Goal: Task Accomplishment & Management: Use online tool/utility

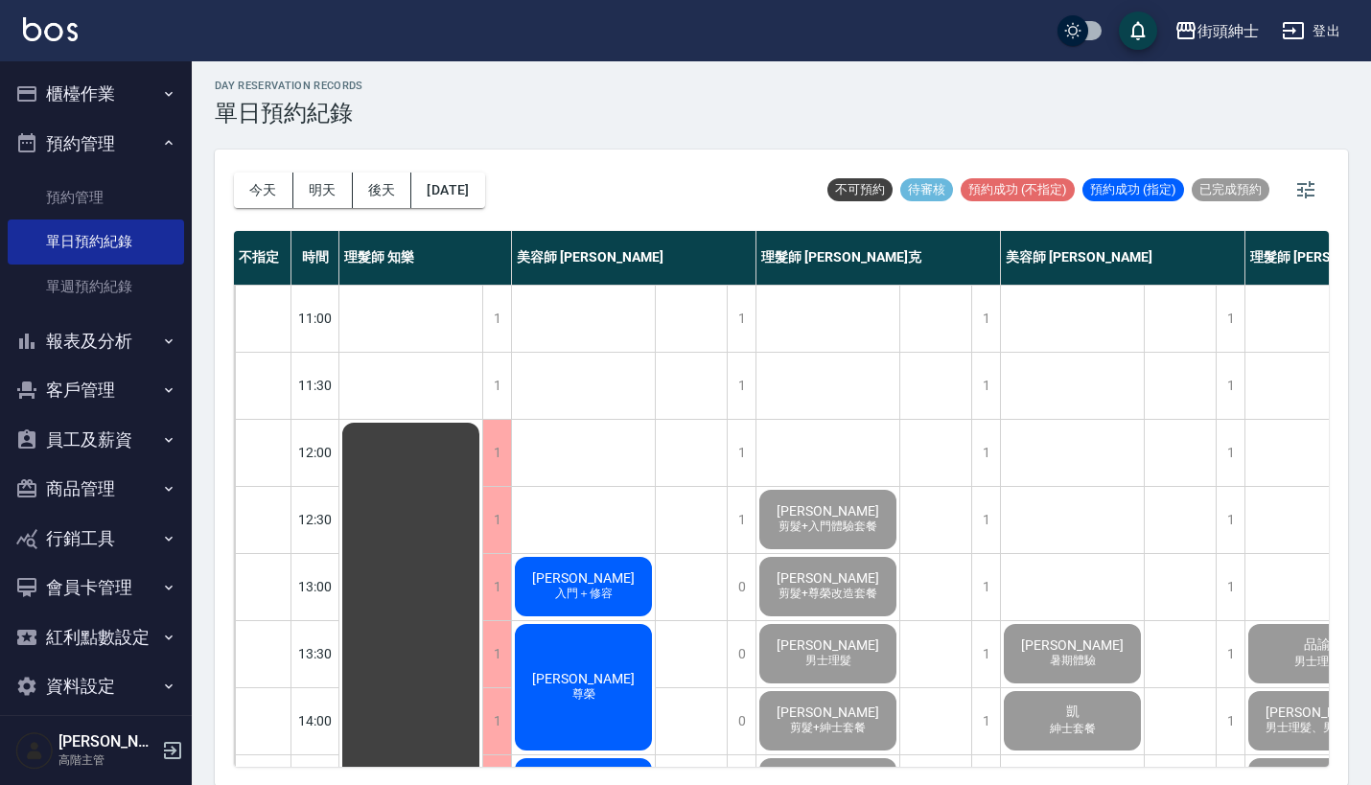
scroll to position [943, 64]
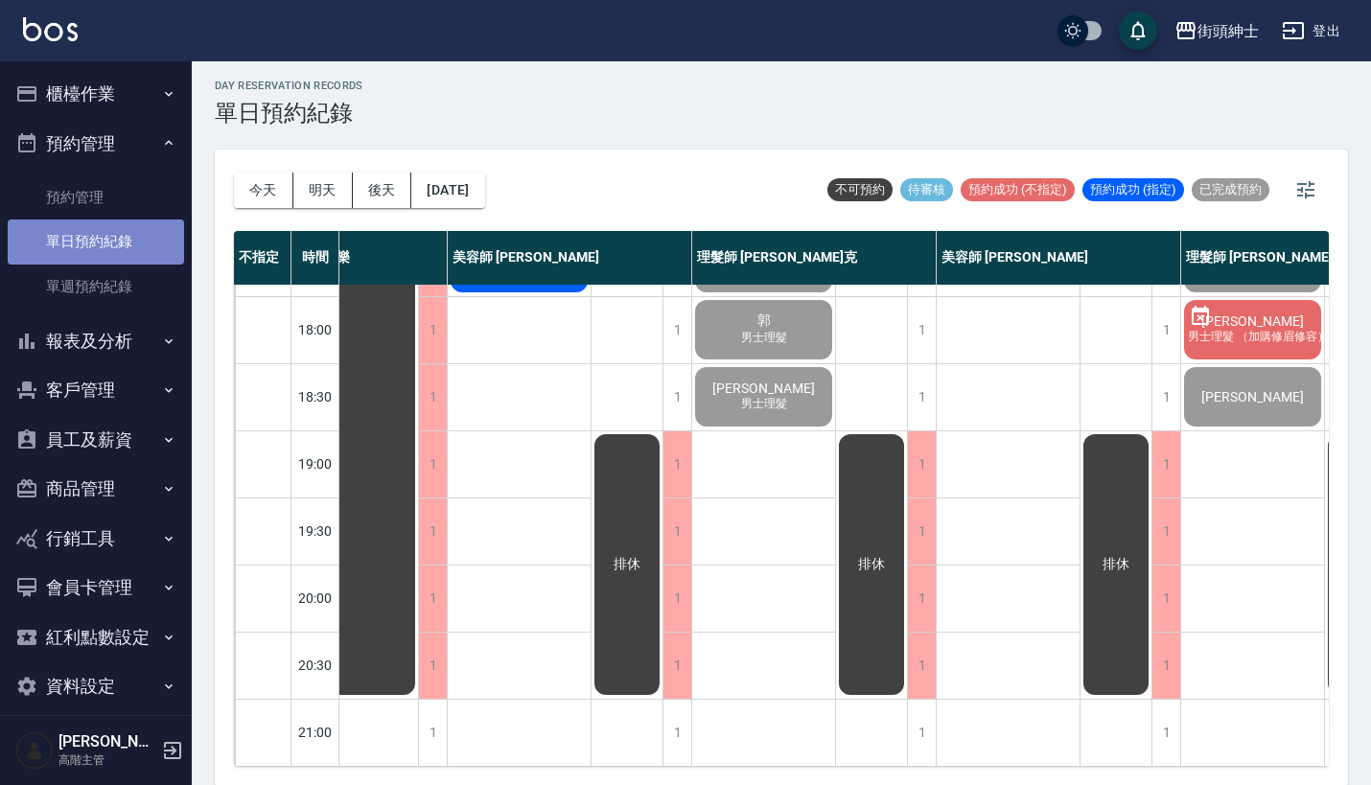
click at [120, 247] on link "單日預約紀錄" at bounding box center [96, 241] width 176 height 44
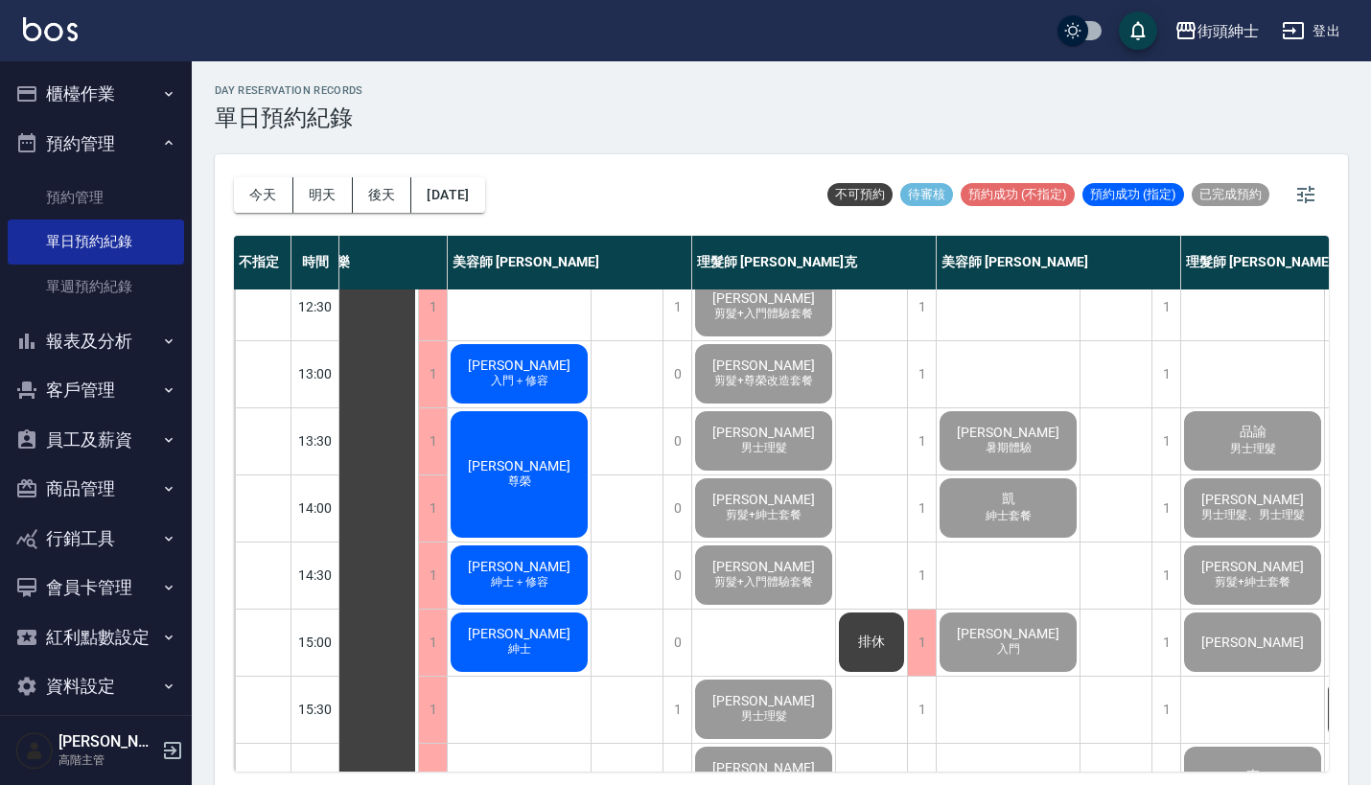
scroll to position [0, 0]
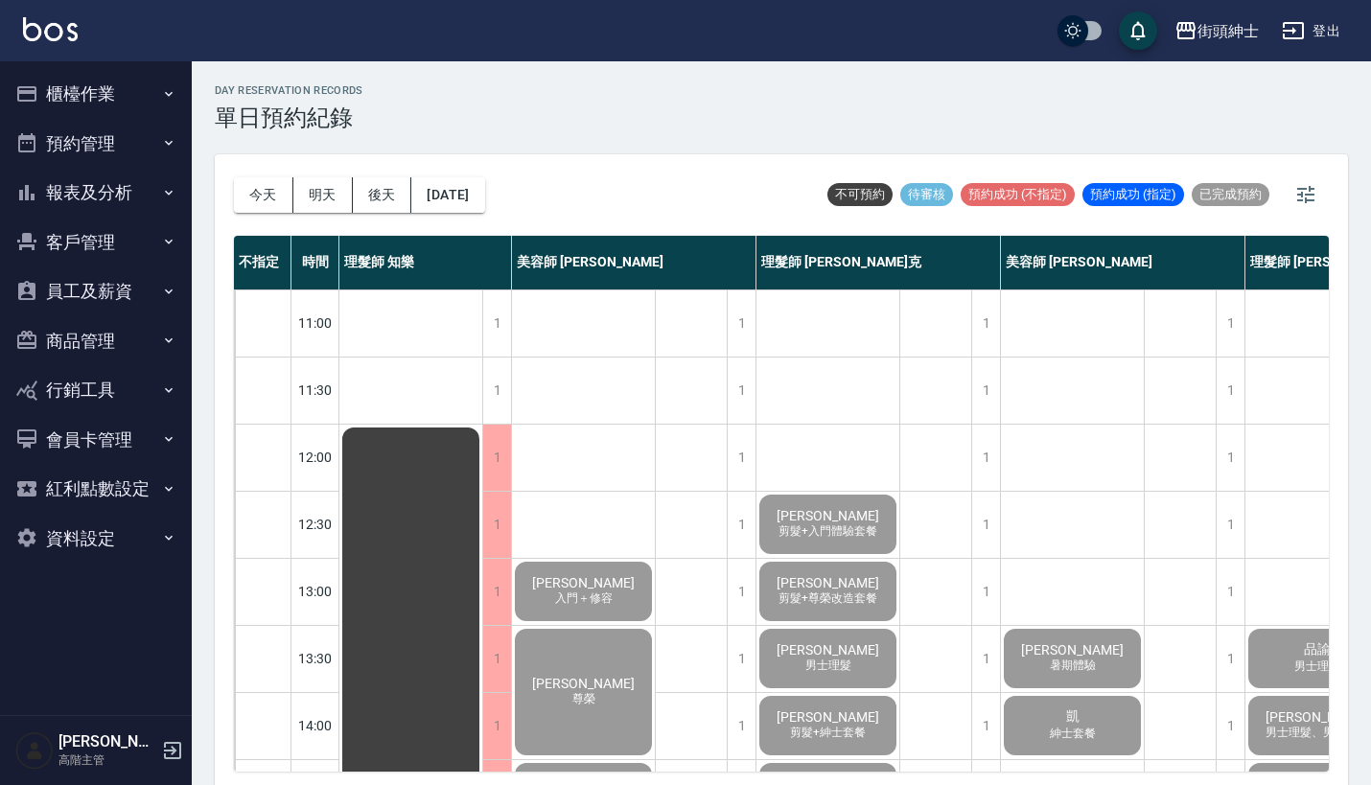
click at [116, 98] on button "櫃檯作業" at bounding box center [96, 94] width 176 height 50
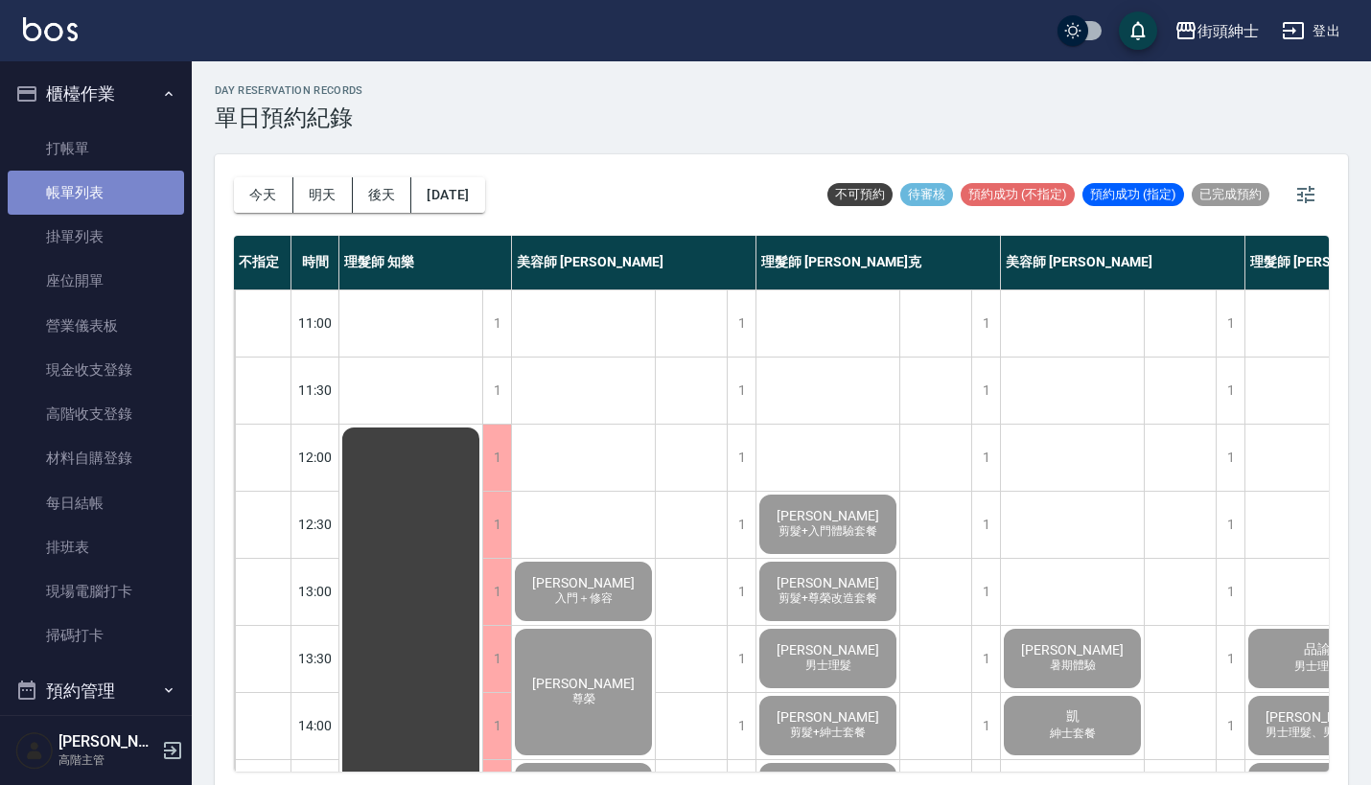
click at [113, 183] on link "帳單列表" at bounding box center [96, 193] width 176 height 44
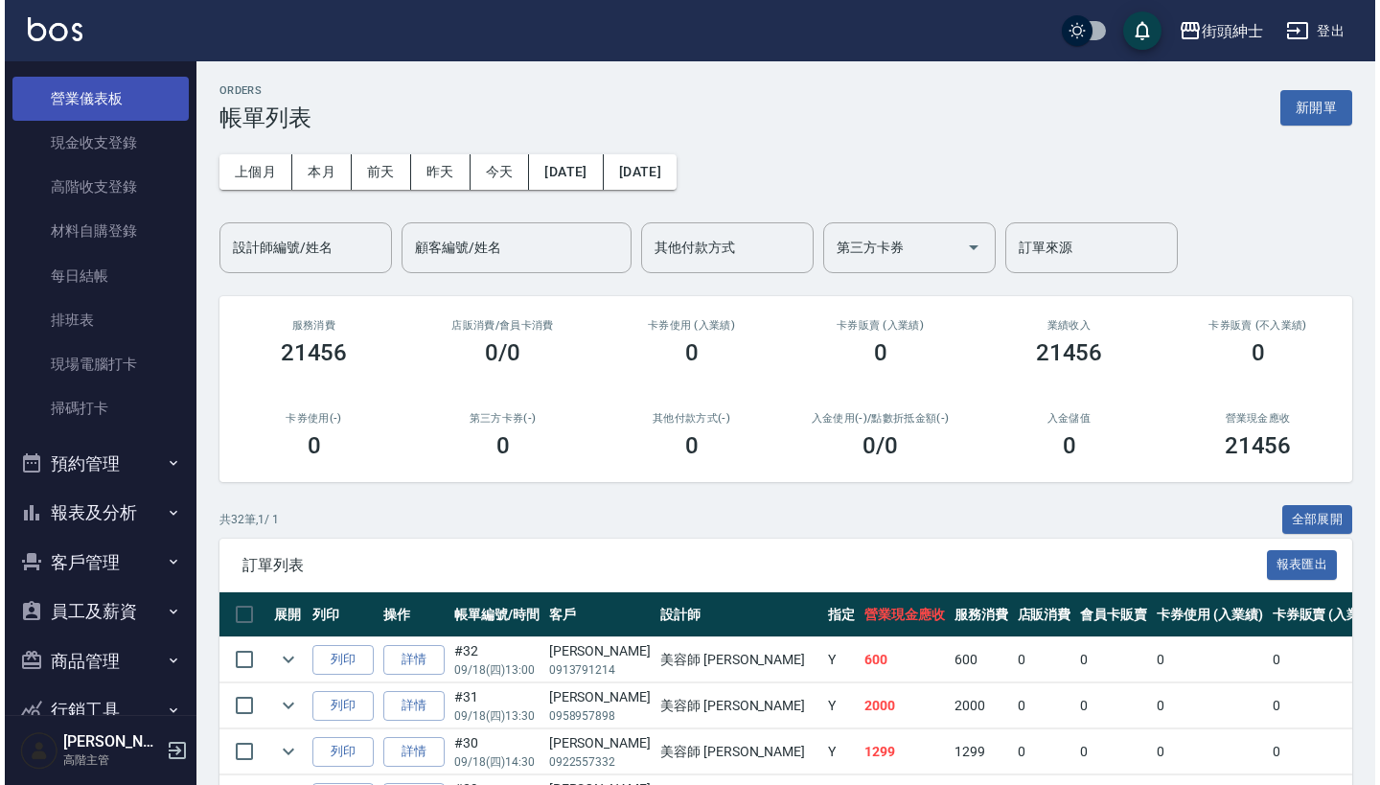
scroll to position [232, 0]
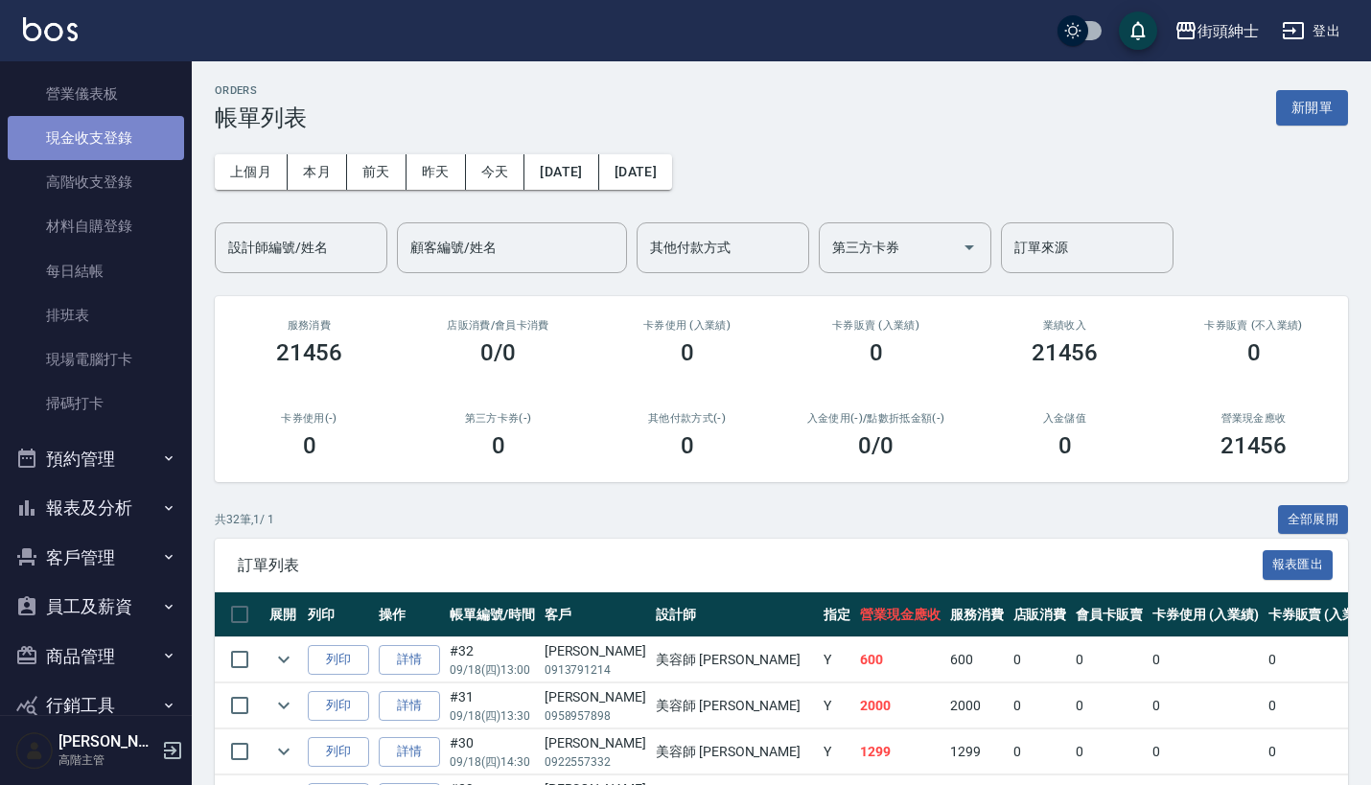
click at [116, 136] on link "現金收支登錄" at bounding box center [96, 138] width 176 height 44
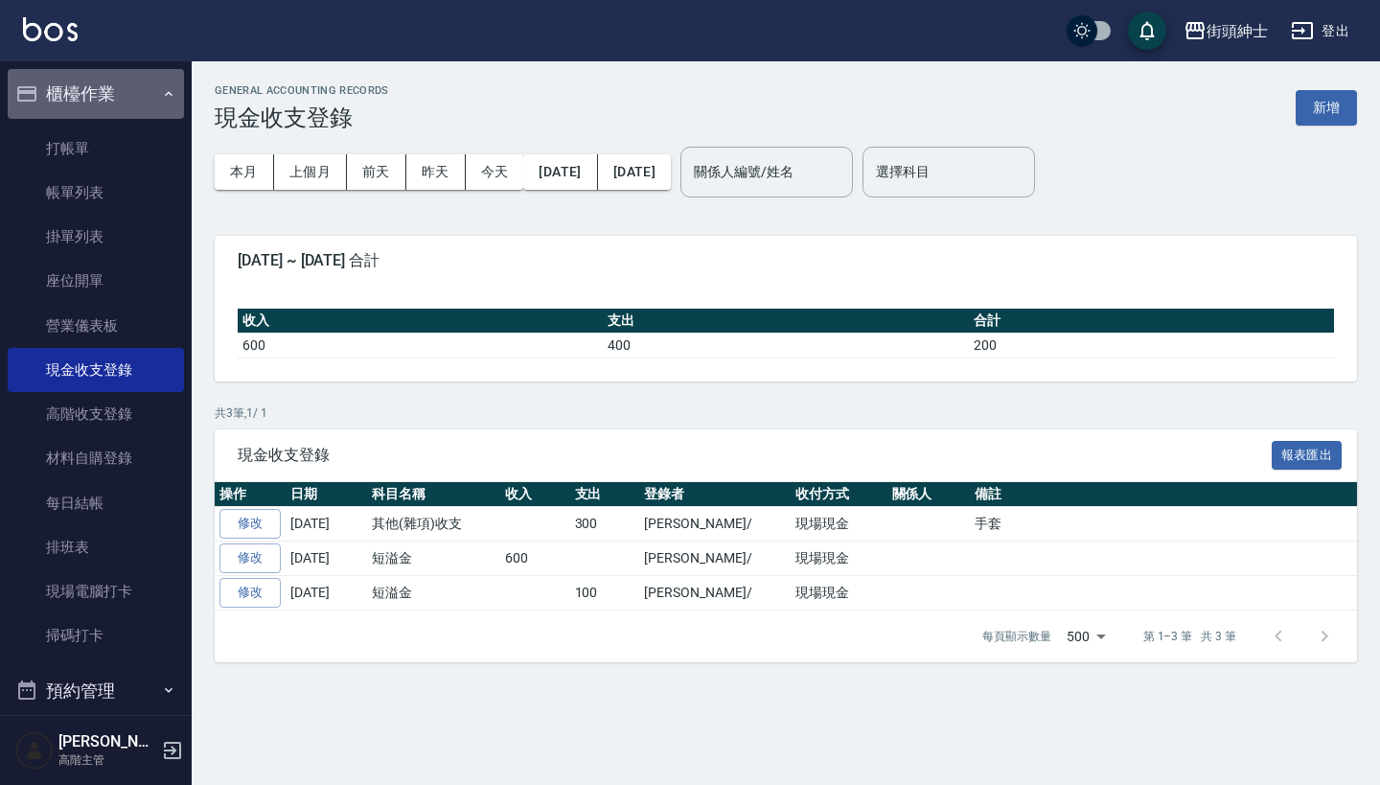
click at [149, 94] on button "櫃檯作業" at bounding box center [96, 94] width 176 height 50
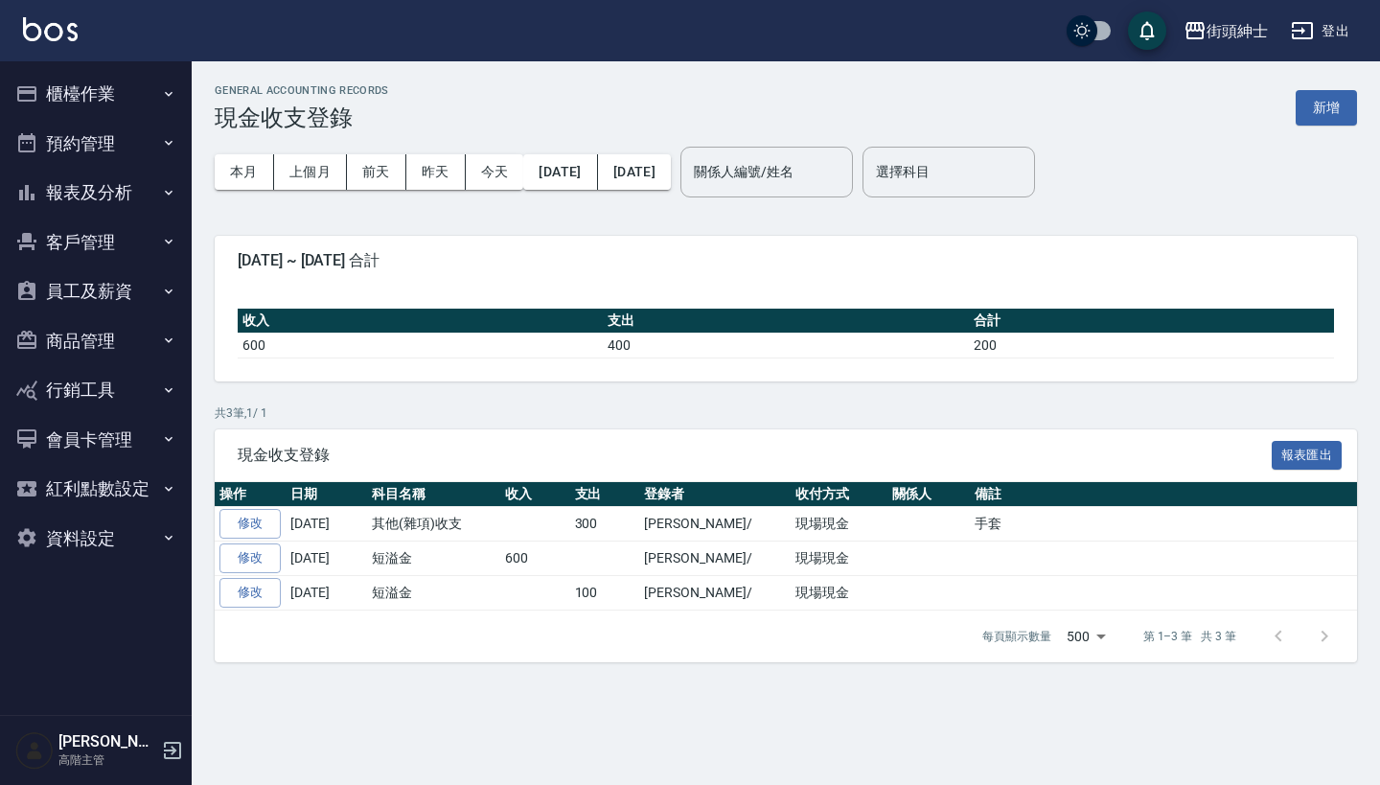
click at [139, 139] on button "預約管理" at bounding box center [96, 144] width 176 height 50
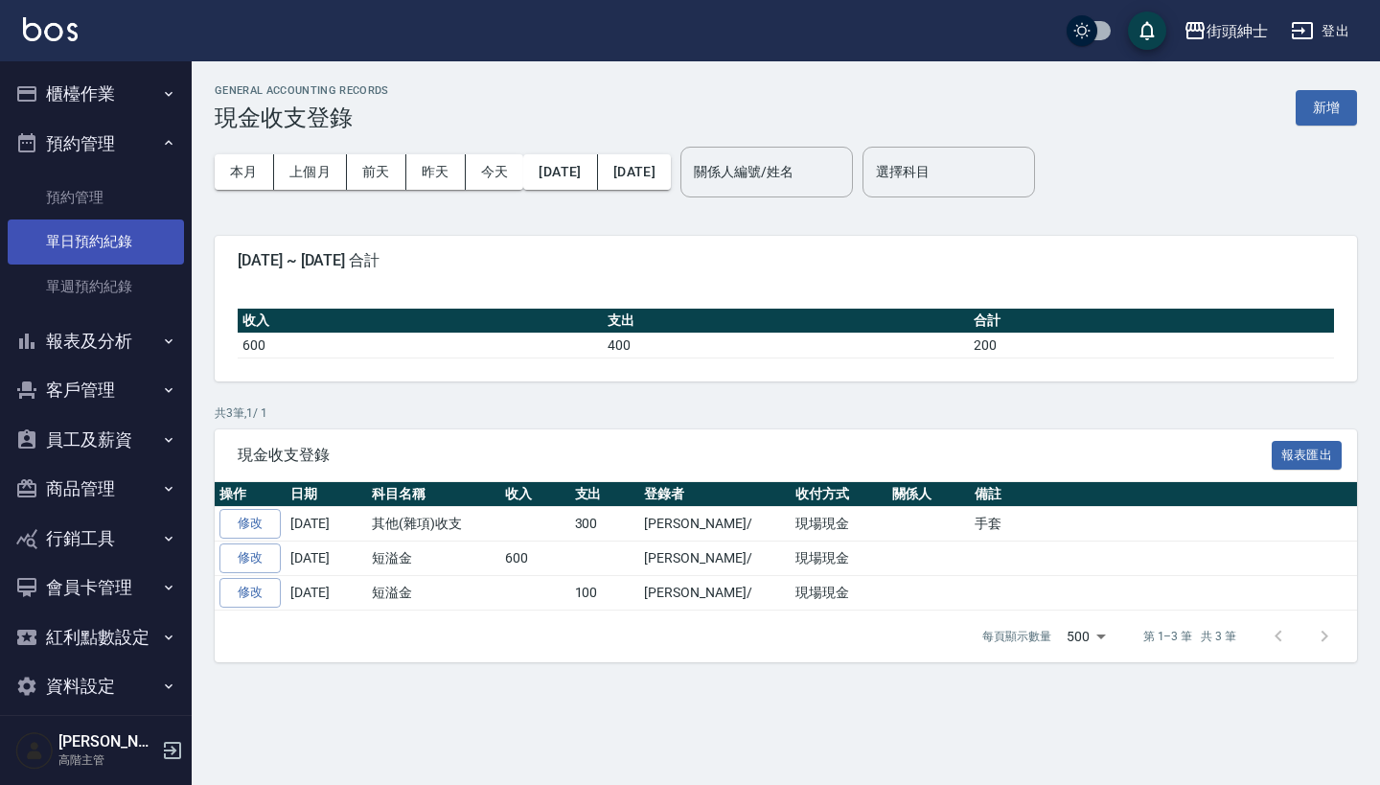
click at [120, 229] on link "單日預約紀錄" at bounding box center [96, 241] width 176 height 44
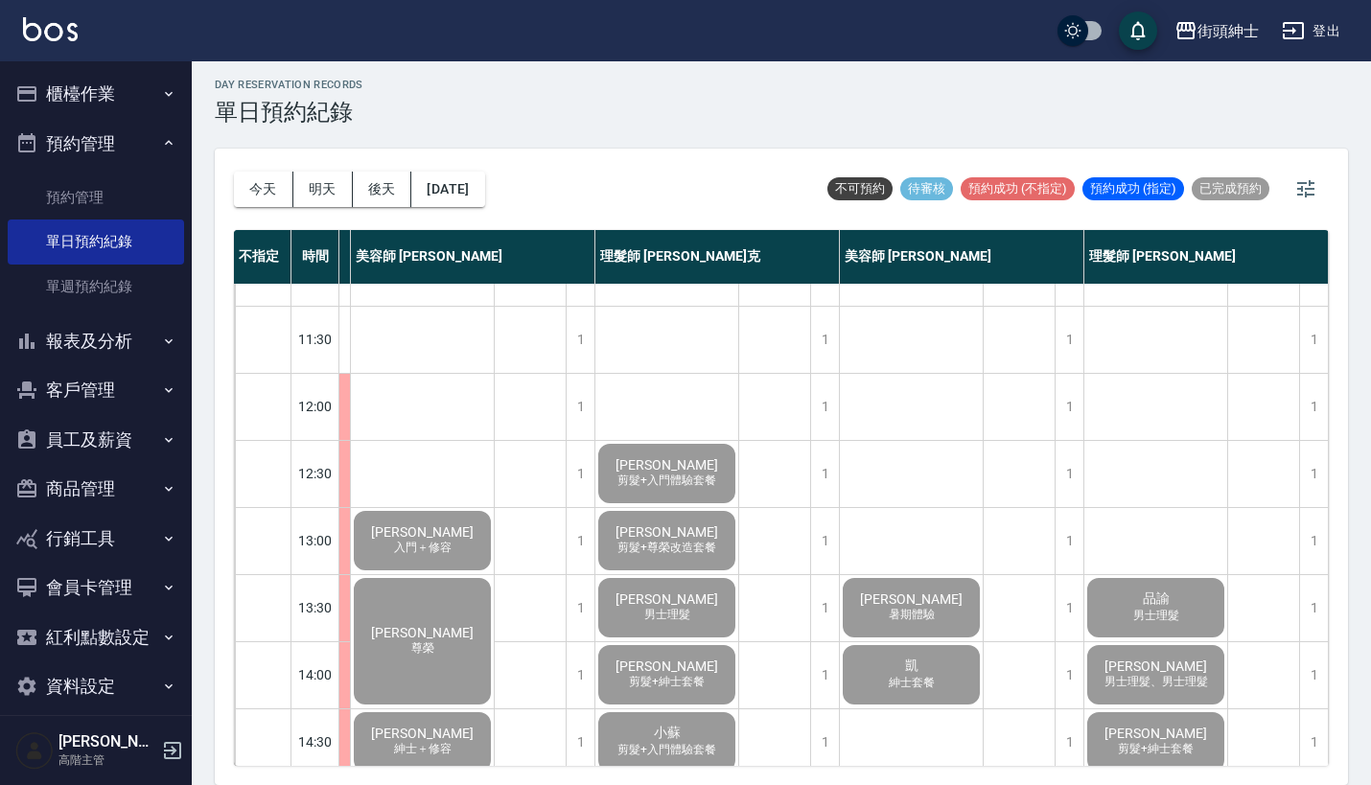
scroll to position [5, 0]
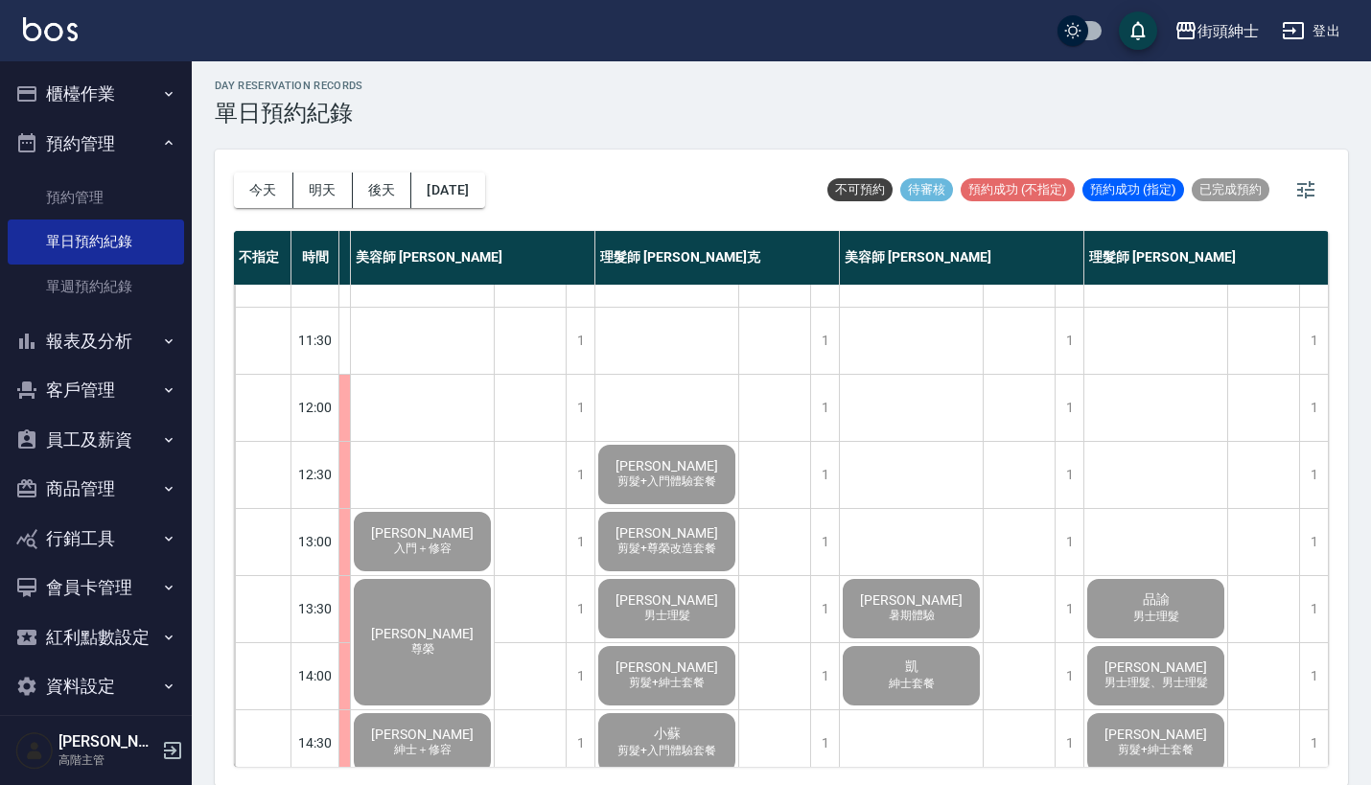
click at [99, 100] on button "櫃檯作業" at bounding box center [96, 94] width 176 height 50
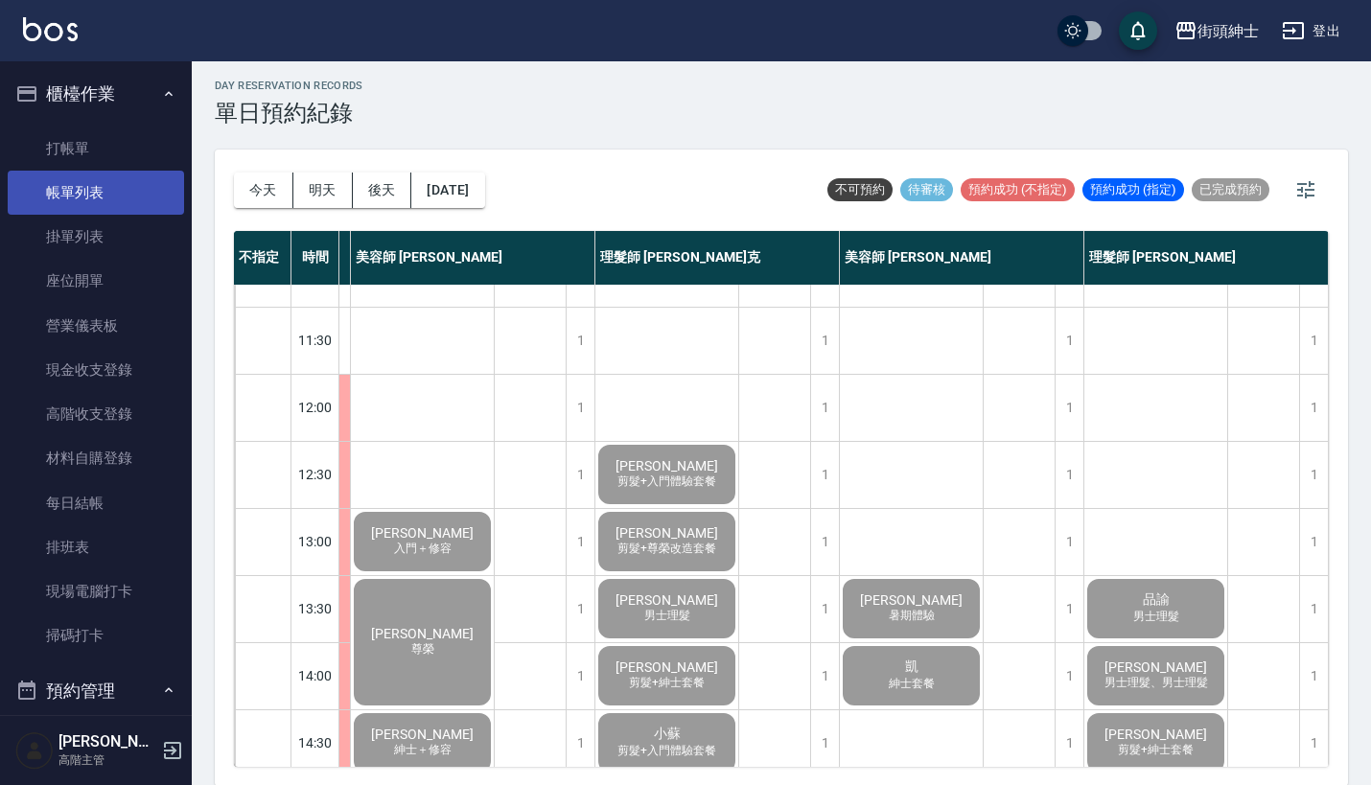
click at [119, 185] on link "帳單列表" at bounding box center [96, 193] width 176 height 44
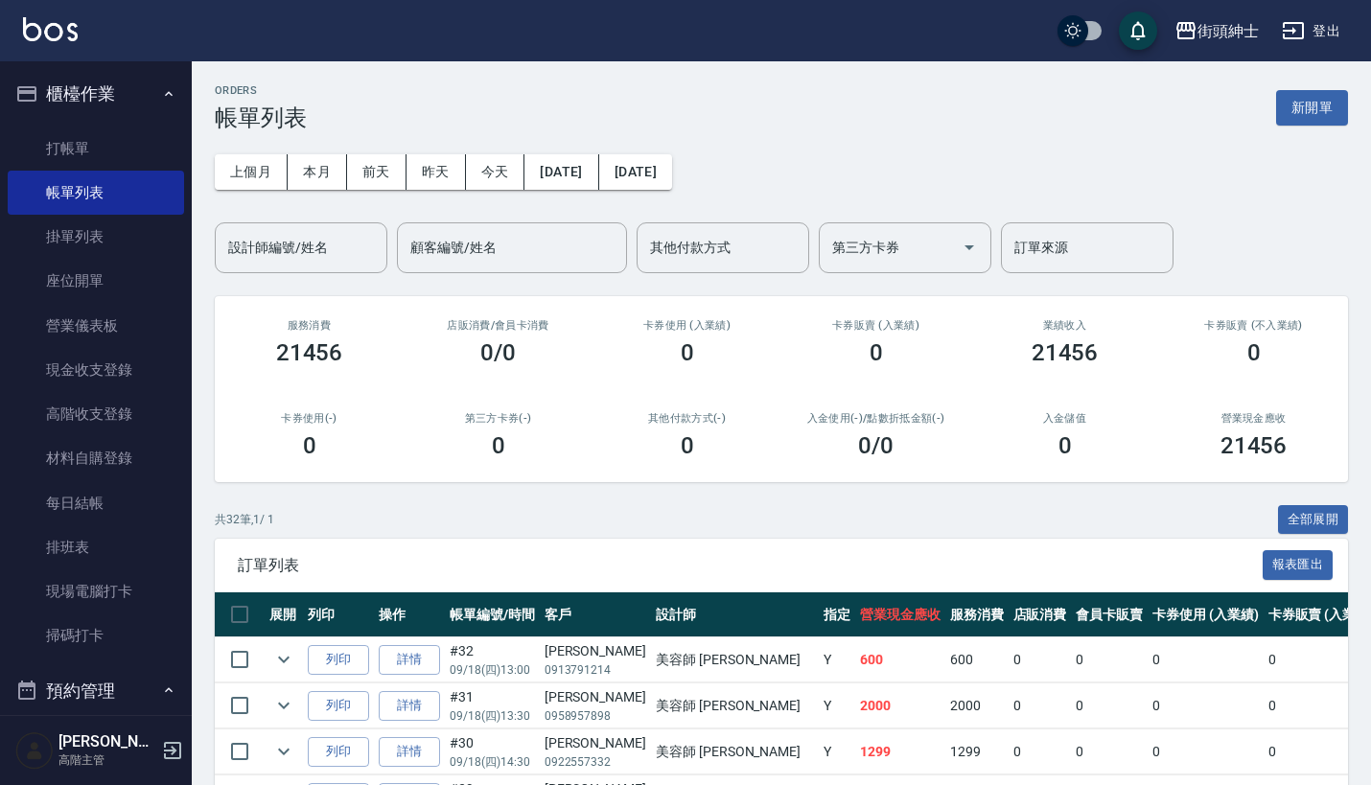
click at [161, 99] on icon "button" at bounding box center [168, 93] width 15 height 15
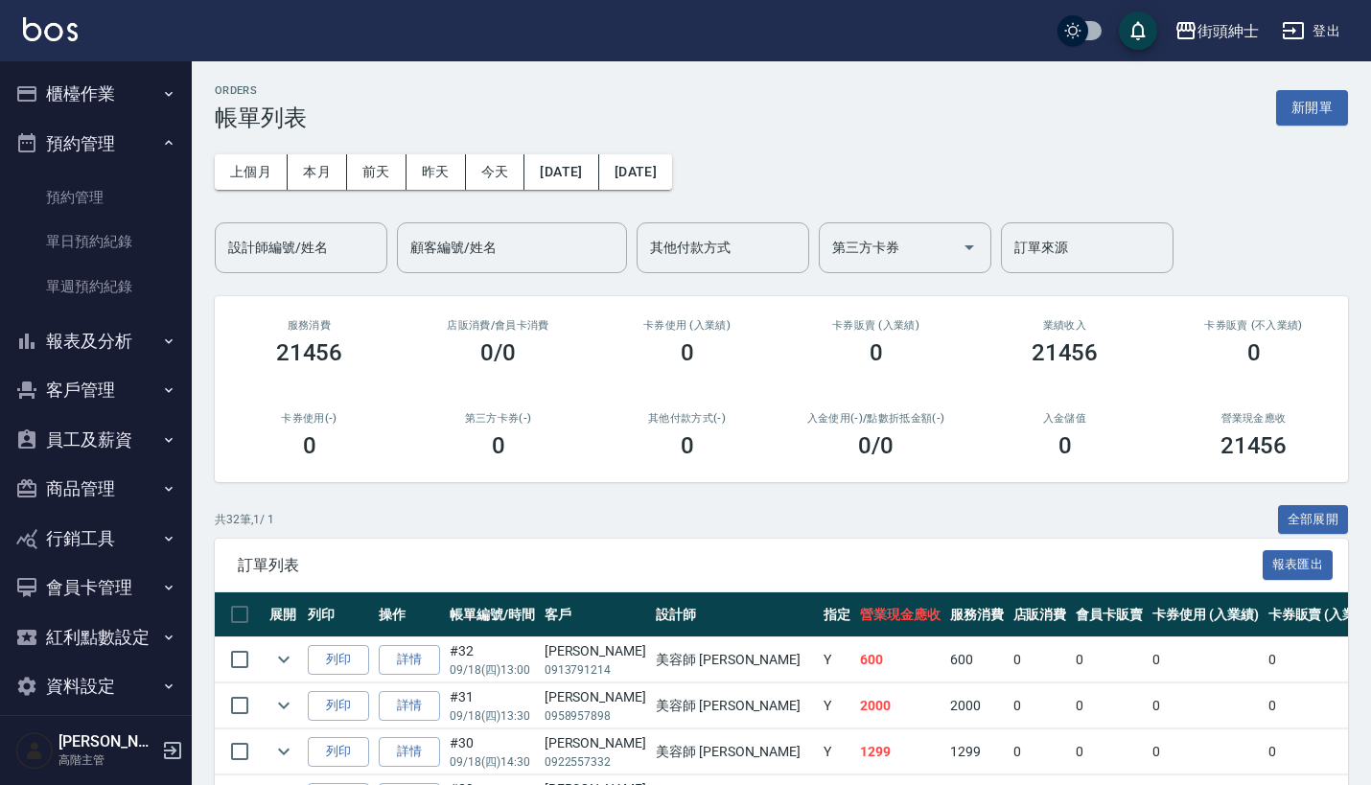
click at [161, 99] on icon "button" at bounding box center [168, 93] width 15 height 15
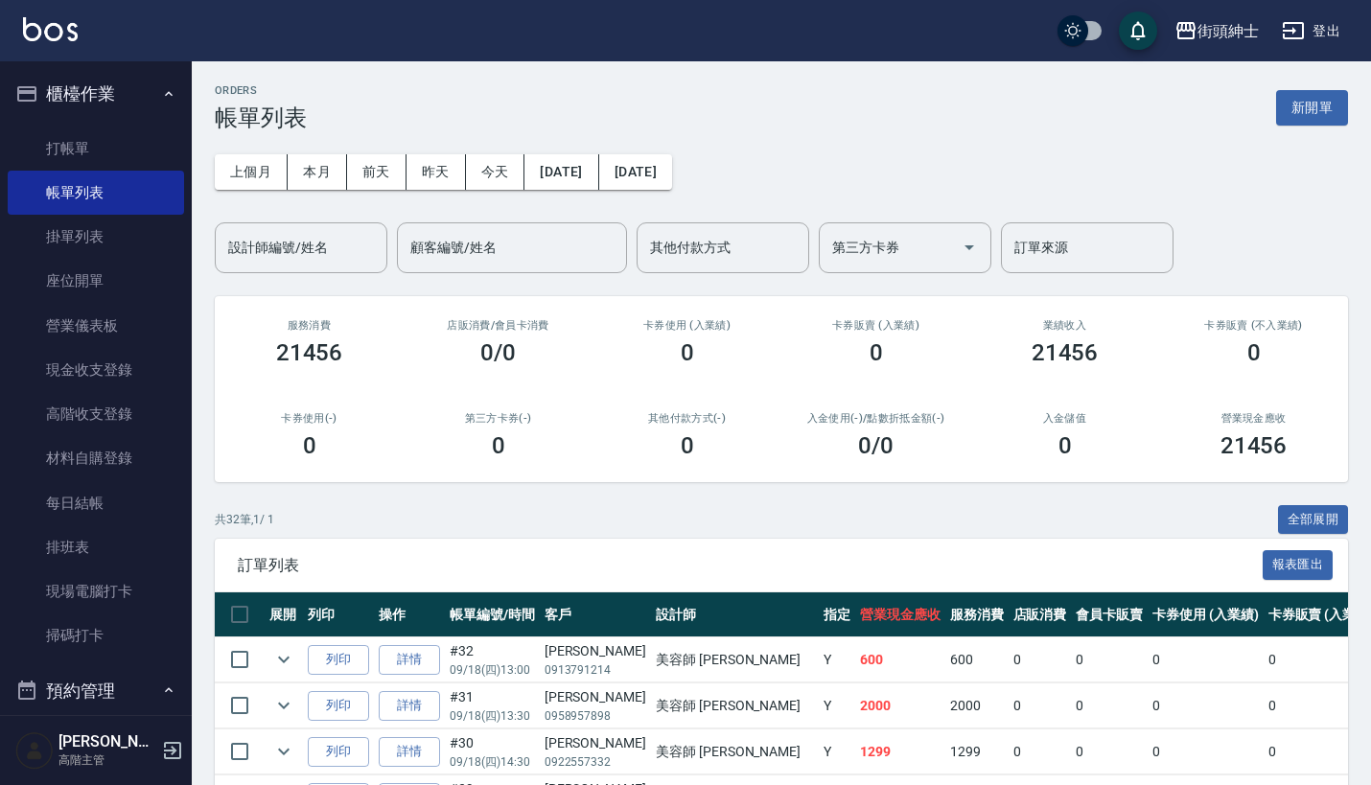
click at [161, 99] on icon "button" at bounding box center [168, 93] width 15 height 15
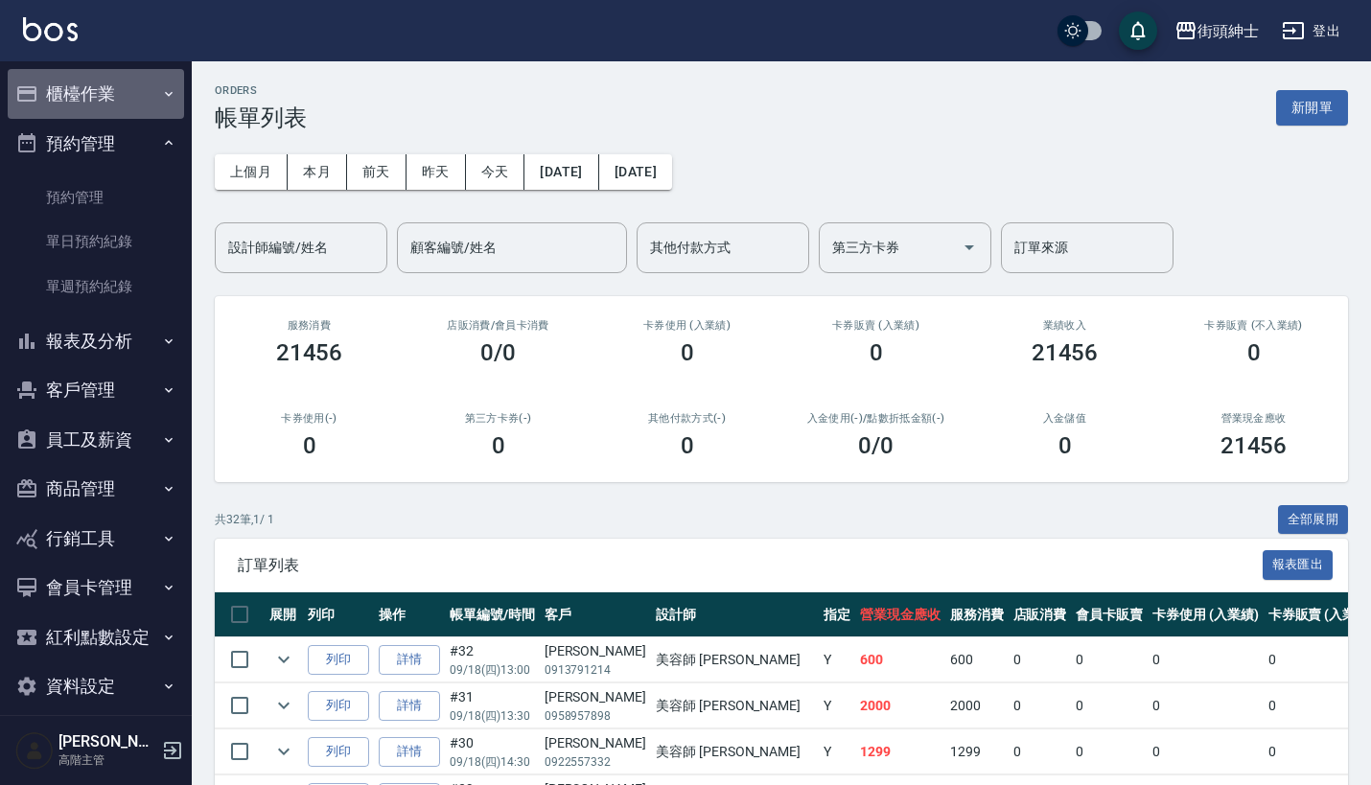
click at [148, 95] on button "櫃檯作業" at bounding box center [96, 94] width 176 height 50
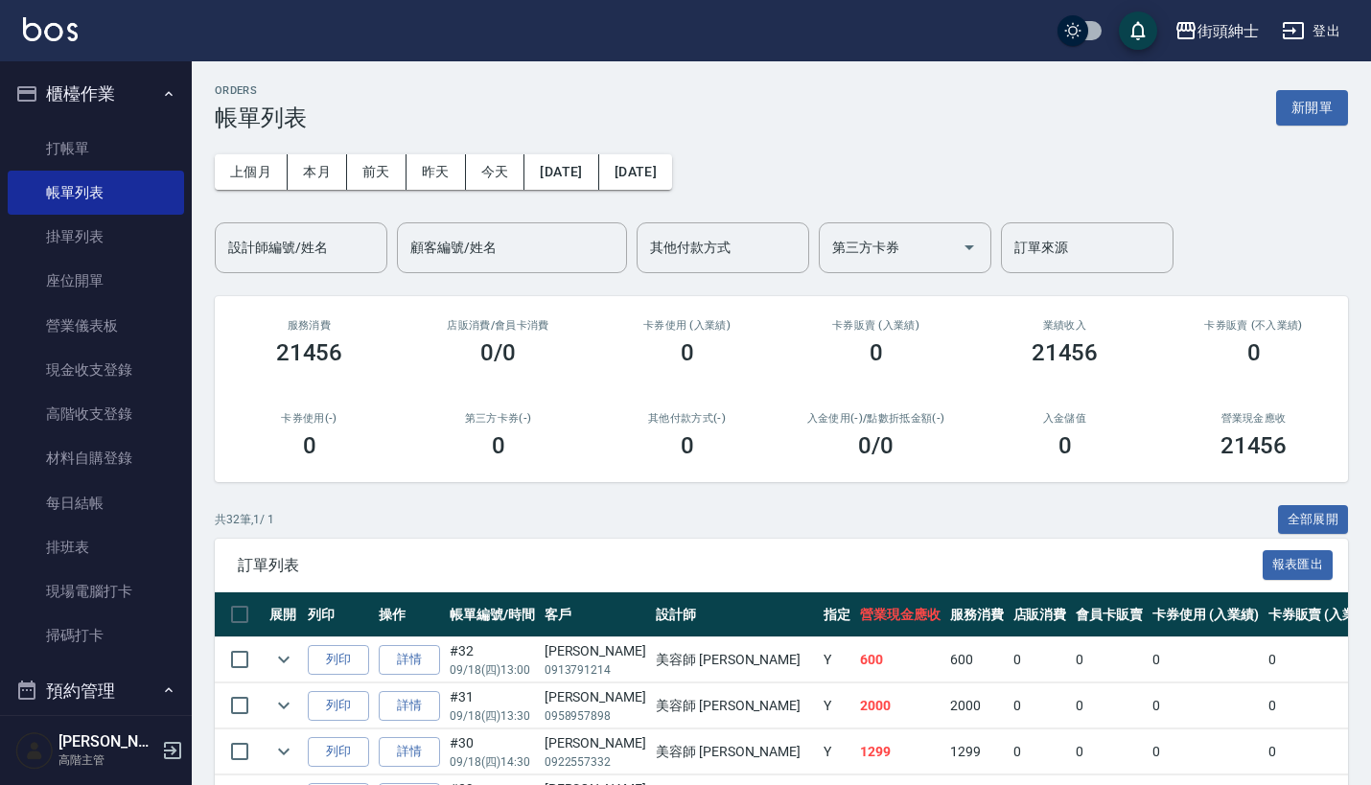
click at [141, 91] on button "櫃檯作業" at bounding box center [96, 94] width 176 height 50
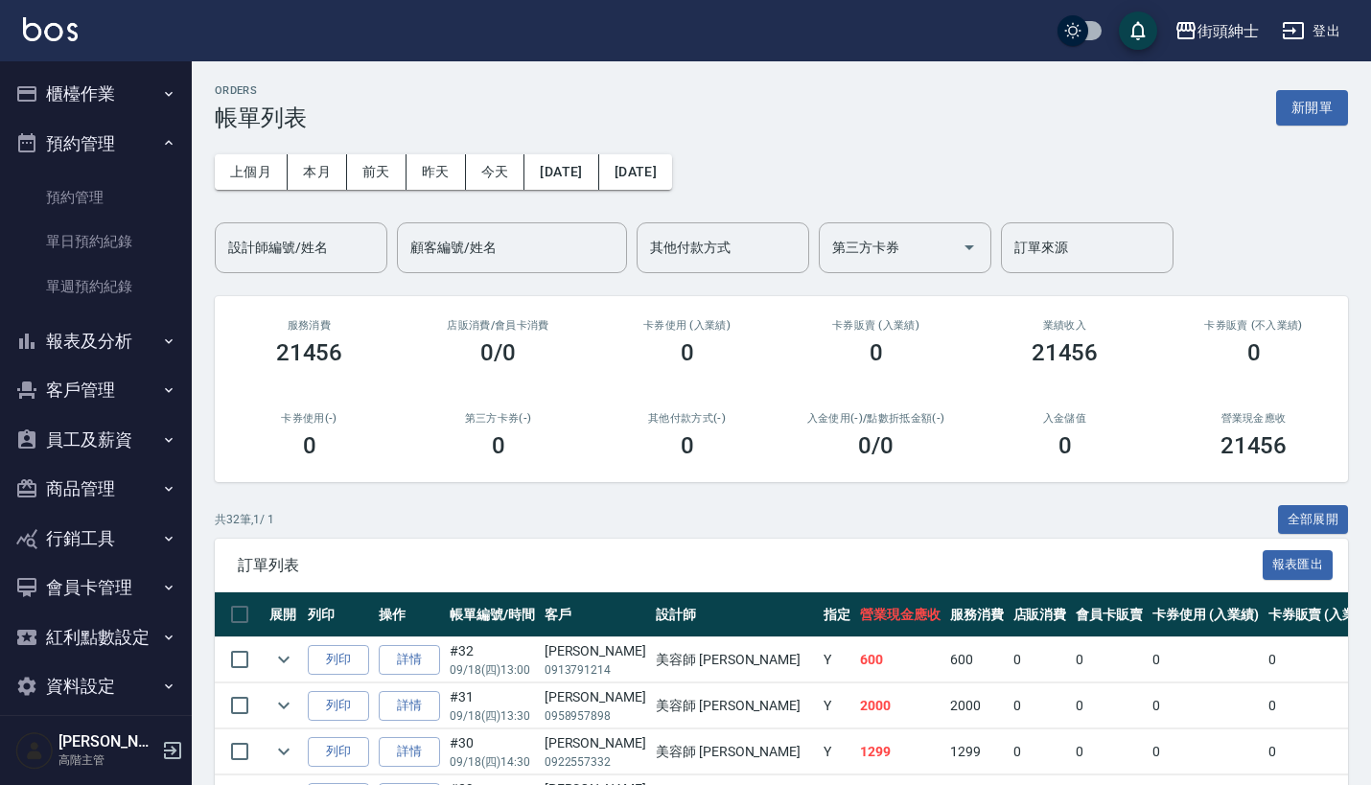
click at [142, 135] on button "預約管理" at bounding box center [96, 144] width 176 height 50
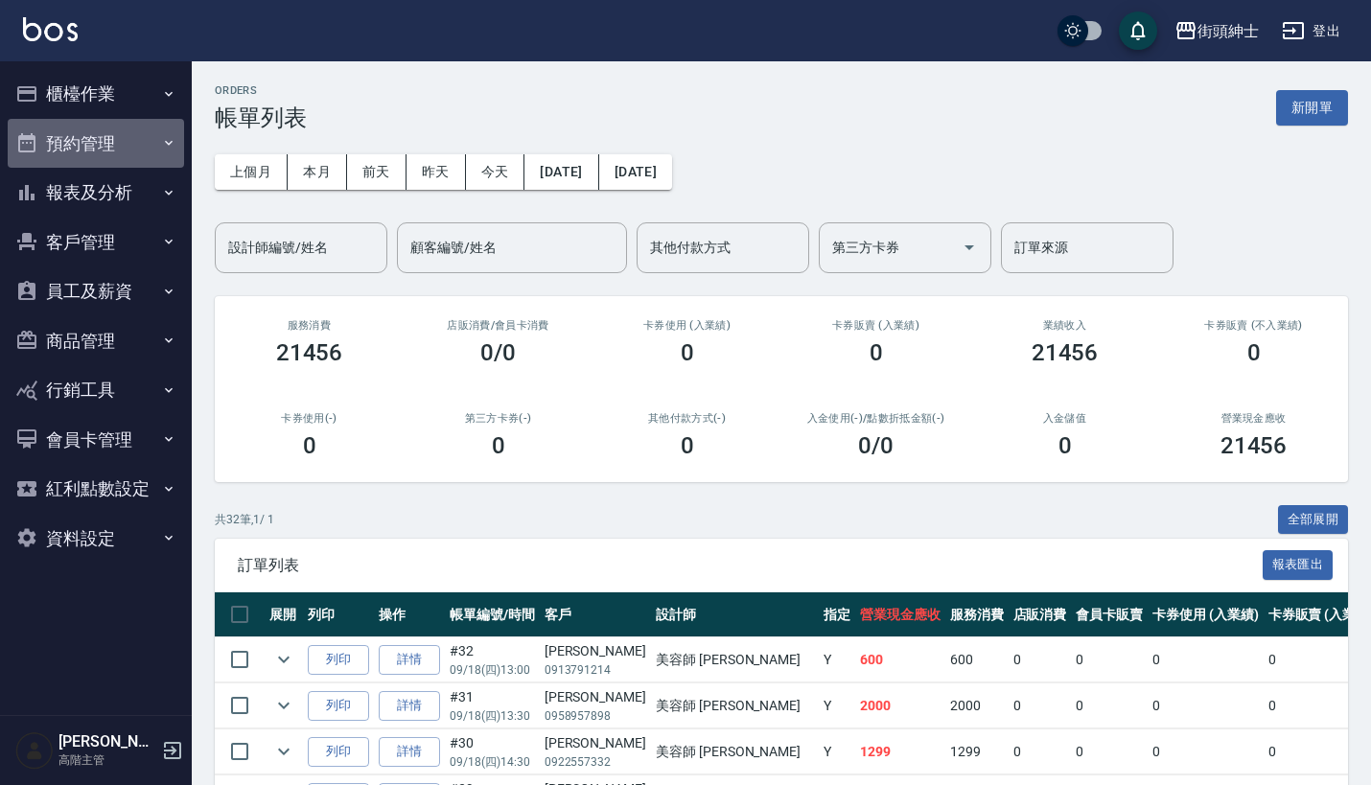
click at [142, 135] on button "預約管理" at bounding box center [96, 144] width 176 height 50
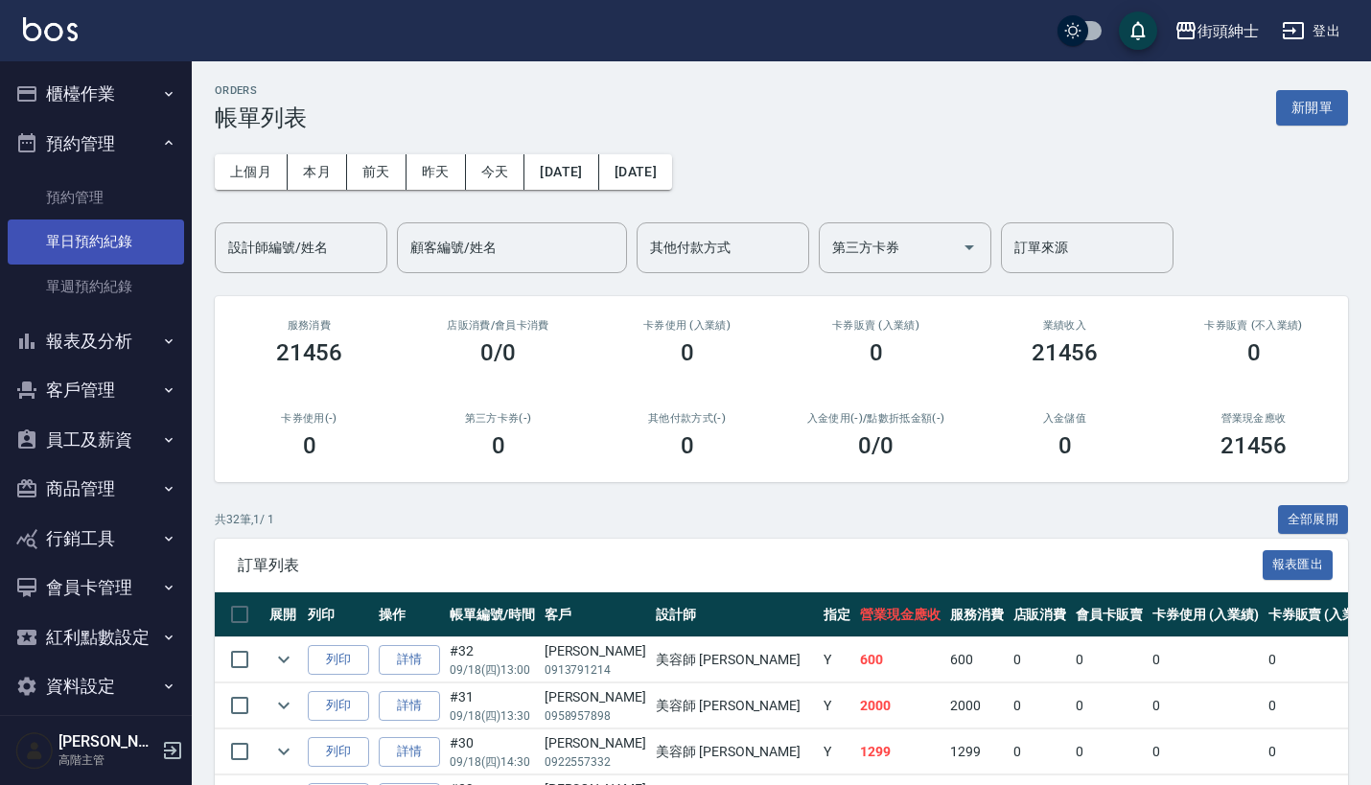
click at [135, 239] on link "單日預約紀錄" at bounding box center [96, 241] width 176 height 44
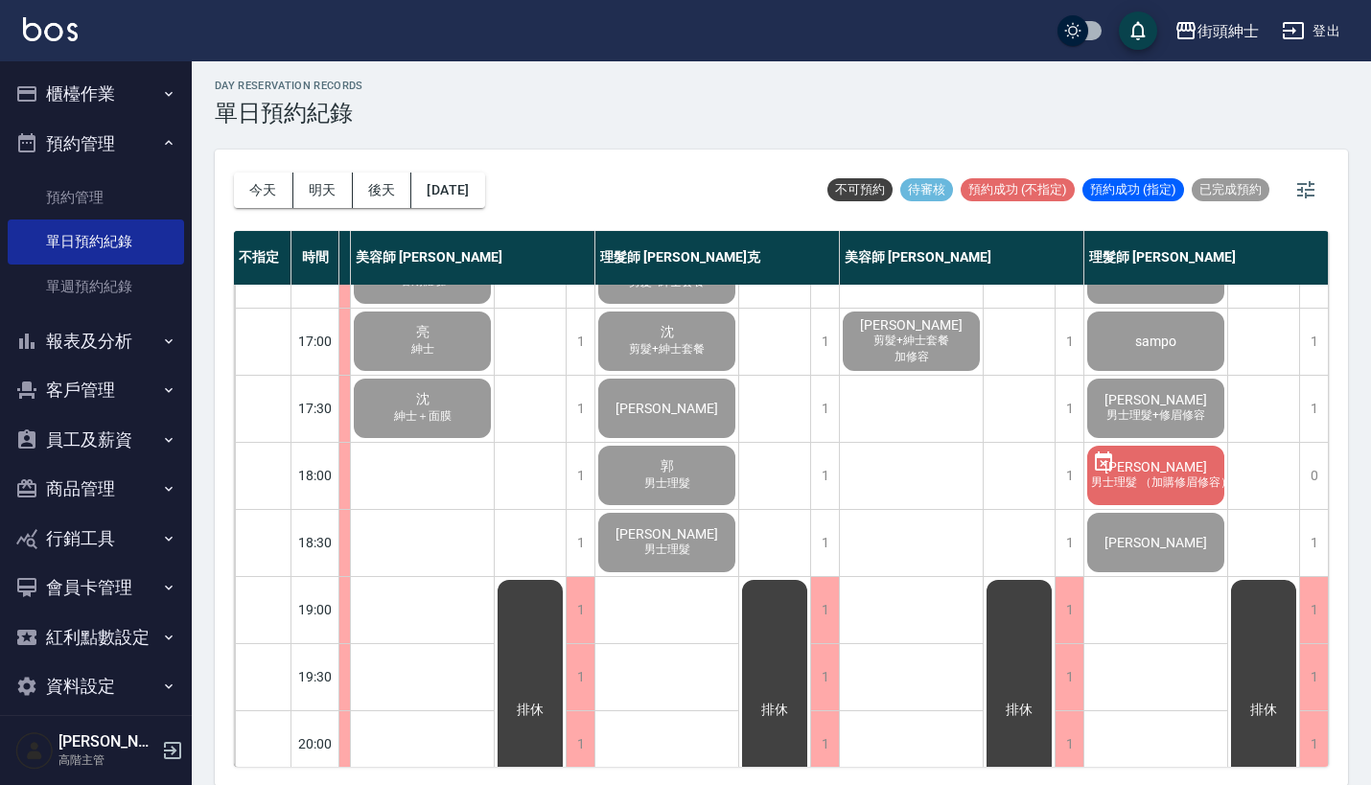
scroll to position [781, 171]
click at [1148, 409] on span "男士理髮+修眉修容" at bounding box center [1155, 416] width 106 height 16
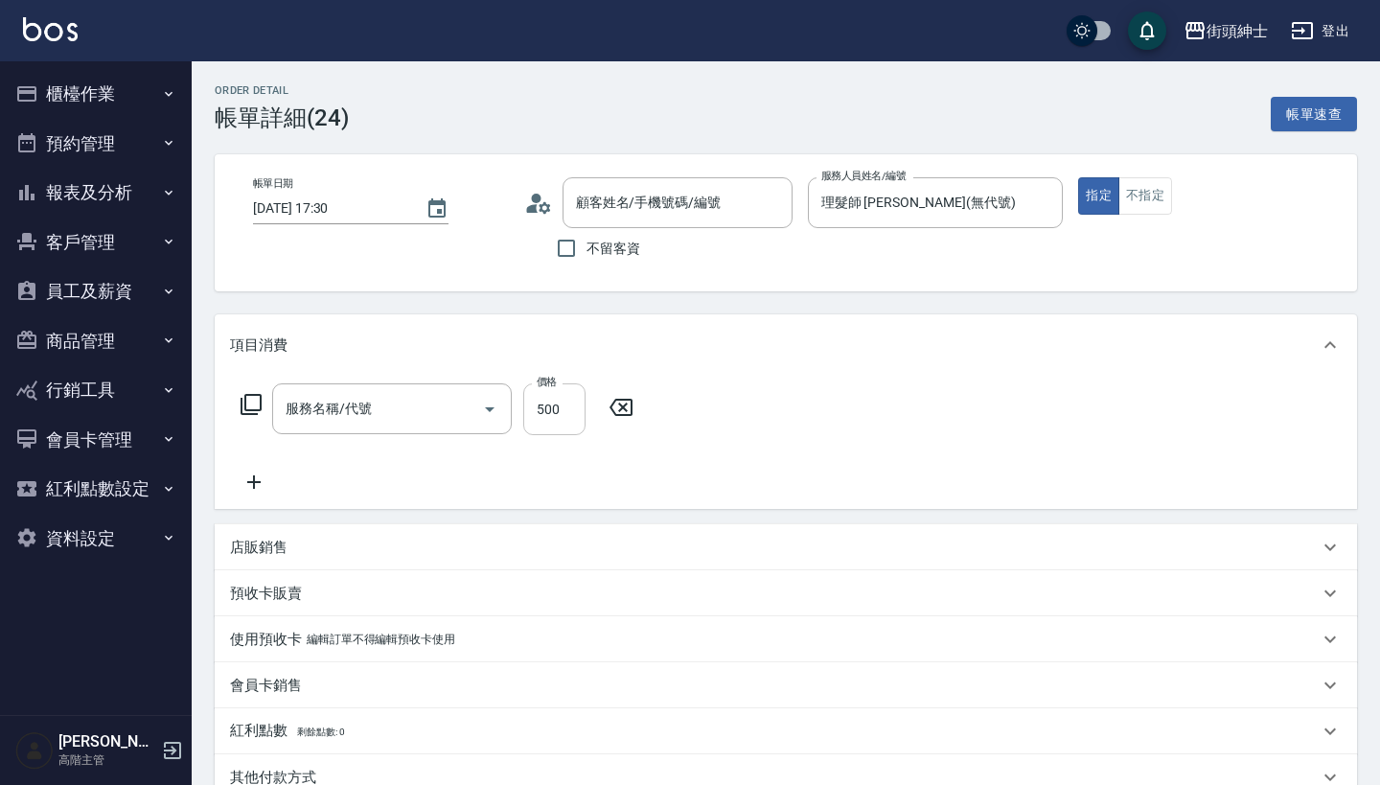
type input "理髮(A02)"
type input "[PERSON_NAME]/0909212164/null"
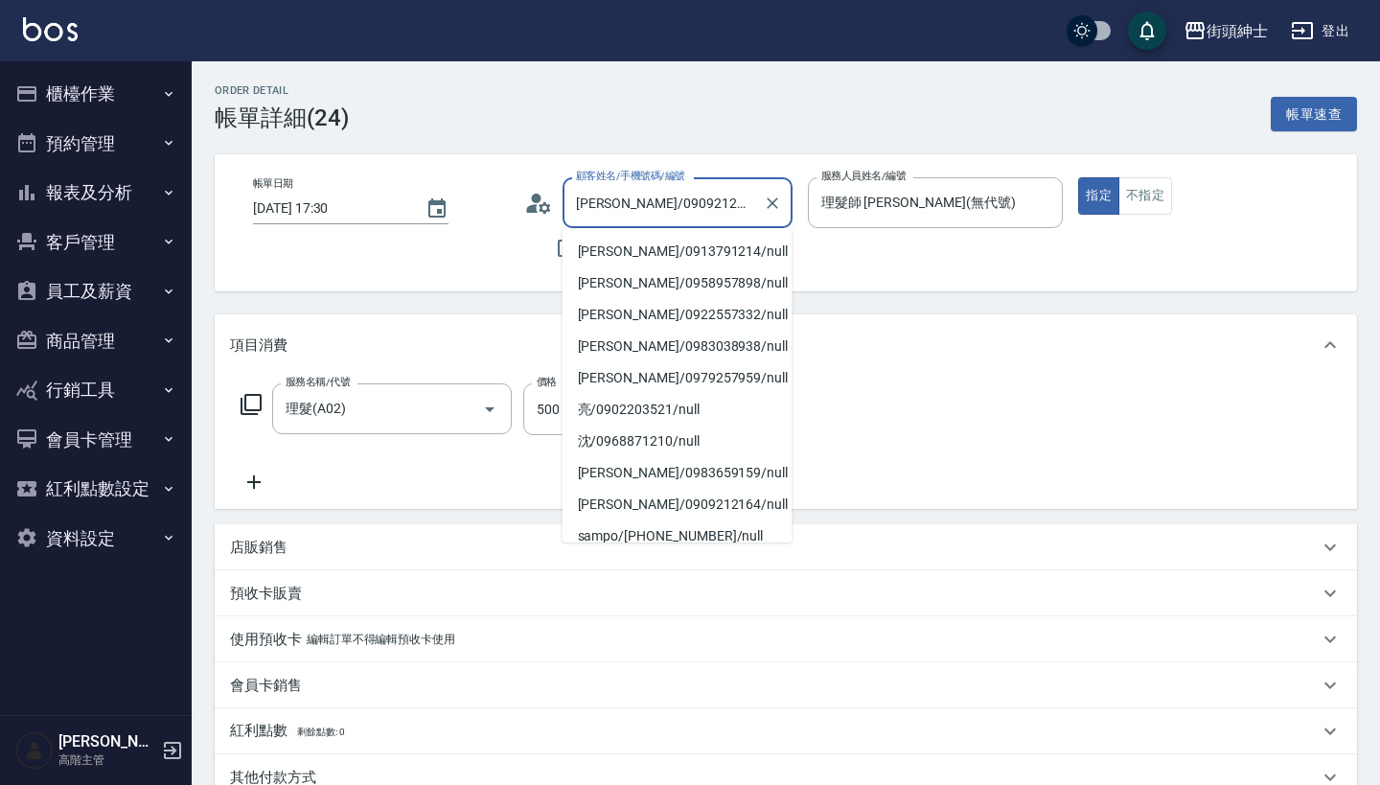
drag, startPoint x: 695, startPoint y: 202, endPoint x: 357, endPoint y: 217, distance: 338.6
click at [357, 217] on div "帳單日期 [DATE] 17:30 顧客姓名/手機號碼/編號 [PERSON_NAME]/0909212164/null 顧客姓名/手機號碼/編號 不留客資 …" at bounding box center [786, 222] width 1096 height 91
click at [699, 199] on input "陳信喆/0909212164/null" at bounding box center [663, 203] width 184 height 34
drag, startPoint x: 697, startPoint y: 202, endPoint x: 353, endPoint y: 201, distance: 344.1
click at [358, 201] on div "帳單日期 2025/09/18 17:30 顧客姓名/手機號碼/編號 陳信喆/0909212164/null 顧客姓名/手機號碼/編號 不留客資 服務人員姓名…" at bounding box center [786, 222] width 1096 height 91
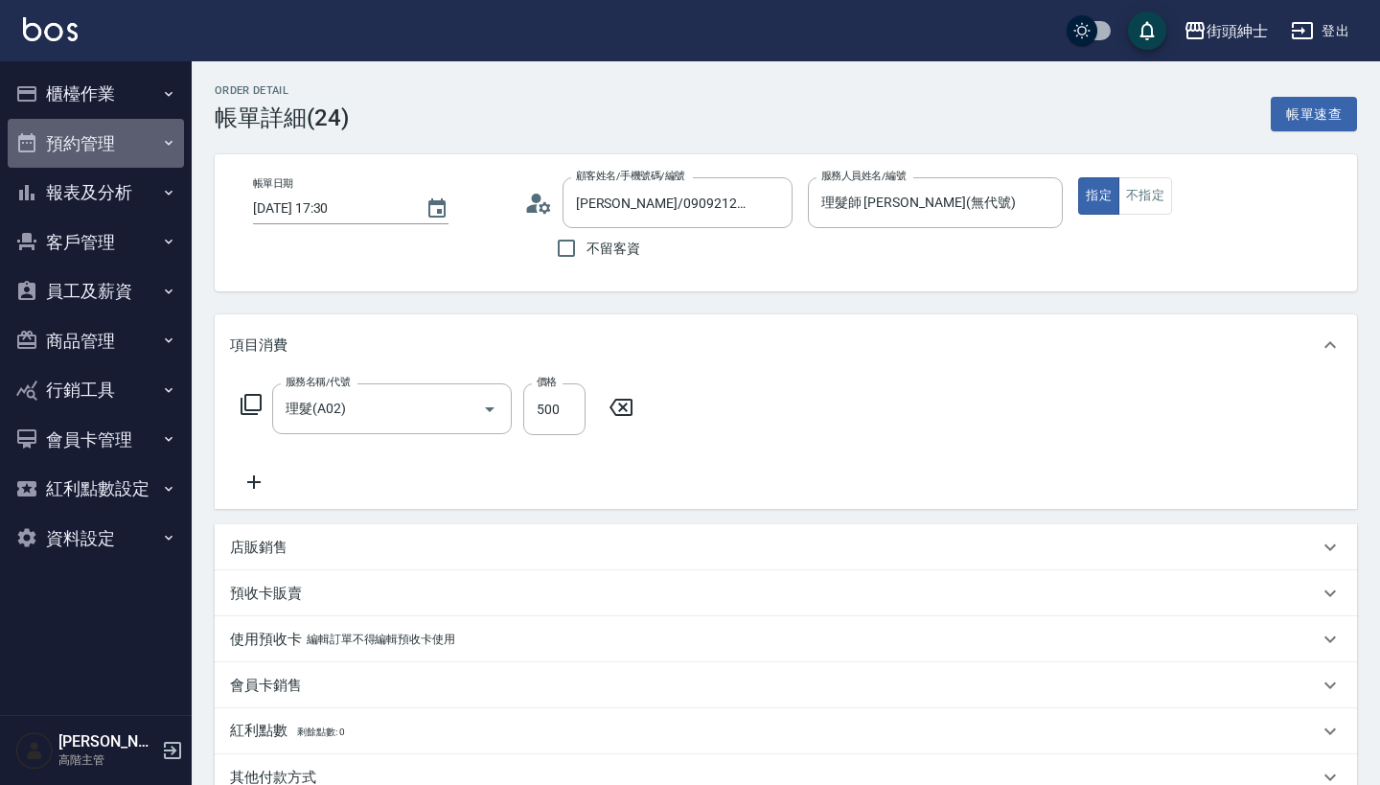
click at [128, 152] on button "預約管理" at bounding box center [96, 144] width 176 height 50
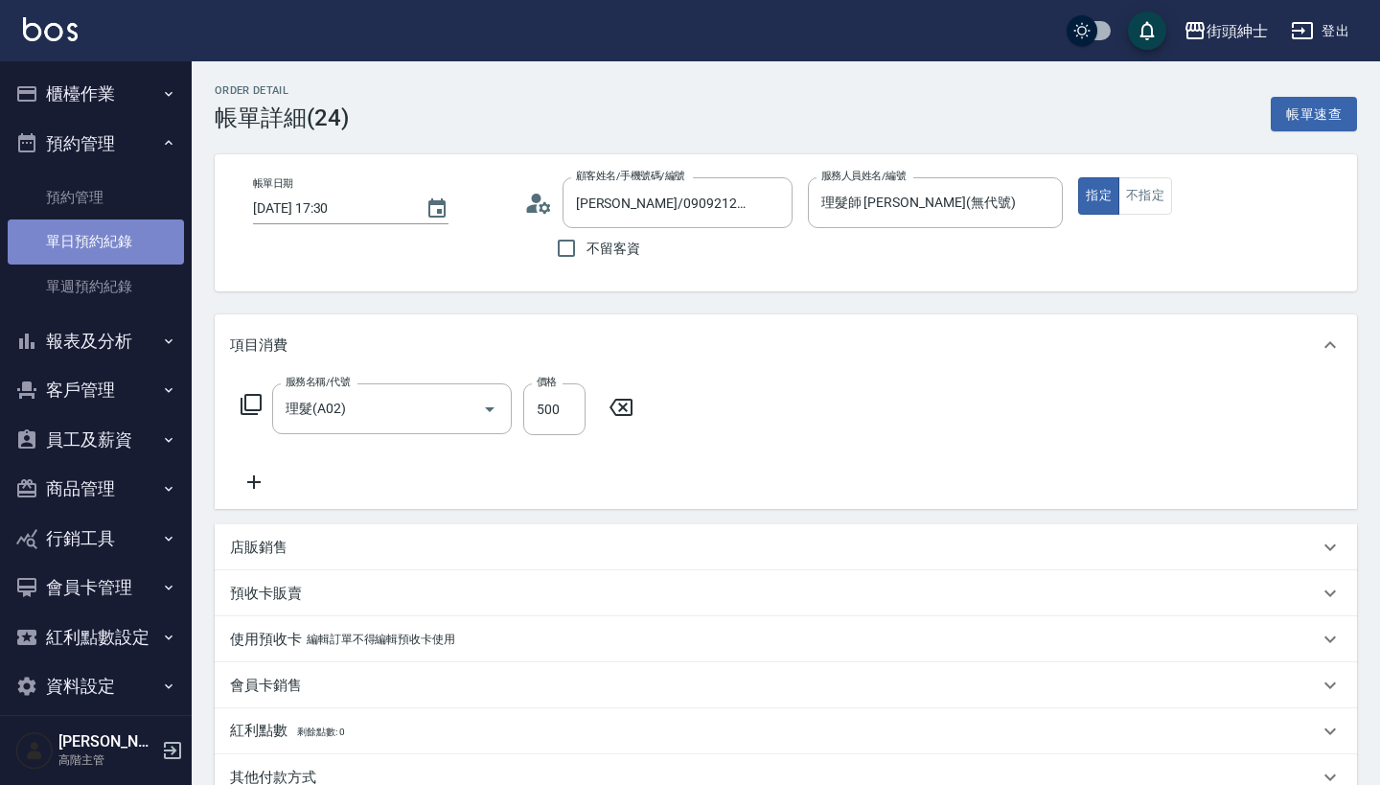
click at [125, 233] on link "單日預約紀錄" at bounding box center [96, 241] width 176 height 44
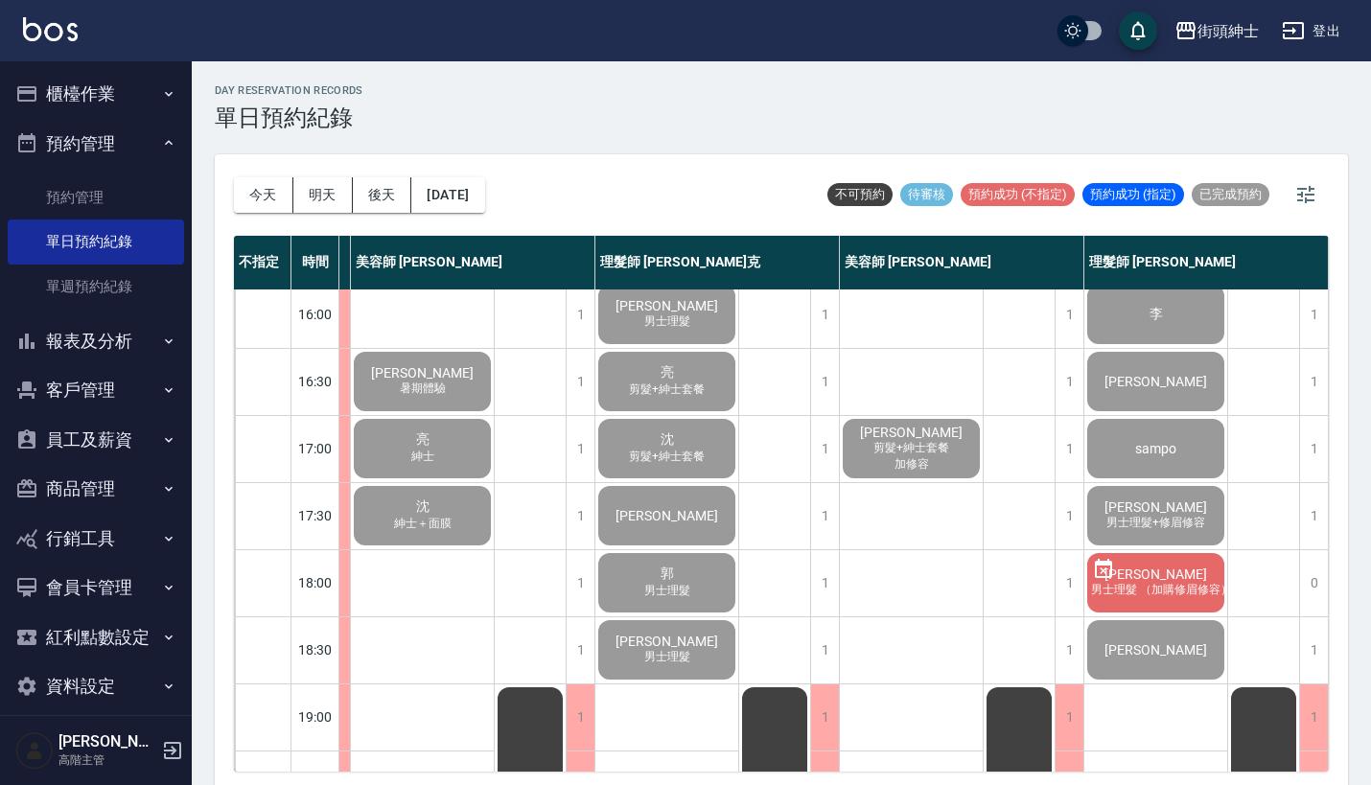
scroll to position [651, 171]
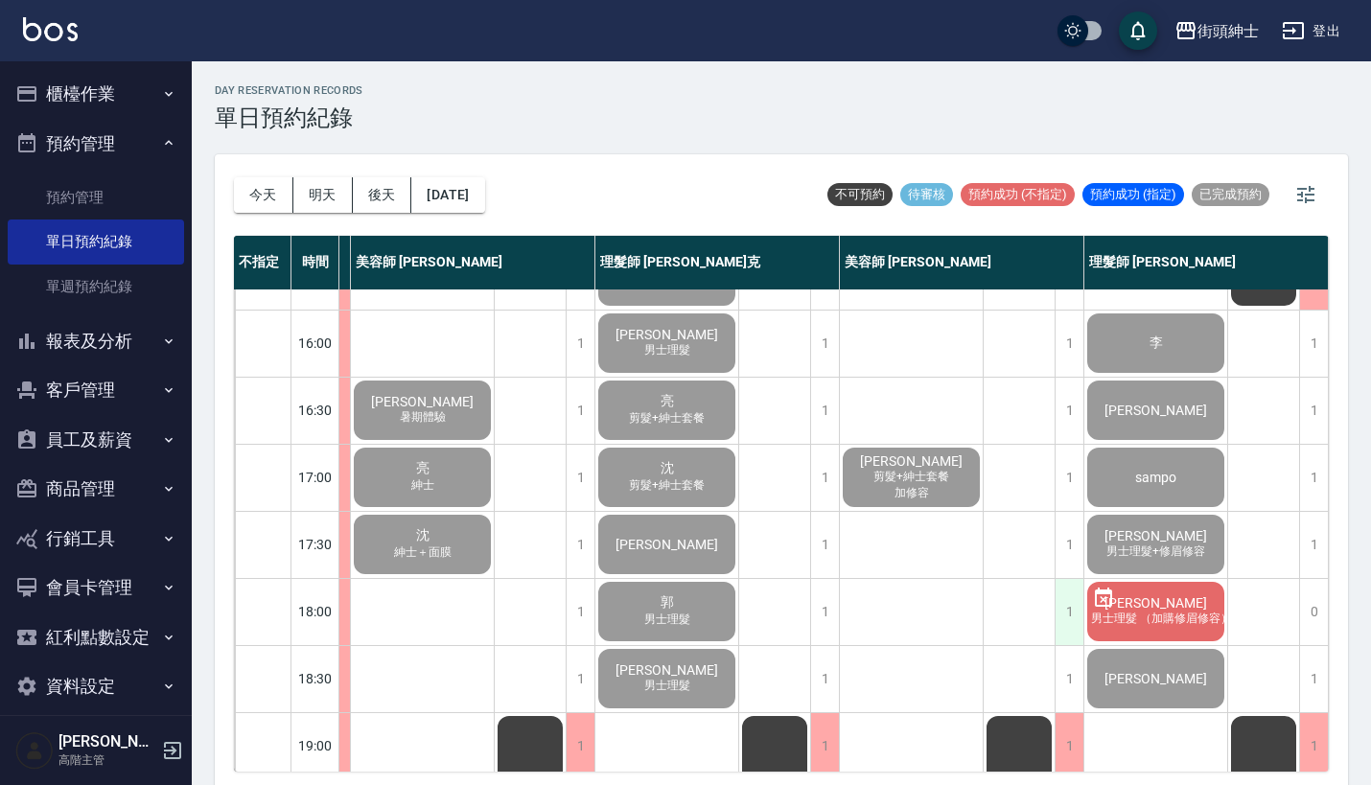
click at [1054, 604] on div "1" at bounding box center [1068, 612] width 29 height 66
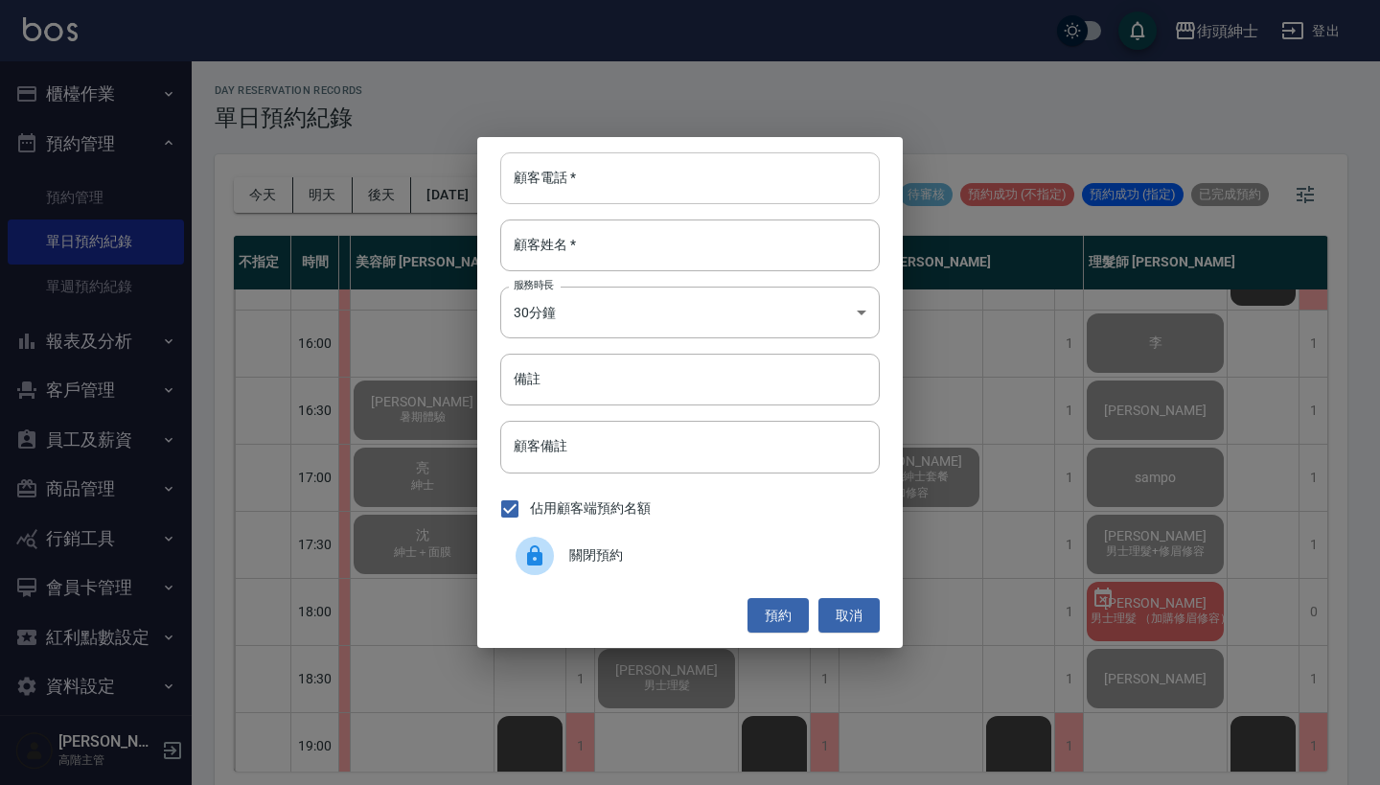
paste input "陳信喆/0909212164"
type input "陳信喆/0909212164"
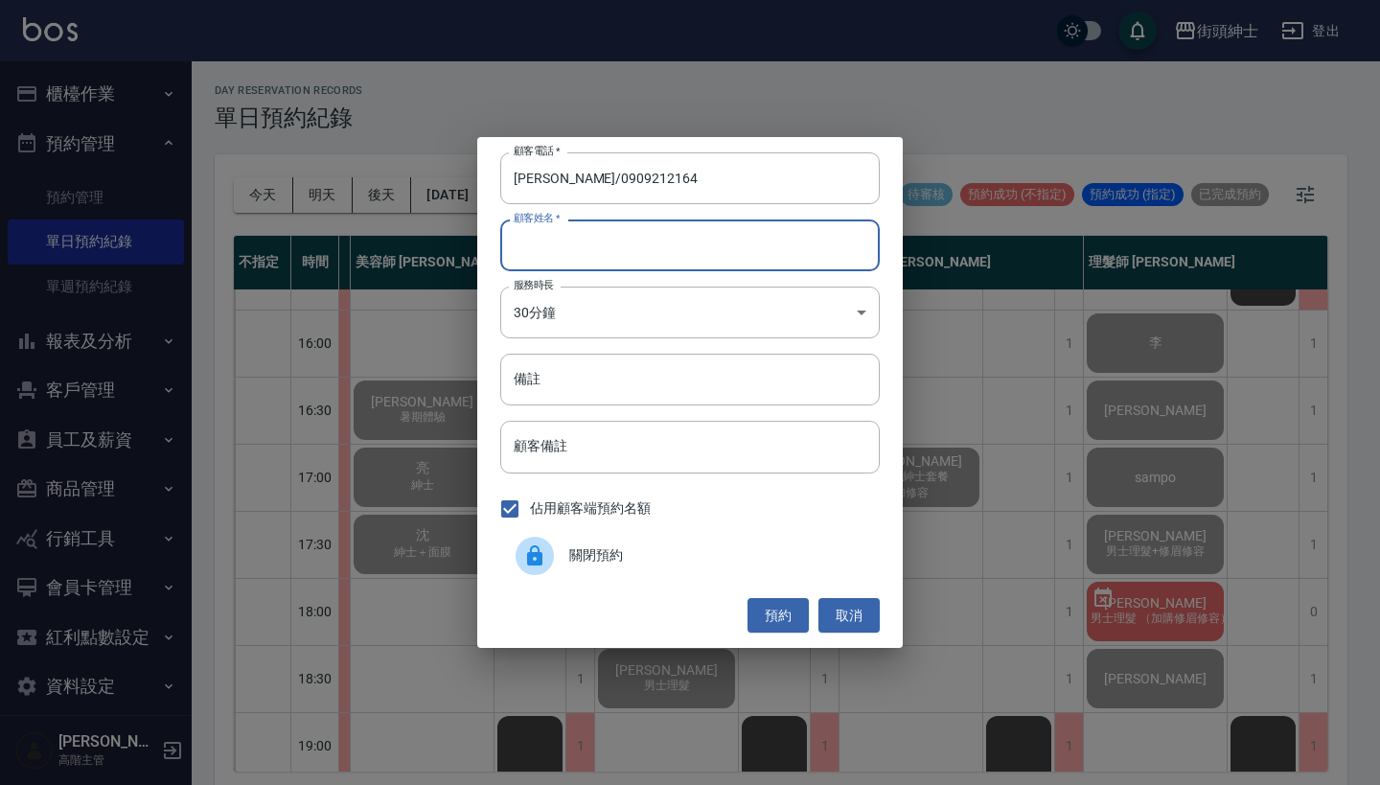
paste input "陳信喆/0909212164"
type input "陳信喆/0909212164"
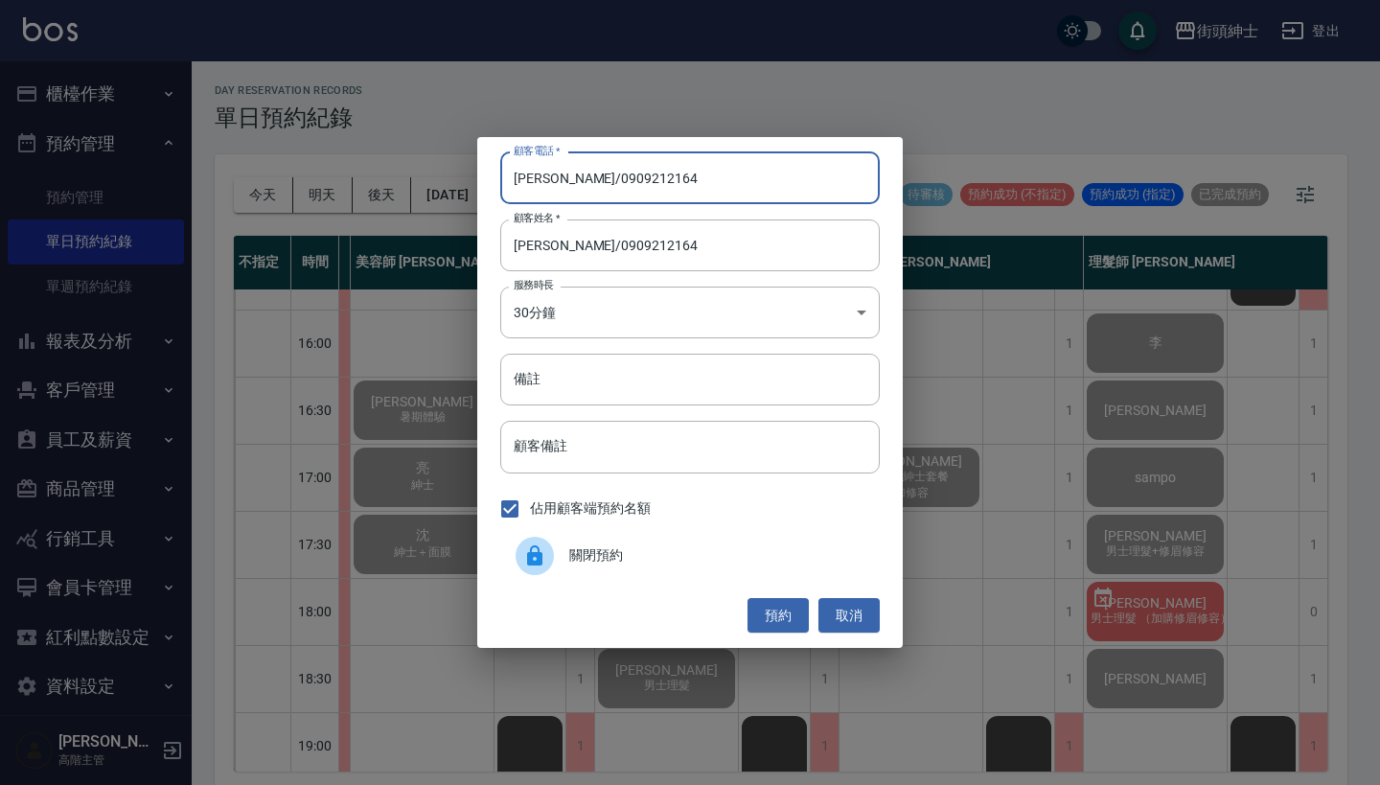
drag, startPoint x: 558, startPoint y: 177, endPoint x: 422, endPoint y: 177, distance: 136.1
click at [422, 177] on div "顧客電話   * 陳信喆/0909212164 顧客電話   * 顧客姓名   * 陳信喆/0909212164 顧客姓名   * 服務時長 30分鐘 1 服…" at bounding box center [690, 392] width 1380 height 785
type input "0909212164"
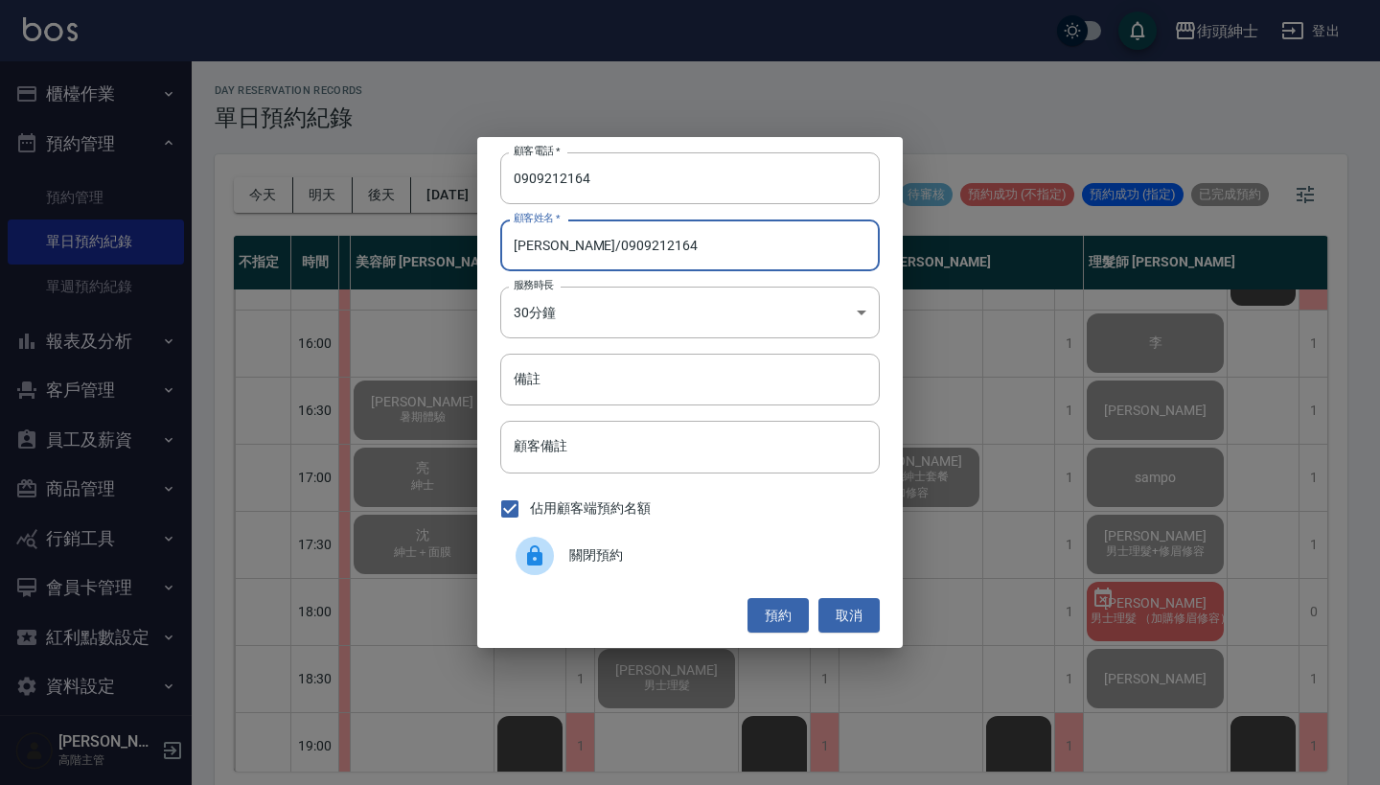
drag, startPoint x: 654, startPoint y: 245, endPoint x: 553, endPoint y: 244, distance: 100.6
click at [553, 245] on input "陳信喆/0909212164" at bounding box center [690, 245] width 380 height 52
type input "[PERSON_NAME]"
click at [784, 603] on button "預約" at bounding box center [778, 615] width 61 height 35
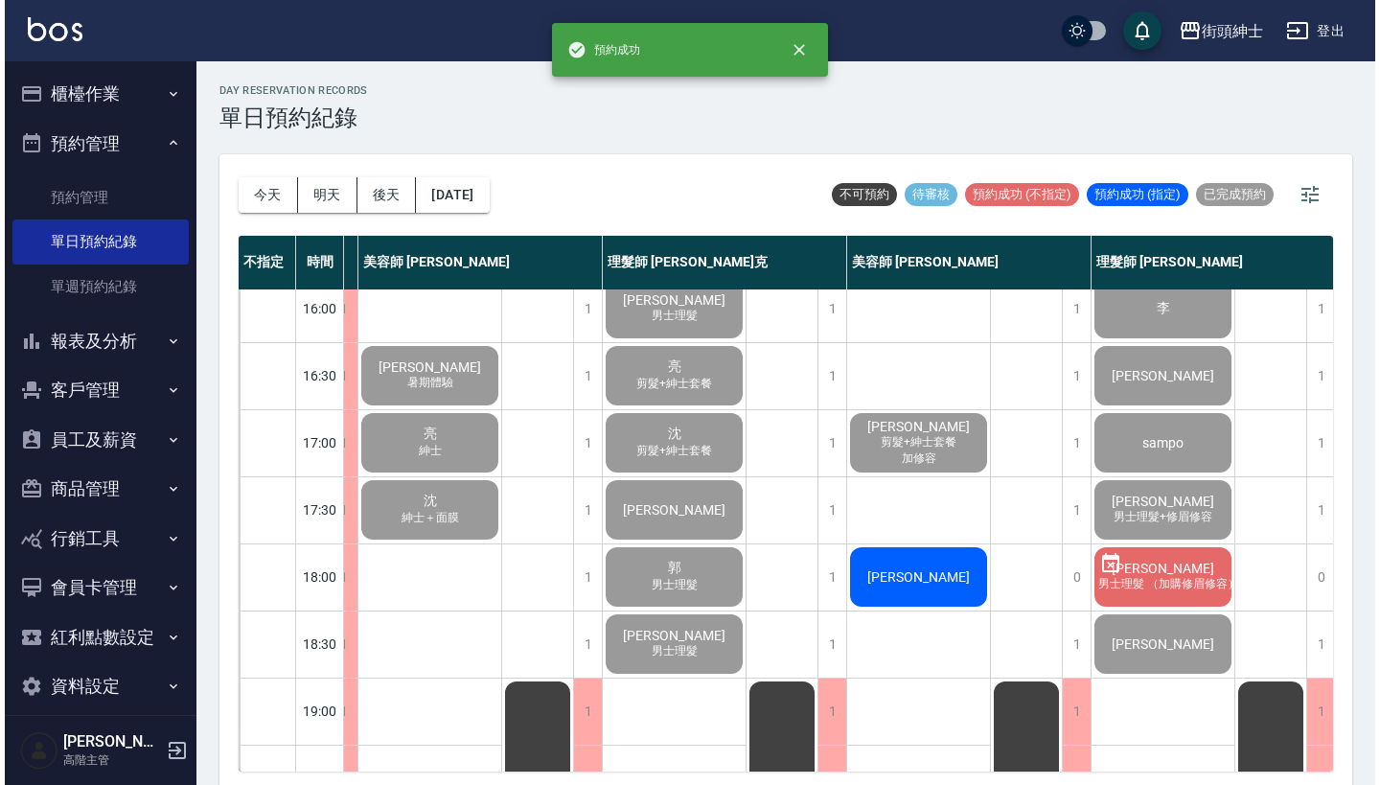
scroll to position [684, 158]
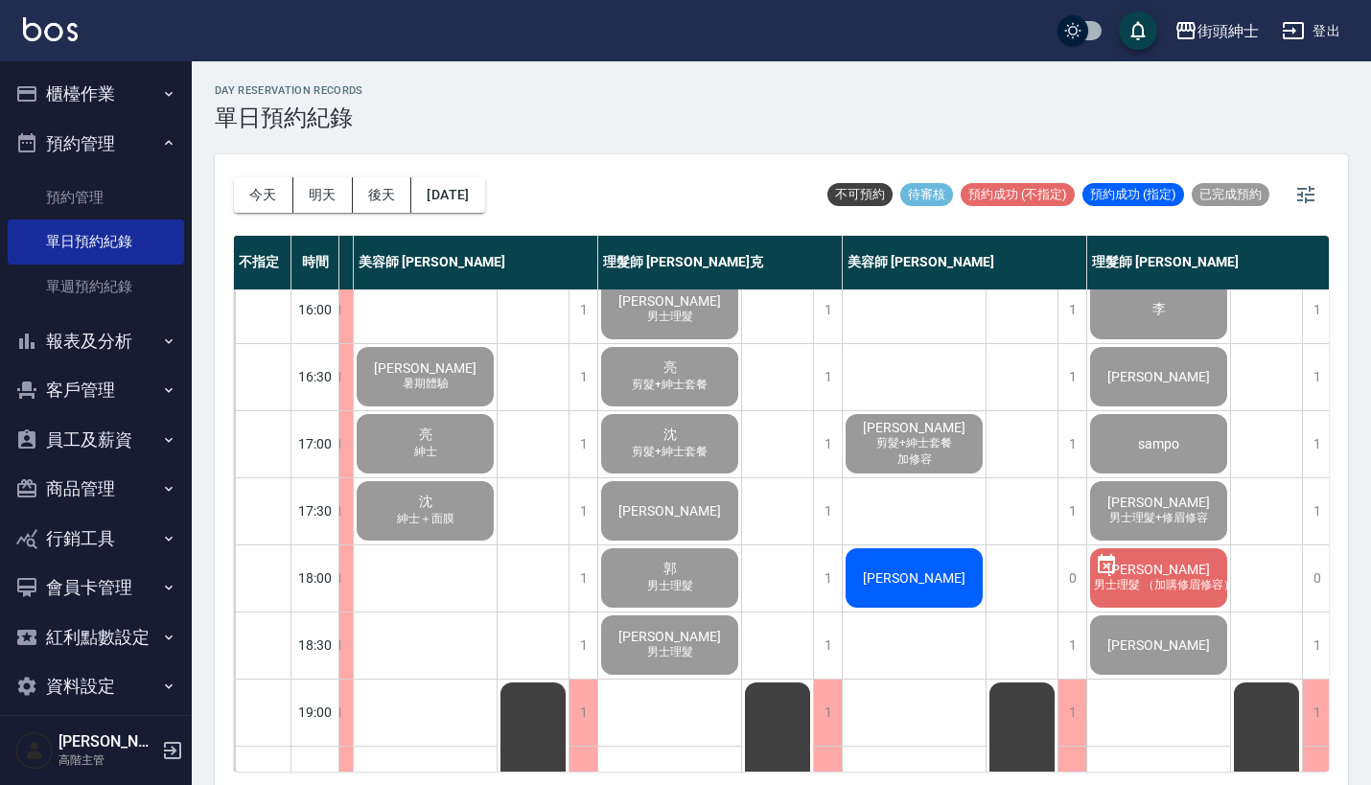
click at [934, 582] on span "[PERSON_NAME]" at bounding box center [914, 577] width 110 height 15
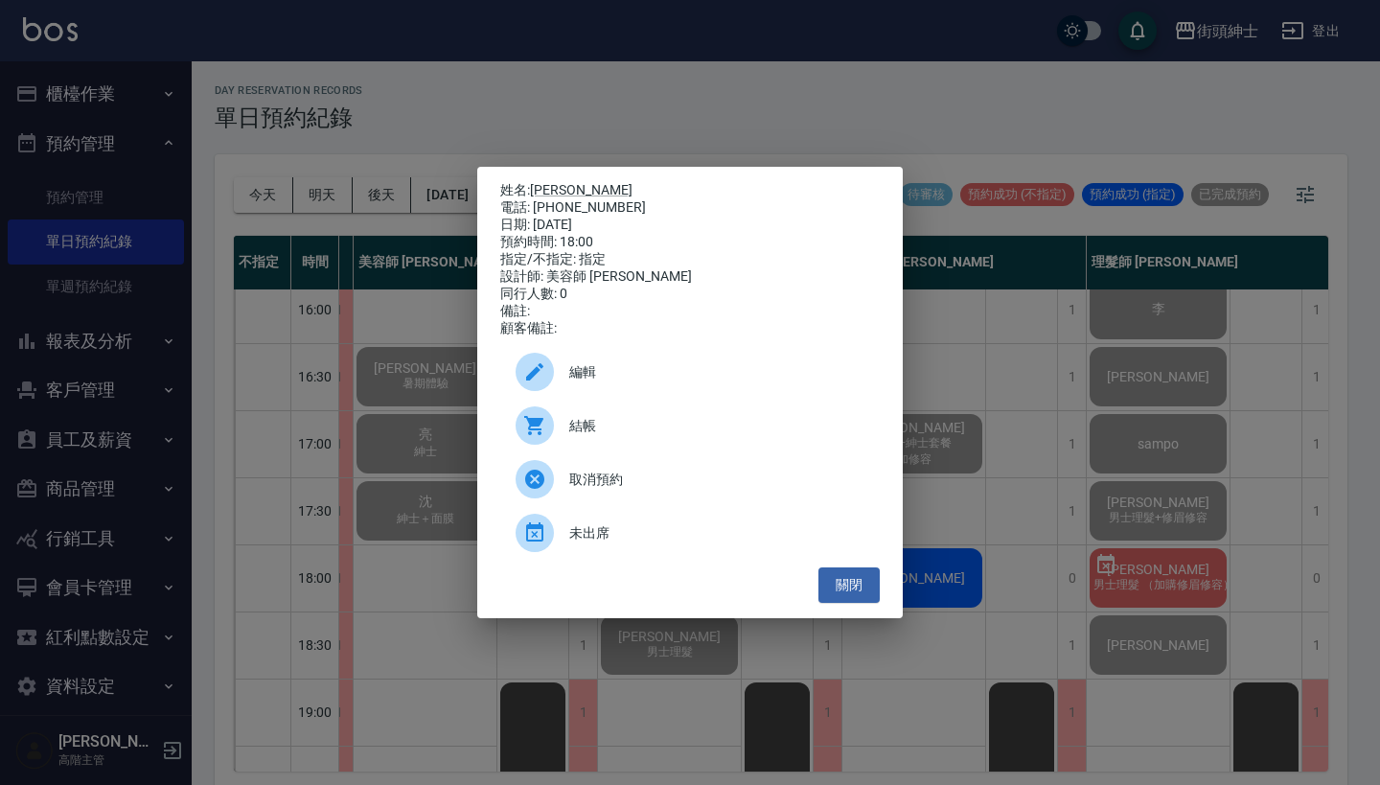
click at [701, 436] on span "結帳" at bounding box center [716, 426] width 295 height 20
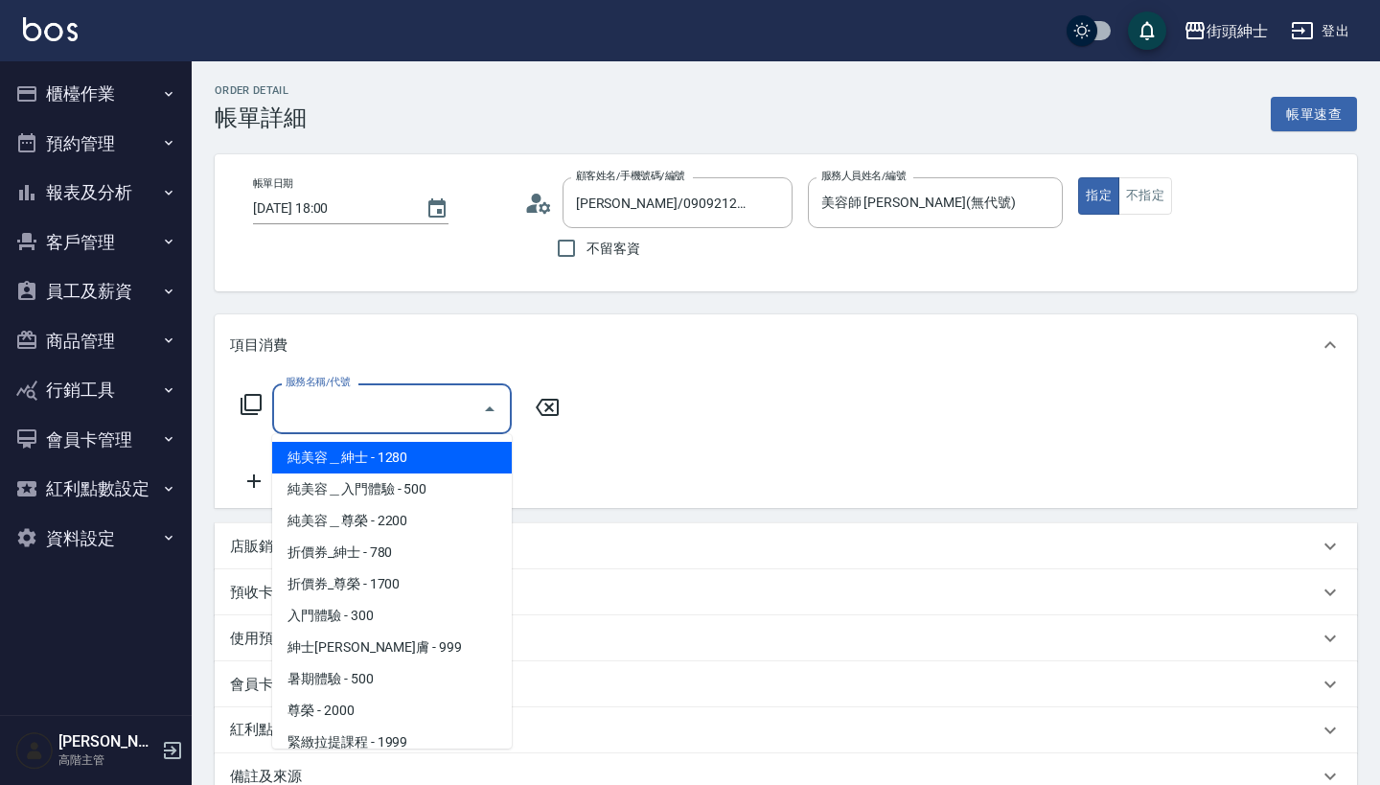
click at [345, 397] on input "服務名稱/代號" at bounding box center [378, 409] width 194 height 34
click at [398, 404] on input "服務名稱/代號" at bounding box center [378, 409] width 194 height 34
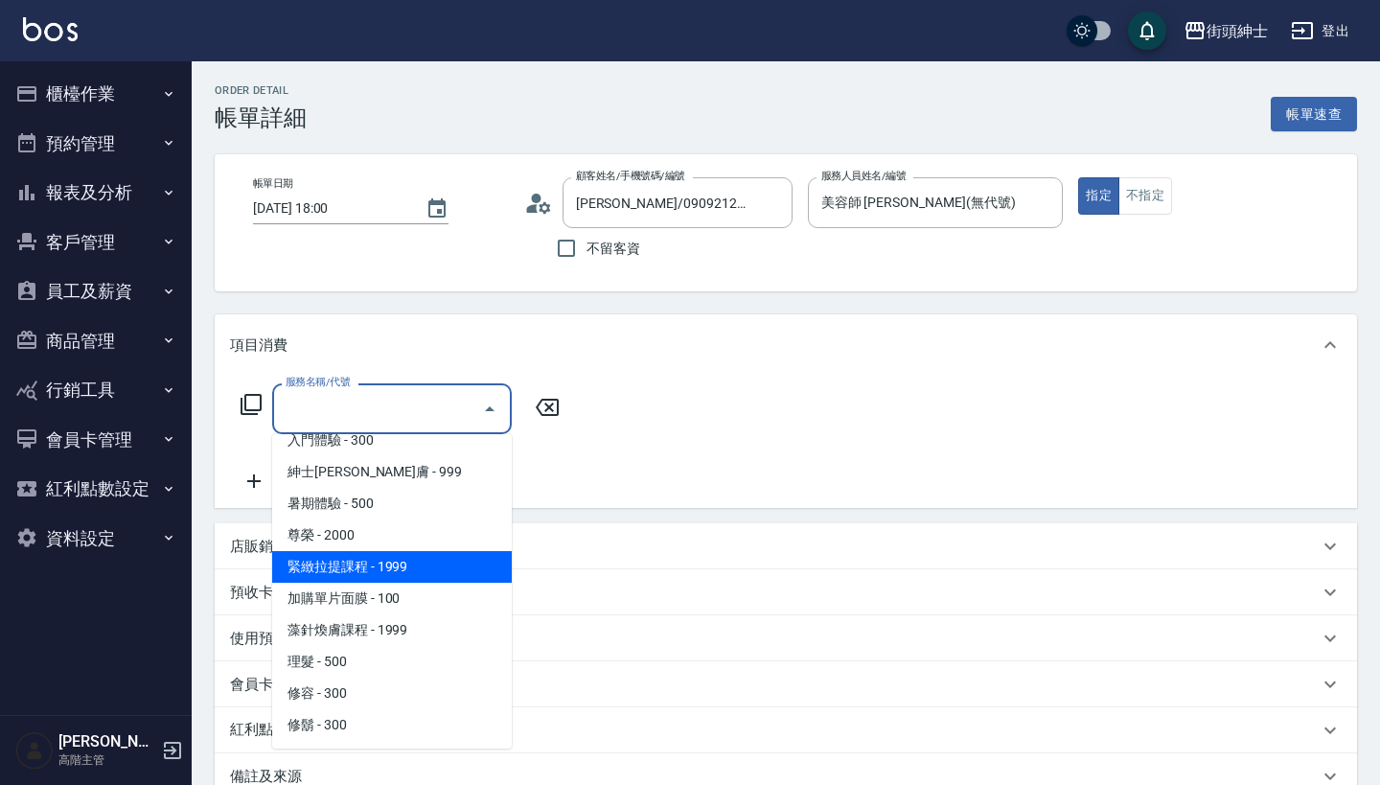
scroll to position [175, 0]
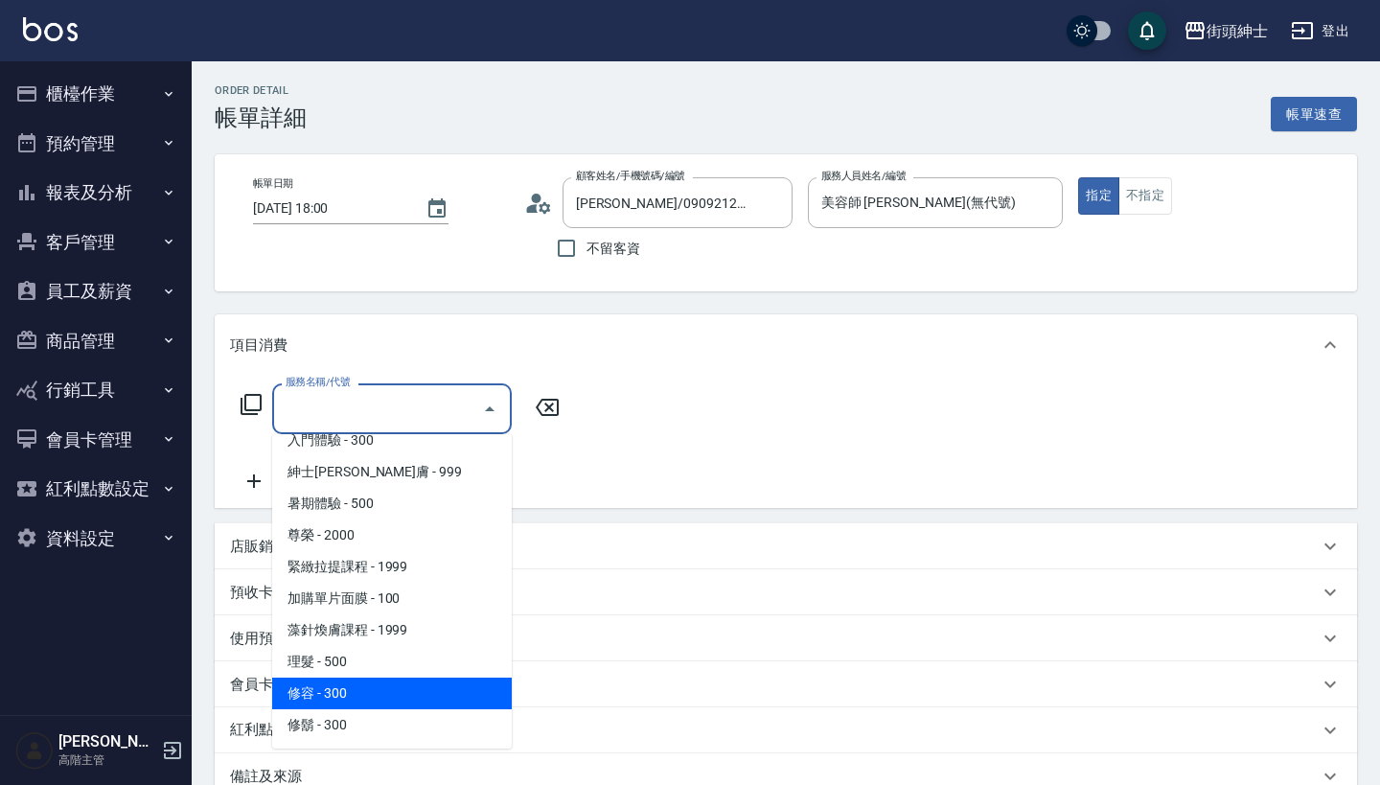
click at [396, 702] on span "修容 - 300" at bounding box center [392, 694] width 240 height 32
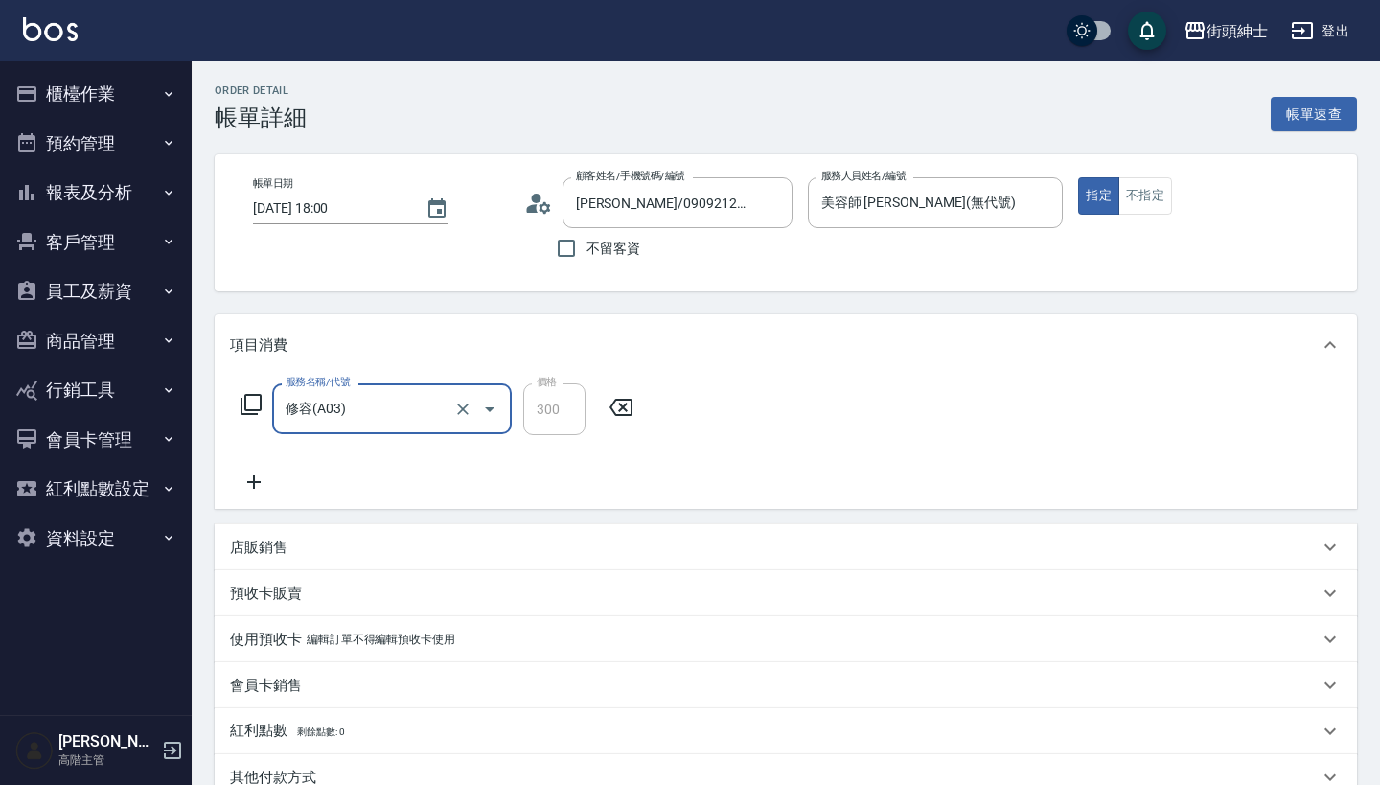
type input "修容(A03)"
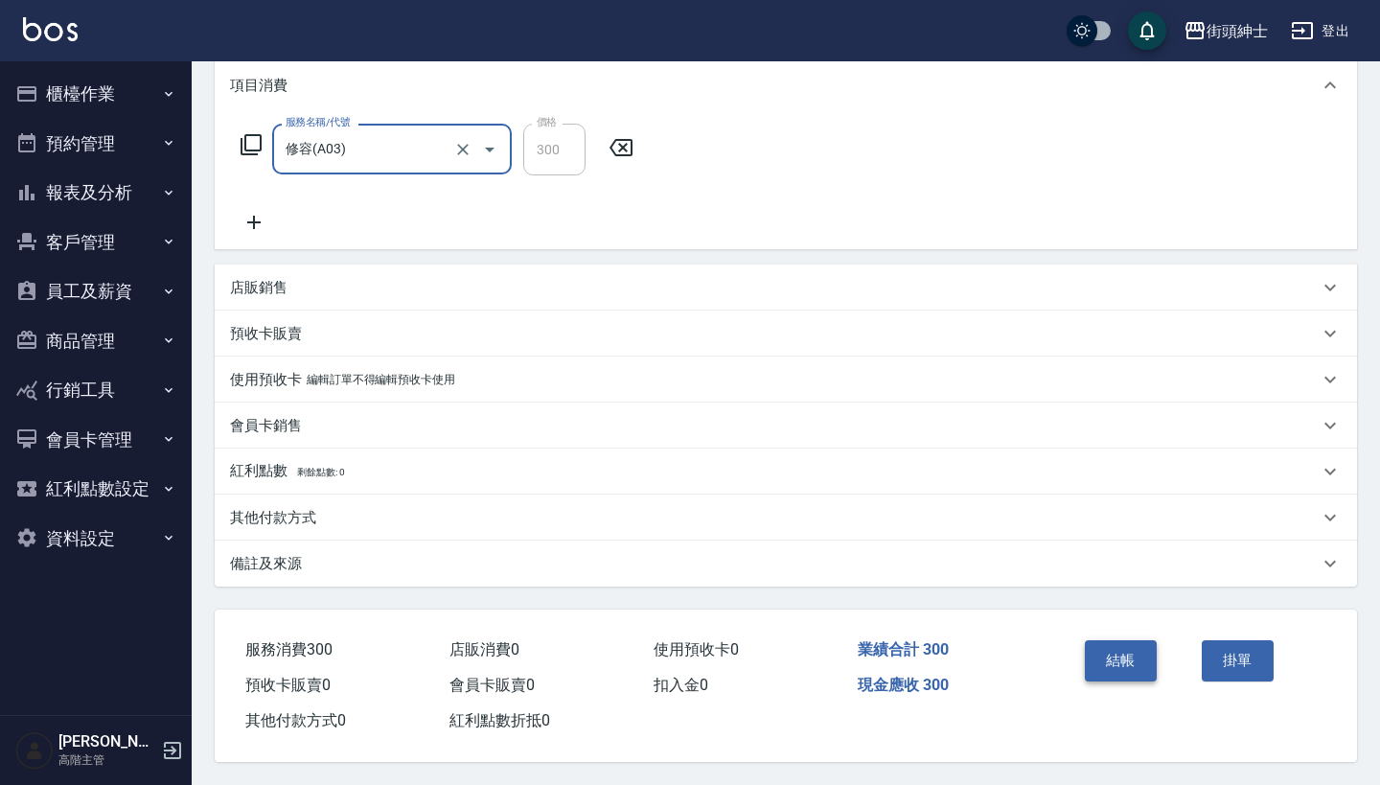
scroll to position [268, 0]
click at [1128, 659] on button "結帳" at bounding box center [1121, 660] width 72 height 40
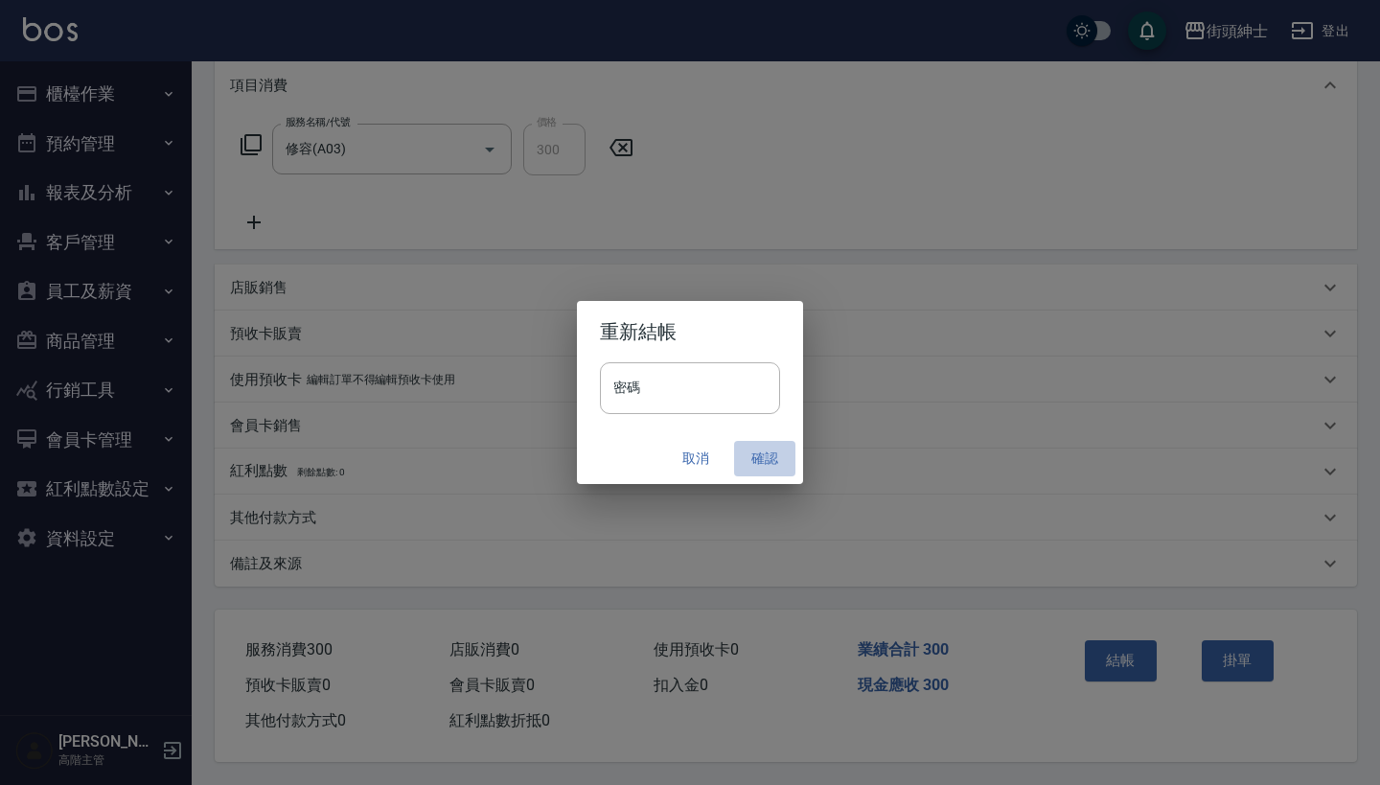
click at [766, 449] on button "確認" at bounding box center [764, 458] width 61 height 35
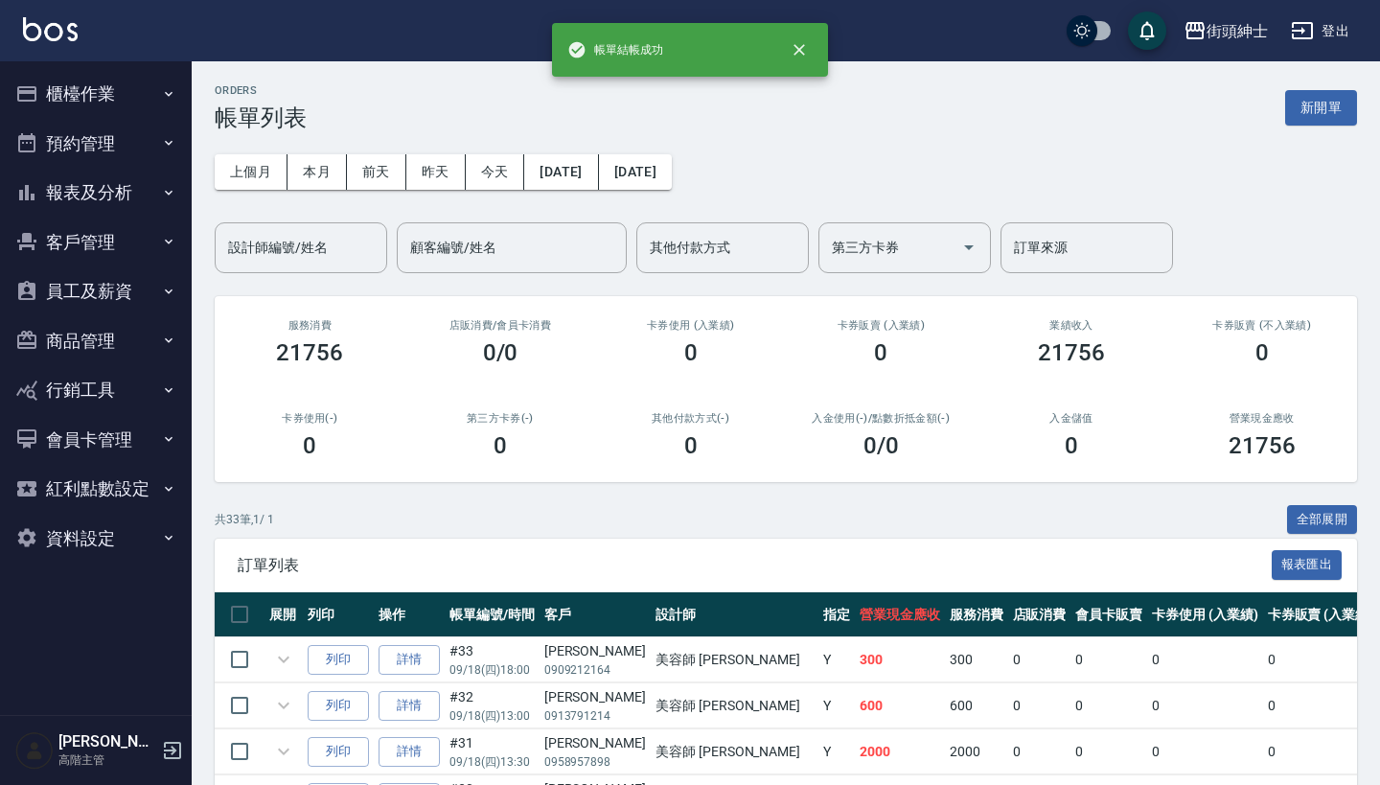
click at [150, 130] on button "預約管理" at bounding box center [96, 144] width 176 height 50
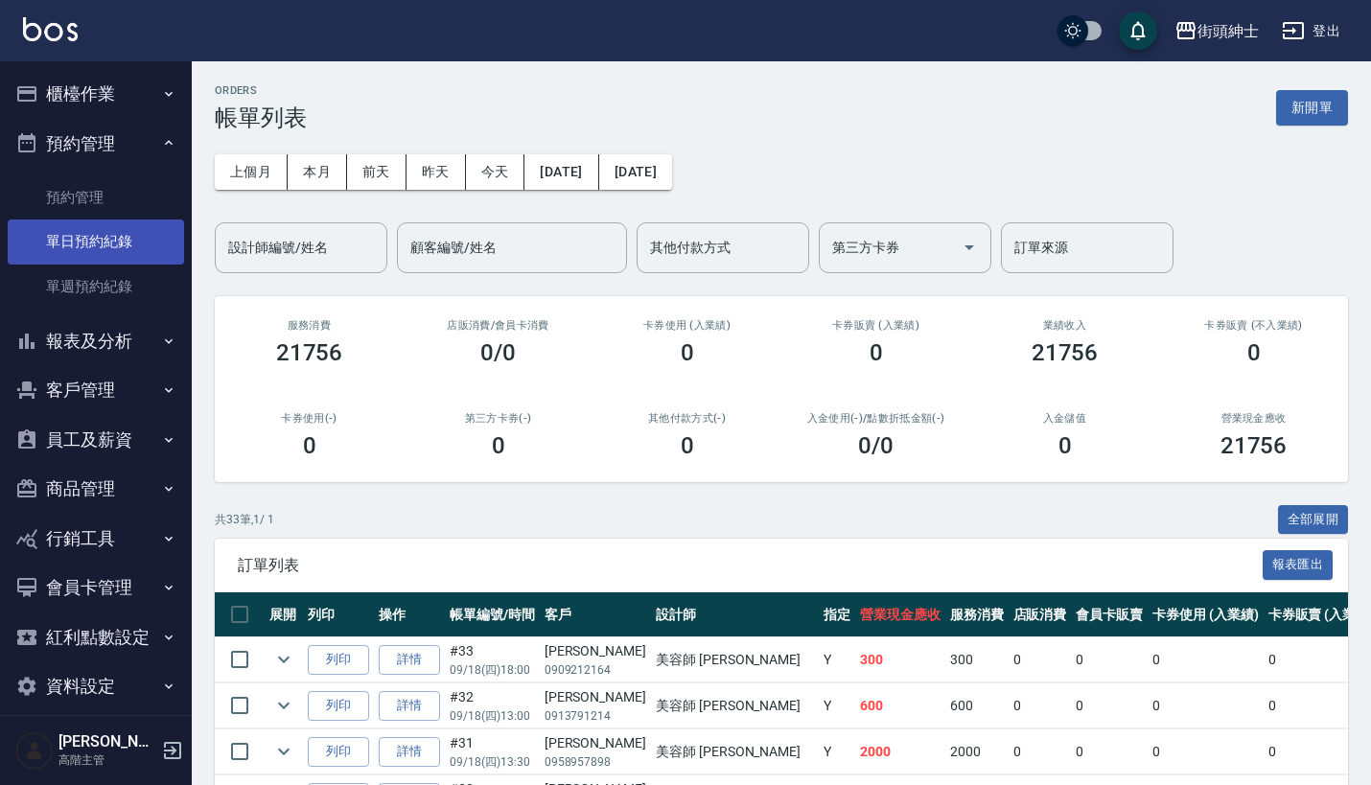
click at [138, 234] on link "單日預約紀錄" at bounding box center [96, 241] width 176 height 44
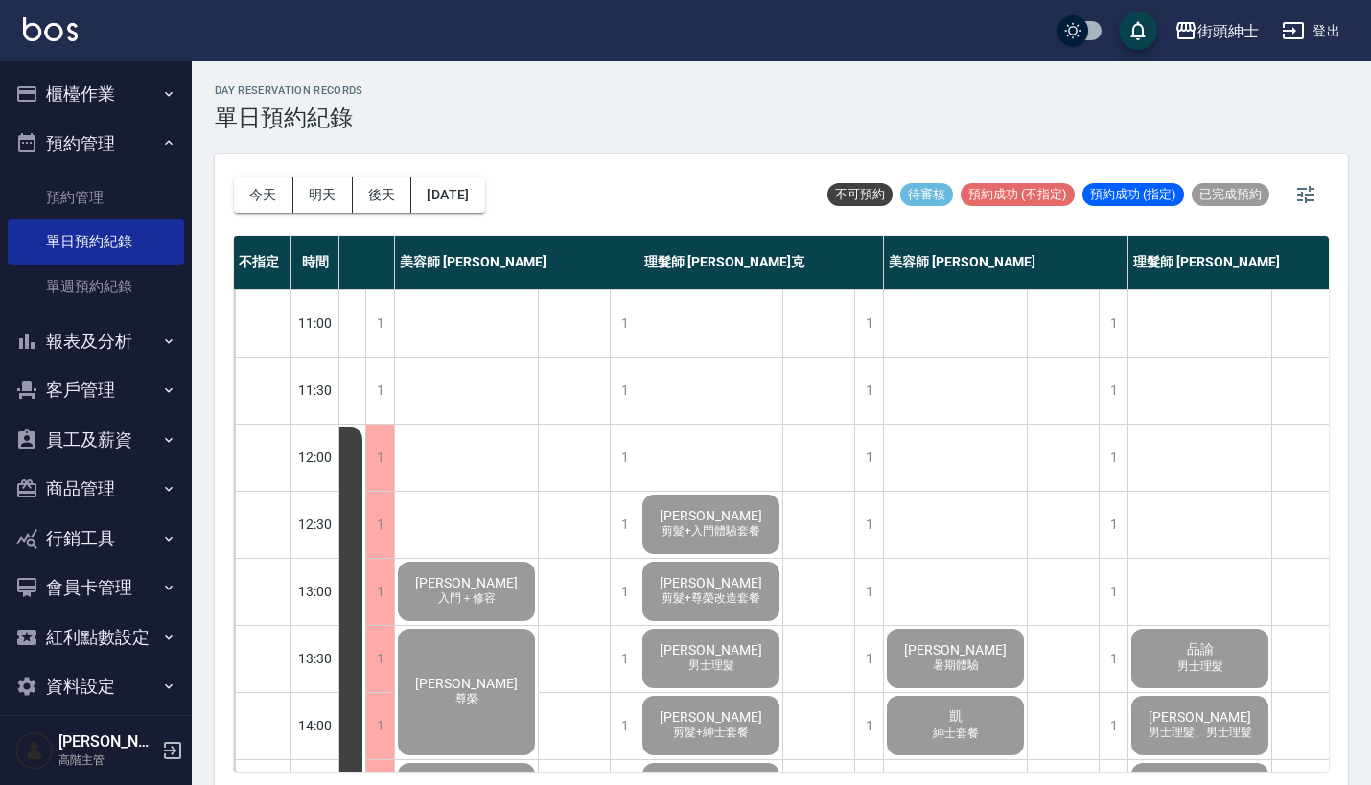
scroll to position [-1, 117]
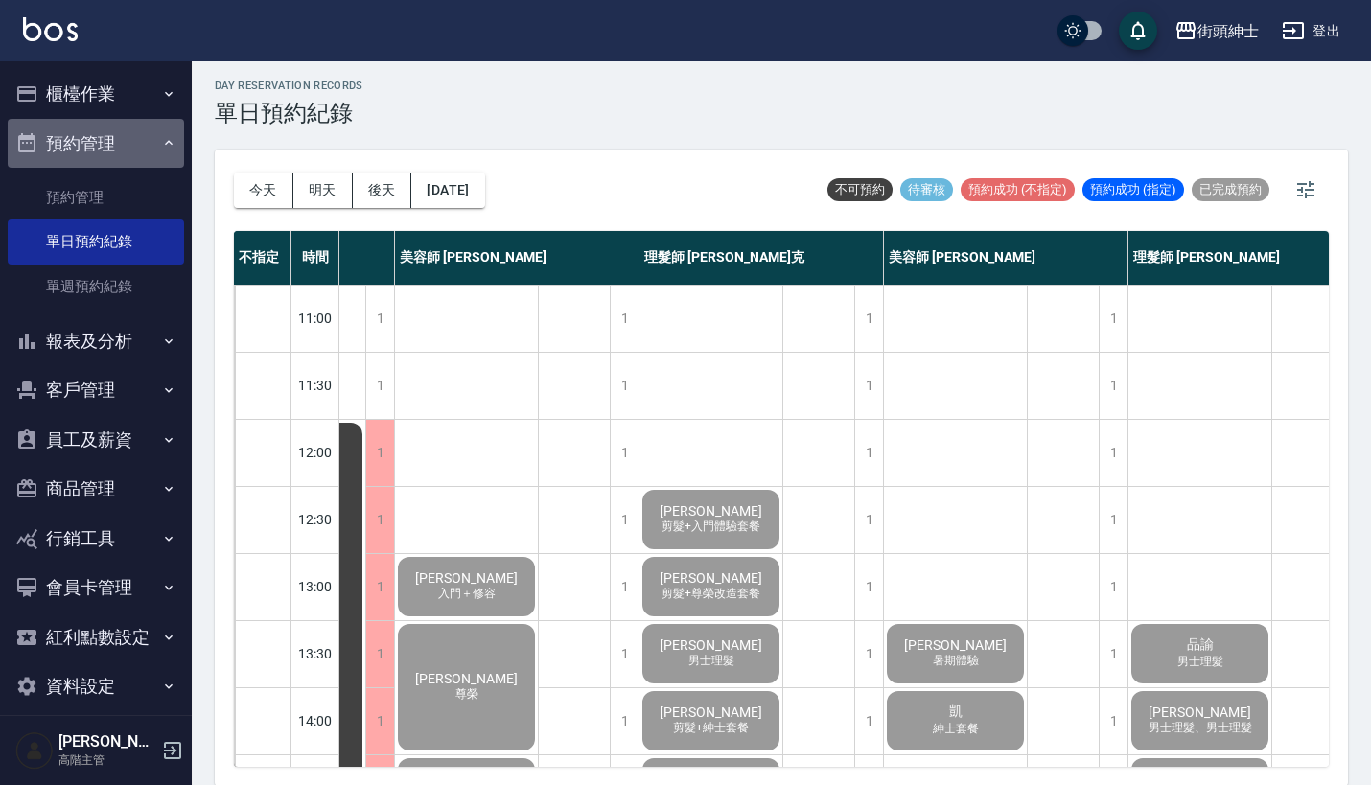
click at [128, 138] on button "預約管理" at bounding box center [96, 144] width 176 height 50
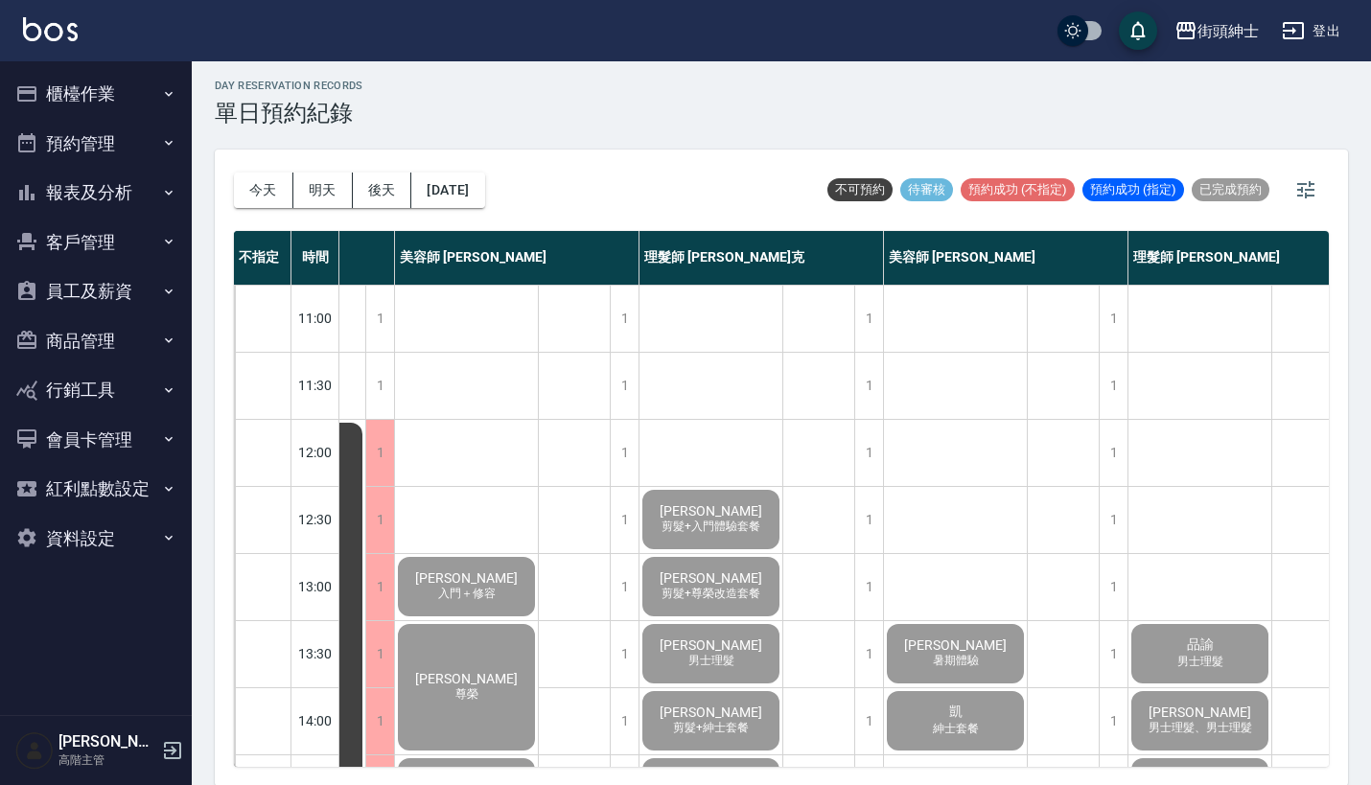
click at [149, 85] on button "櫃檯作業" at bounding box center [96, 94] width 176 height 50
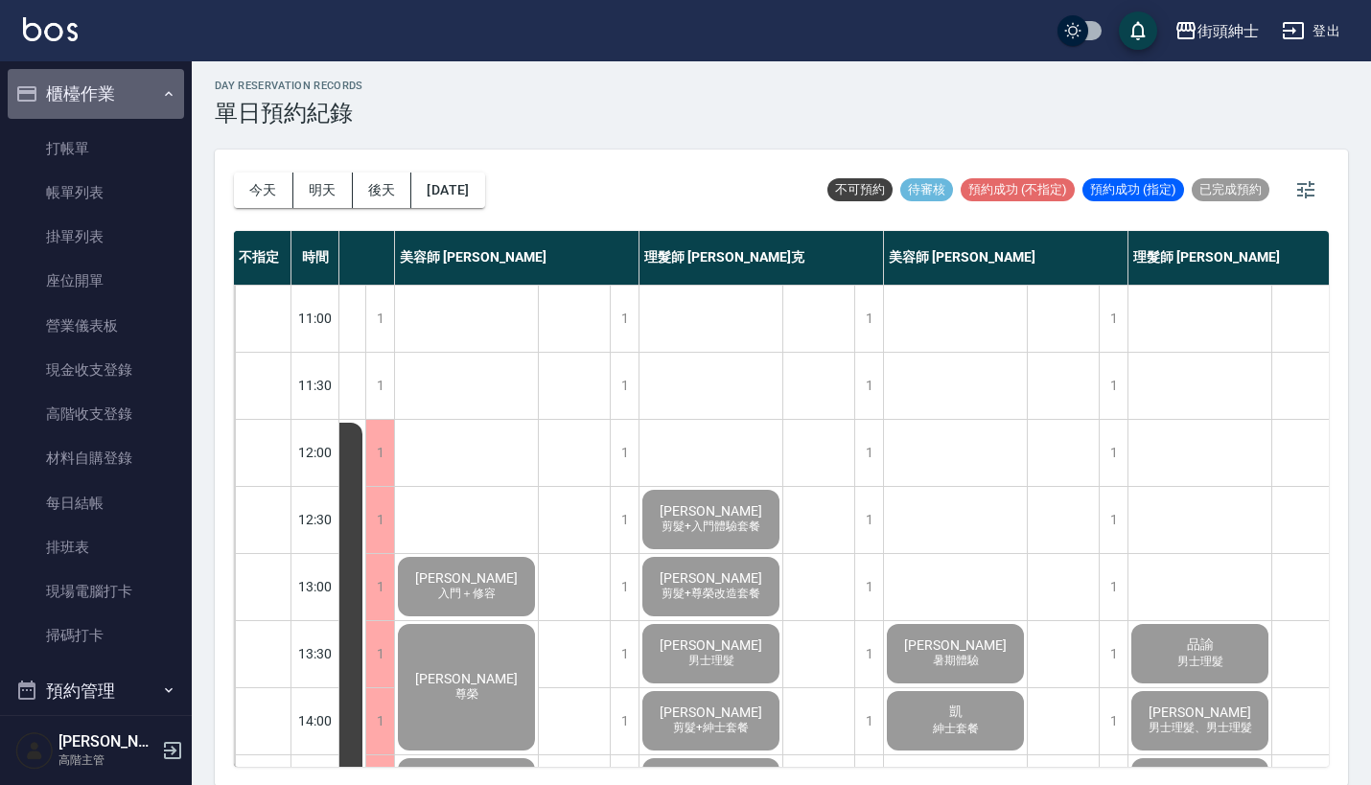
click at [149, 85] on button "櫃檯作業" at bounding box center [96, 94] width 176 height 50
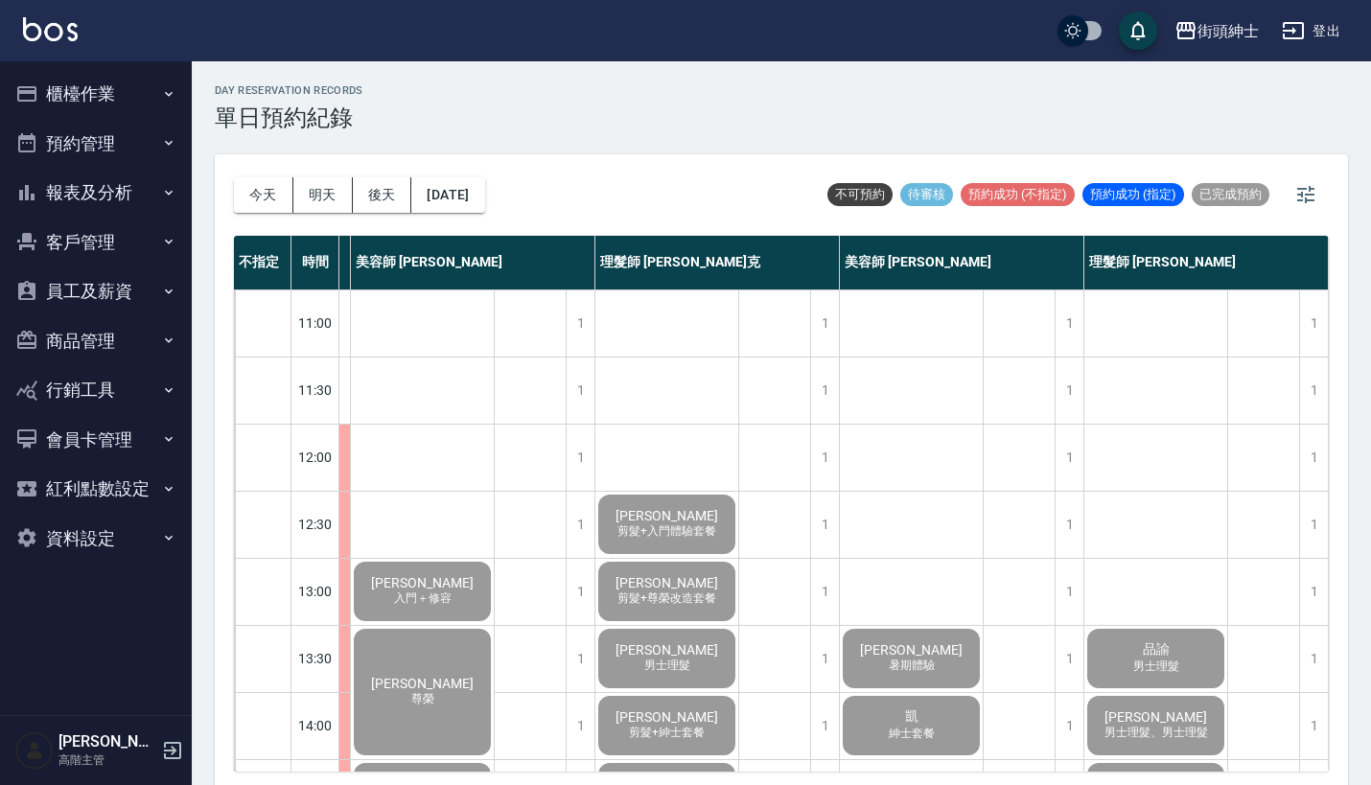
click at [165, 103] on button "櫃檯作業" at bounding box center [96, 94] width 176 height 50
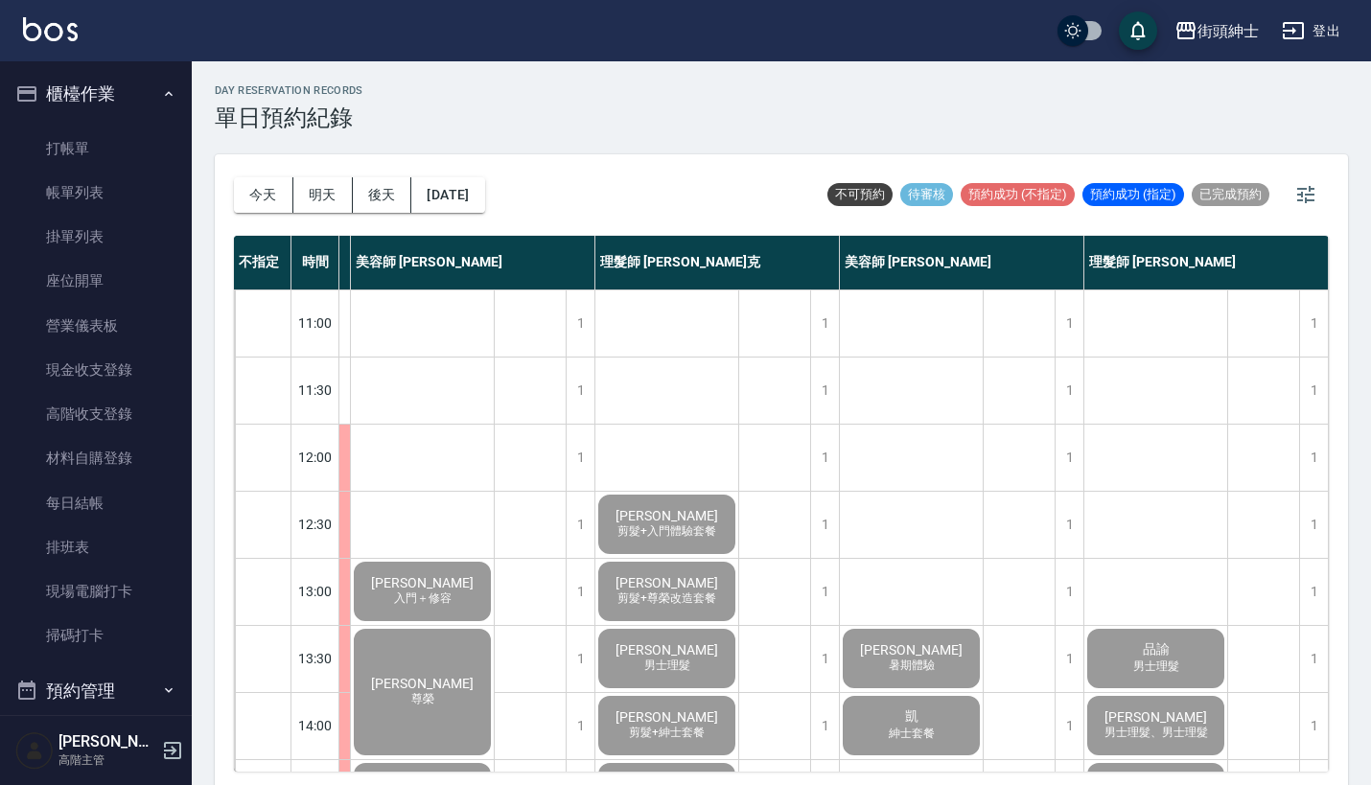
click at [165, 103] on button "櫃檯作業" at bounding box center [96, 94] width 176 height 50
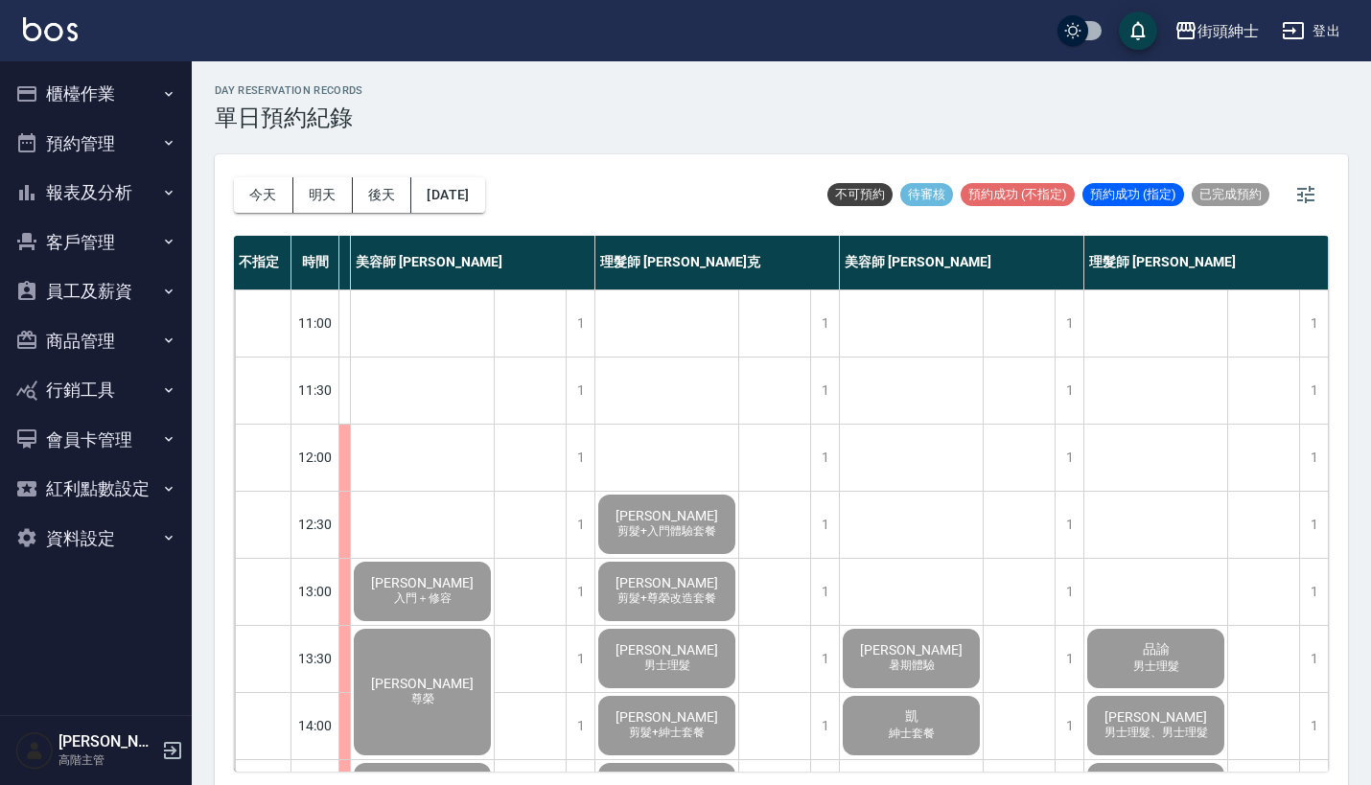
click at [152, 147] on button "預約管理" at bounding box center [96, 144] width 176 height 50
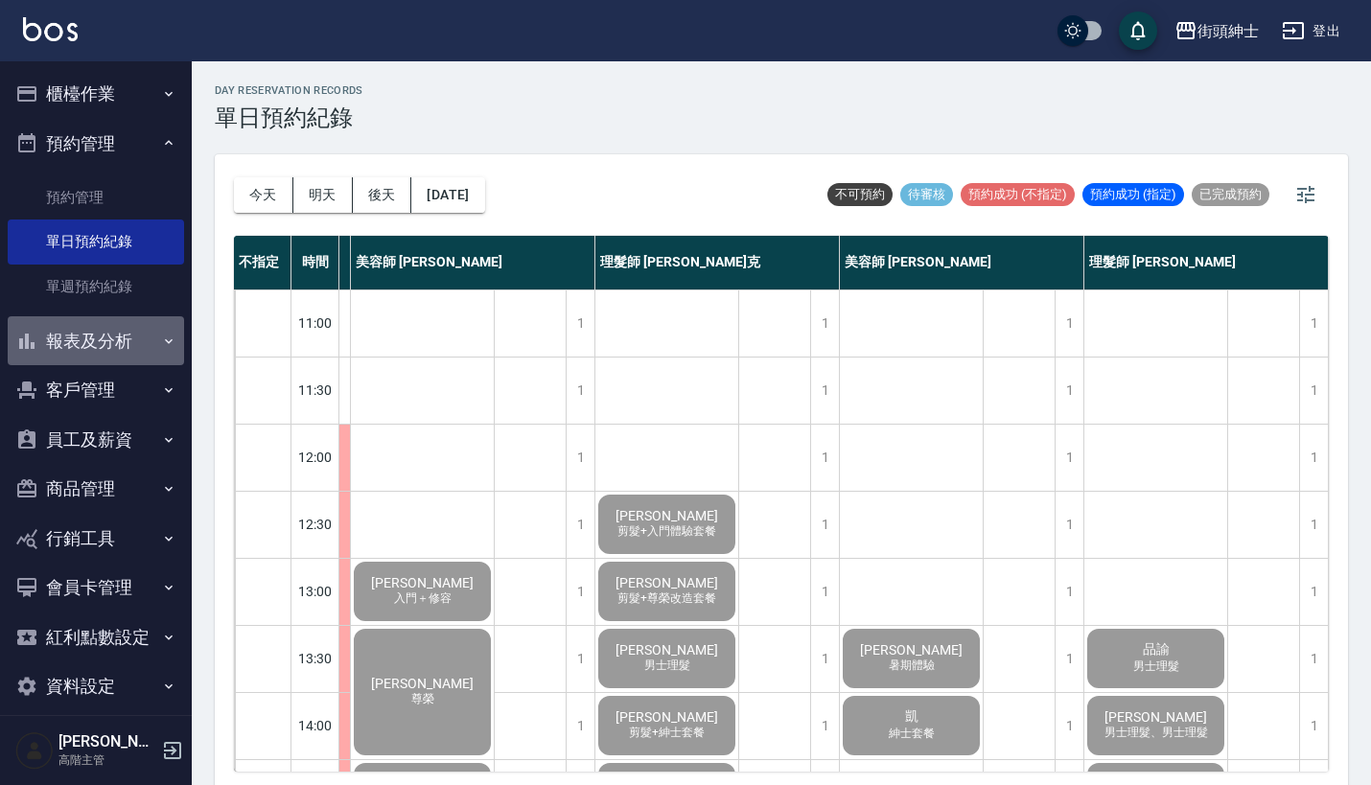
click at [133, 337] on button "報表及分析" at bounding box center [96, 341] width 176 height 50
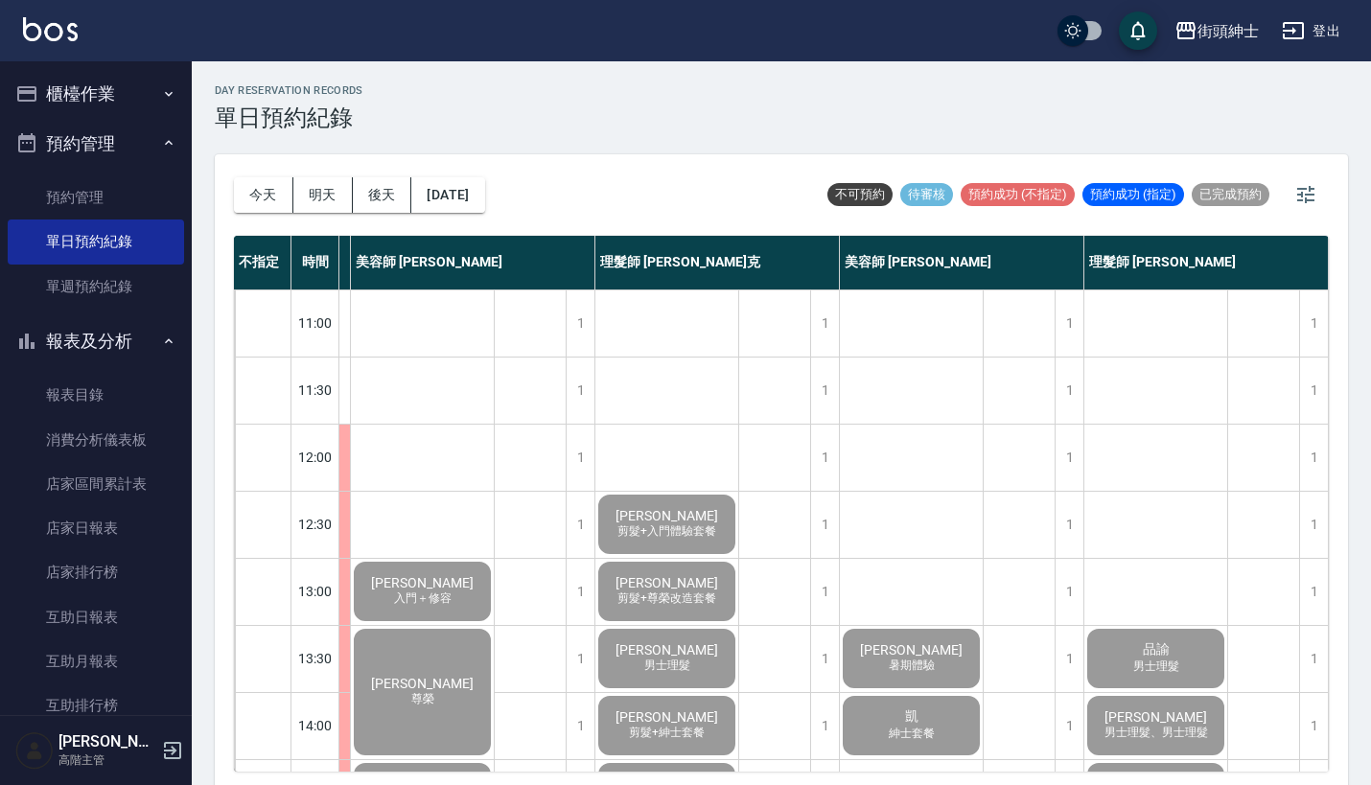
click at [120, 136] on button "預約管理" at bounding box center [96, 144] width 176 height 50
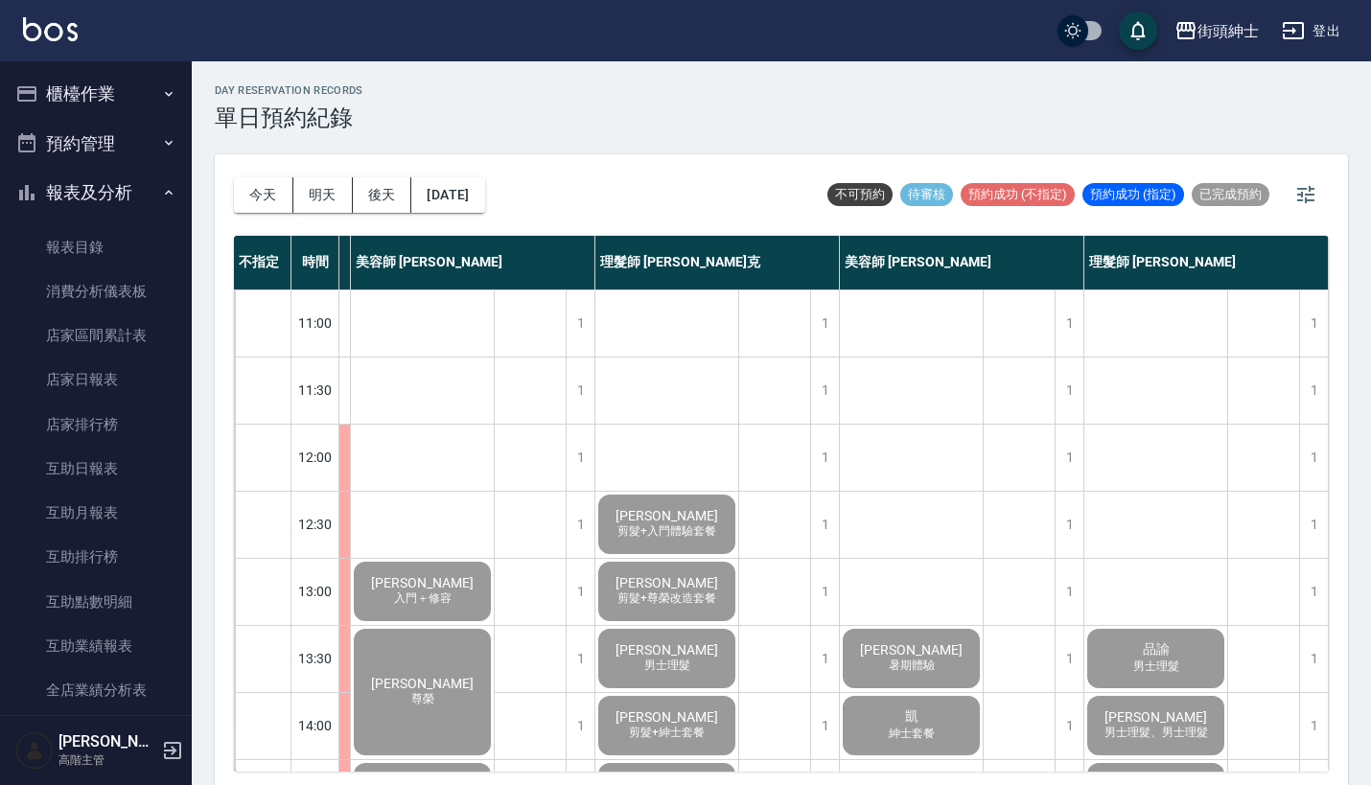
click at [140, 169] on button "報表及分析" at bounding box center [96, 193] width 176 height 50
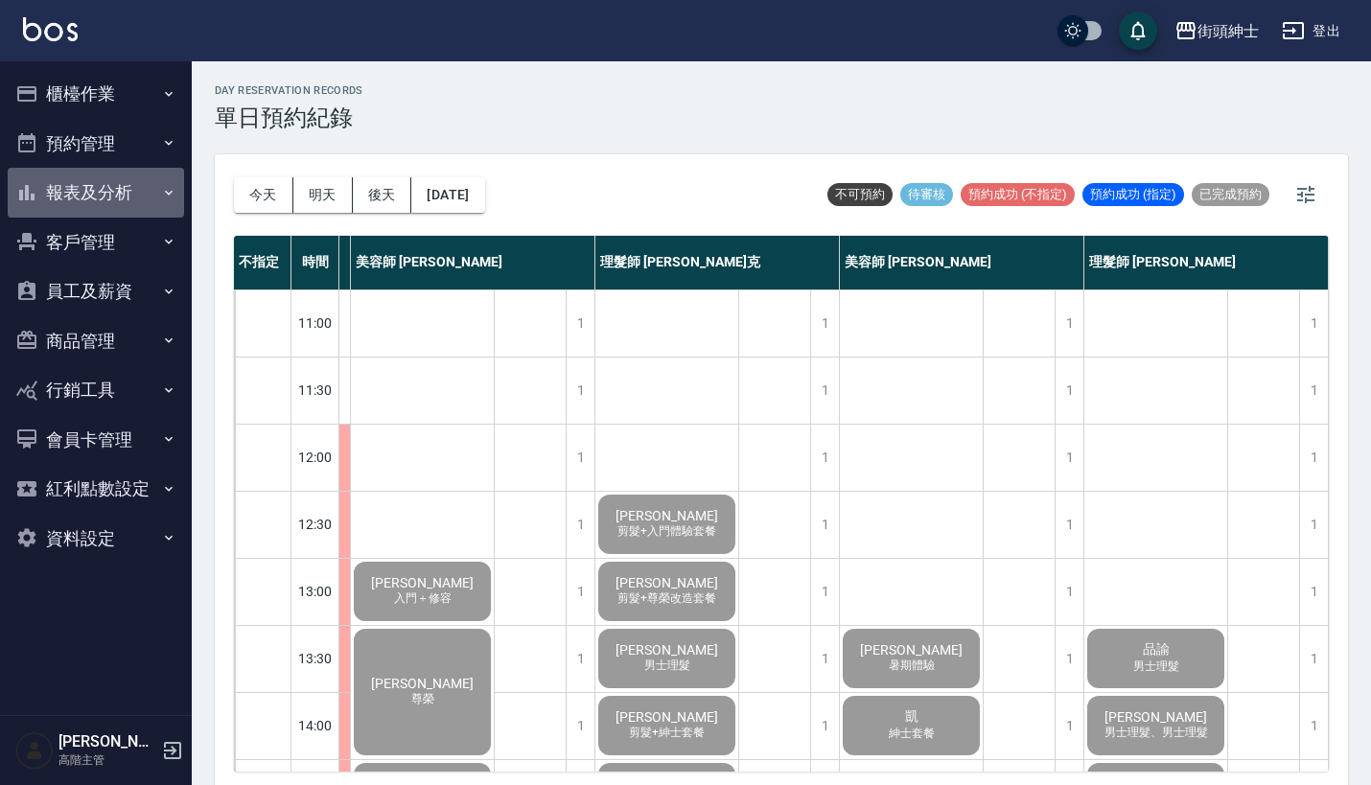
click at [144, 186] on button "報表及分析" at bounding box center [96, 193] width 176 height 50
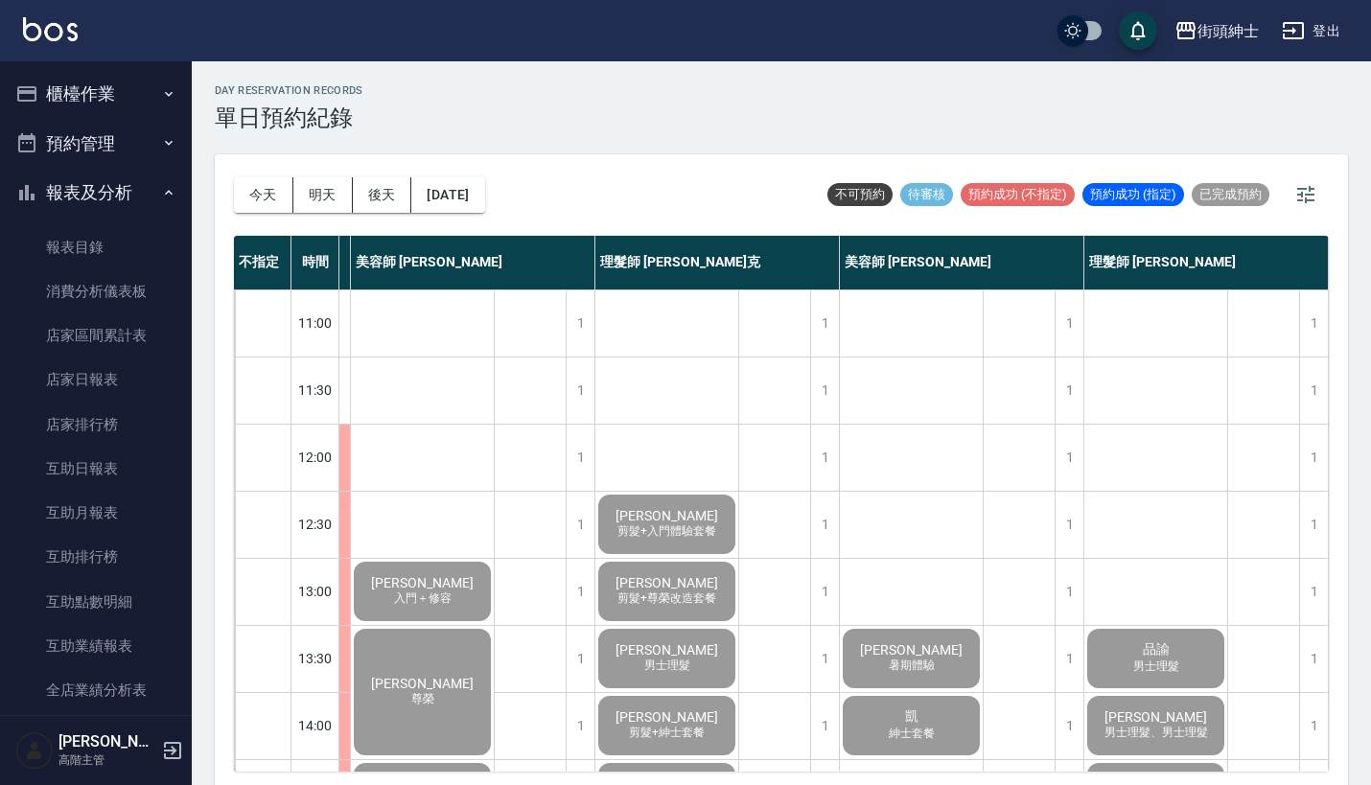
click at [144, 186] on button "報表及分析" at bounding box center [96, 193] width 176 height 50
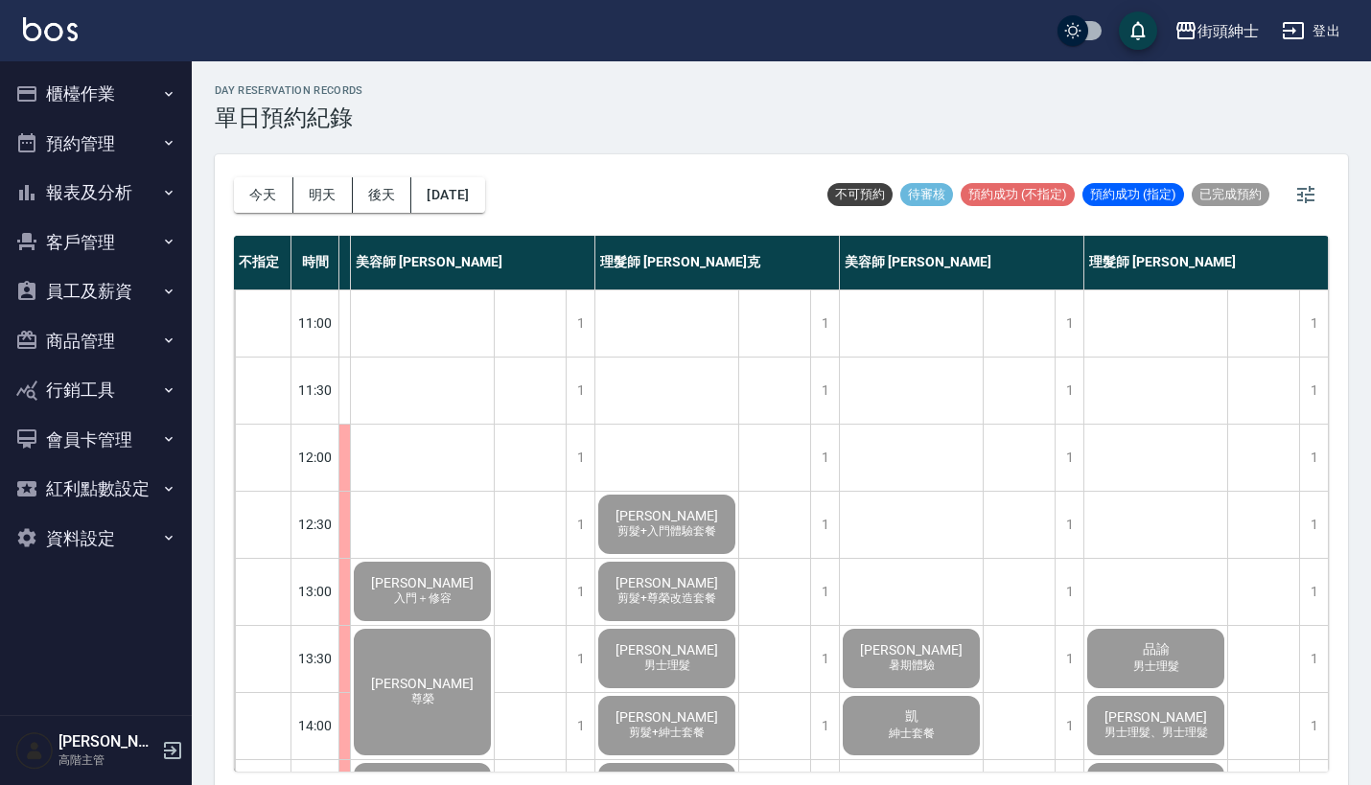
click at [143, 141] on button "預約管理" at bounding box center [96, 144] width 176 height 50
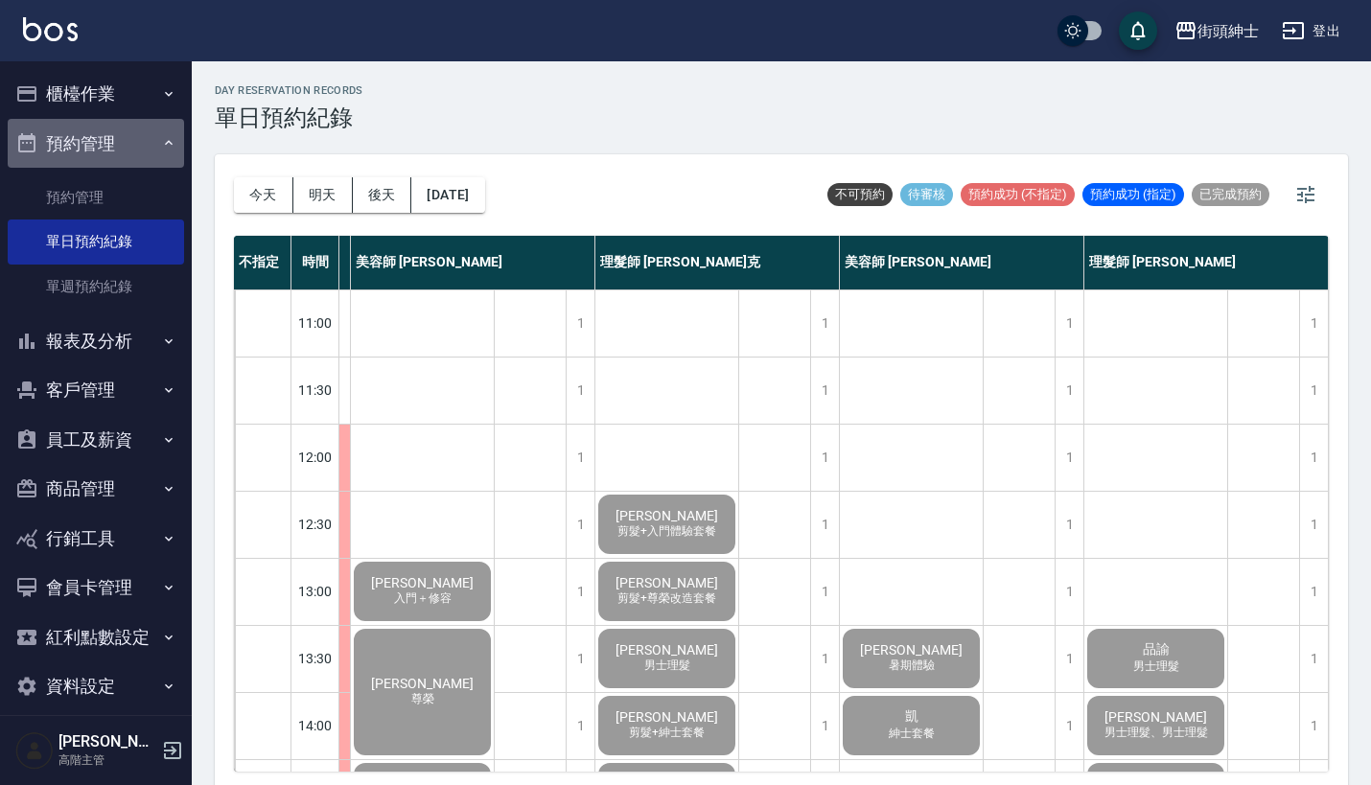
click at [143, 141] on button "預約管理" at bounding box center [96, 144] width 176 height 50
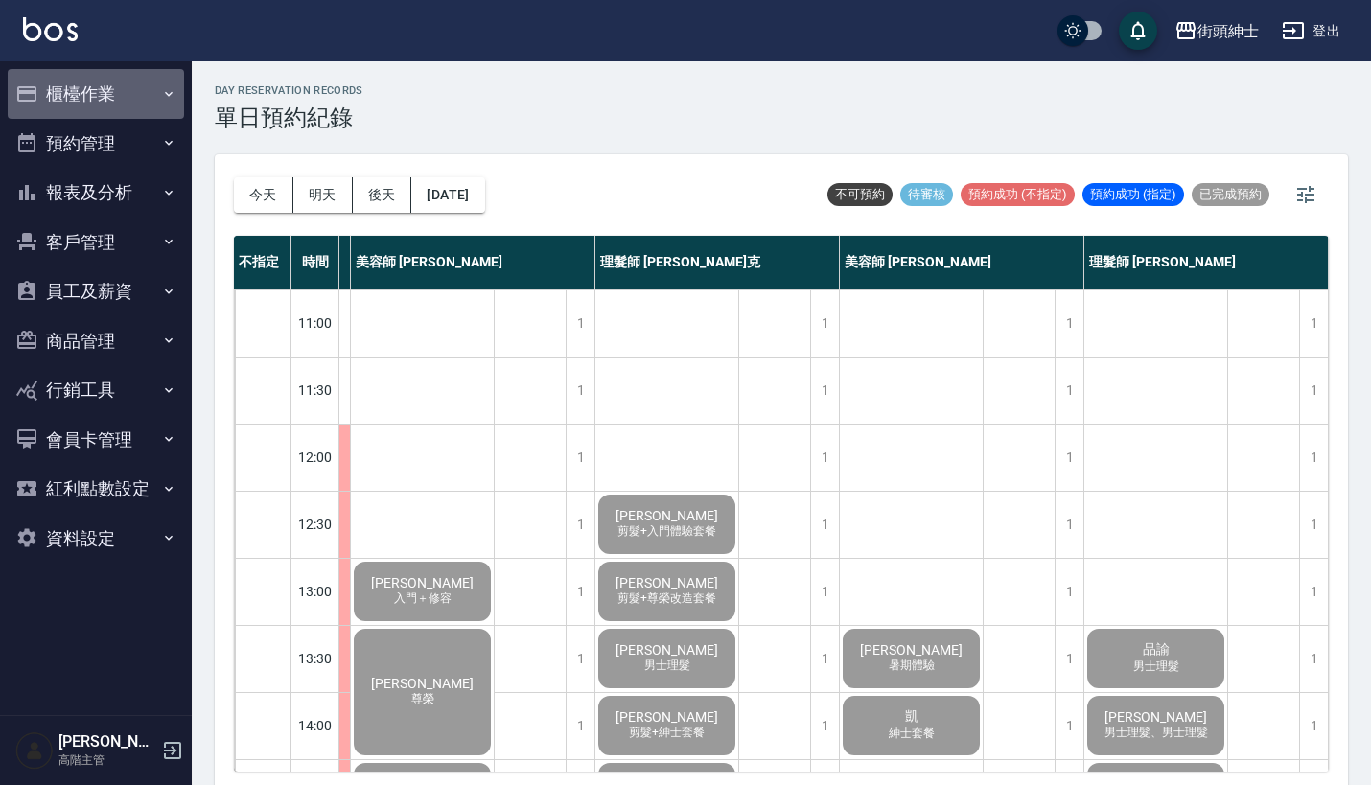
click at [143, 108] on button "櫃檯作業" at bounding box center [96, 94] width 176 height 50
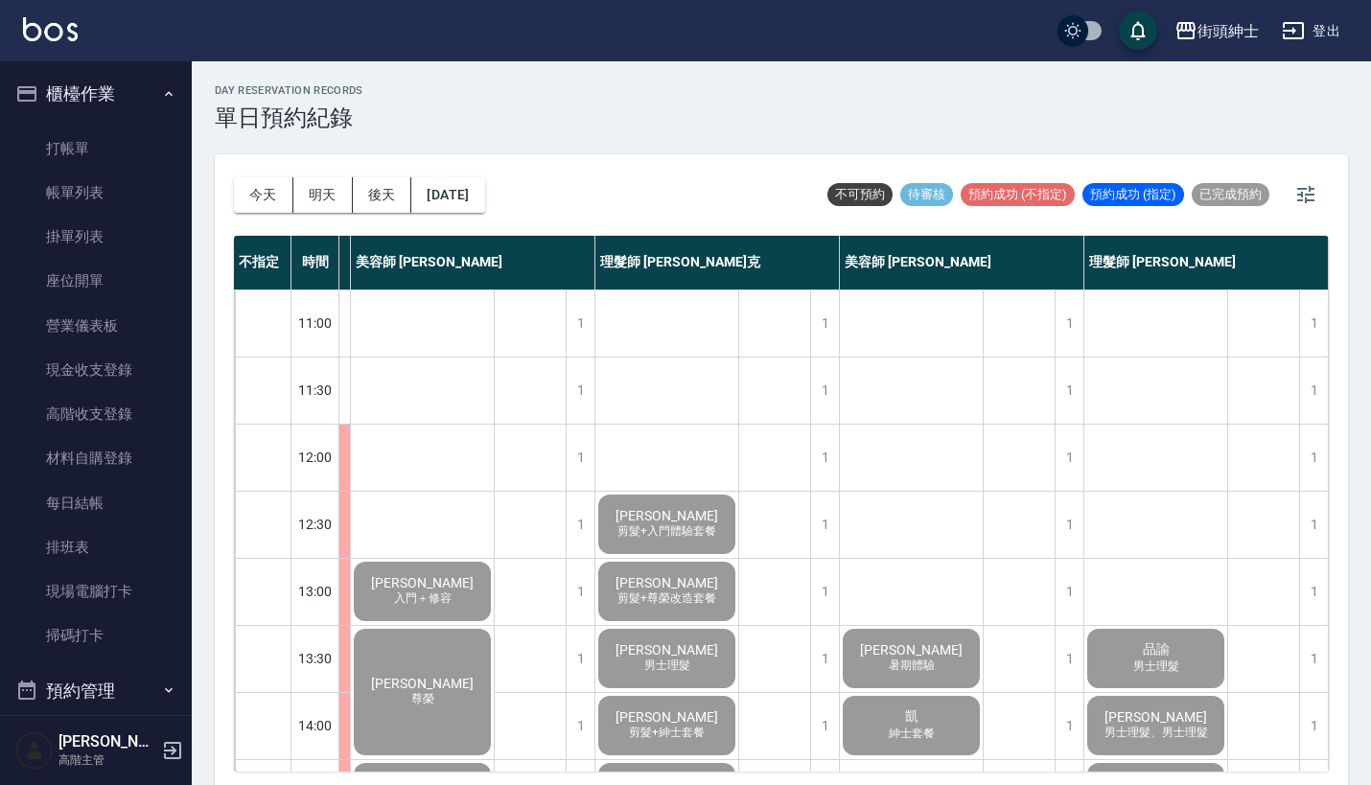
click at [143, 108] on button "櫃檯作業" at bounding box center [96, 94] width 176 height 50
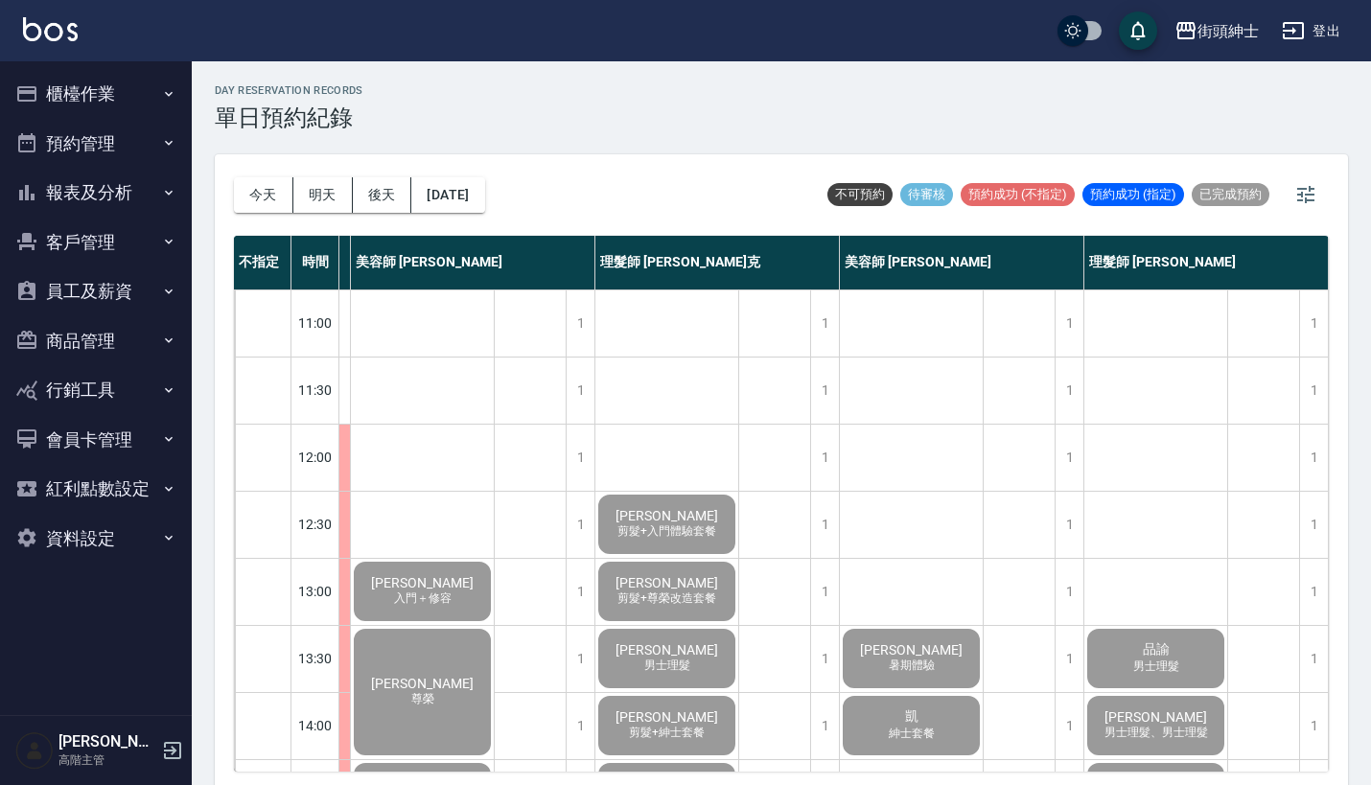
click at [139, 196] on button "報表及分析" at bounding box center [96, 193] width 176 height 50
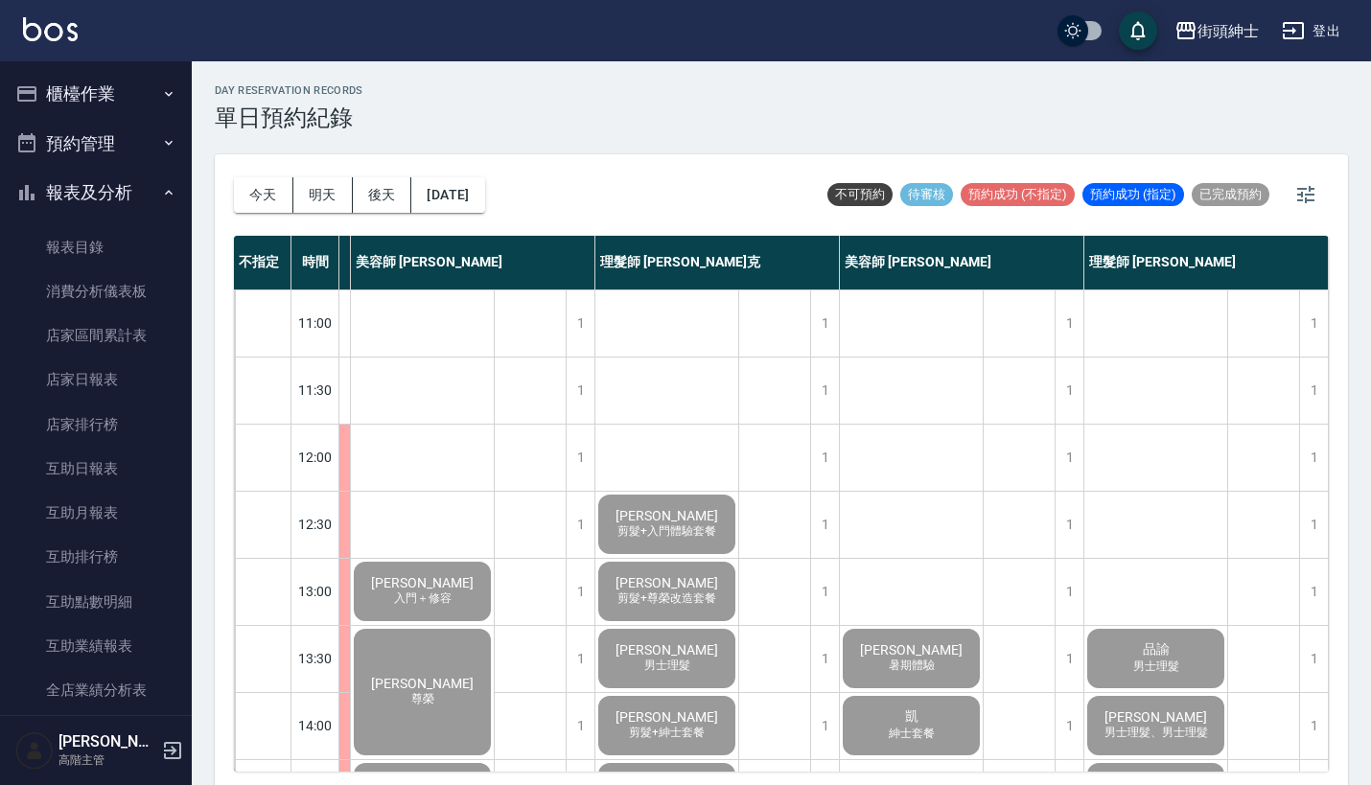
click at [139, 196] on button "報表及分析" at bounding box center [96, 193] width 176 height 50
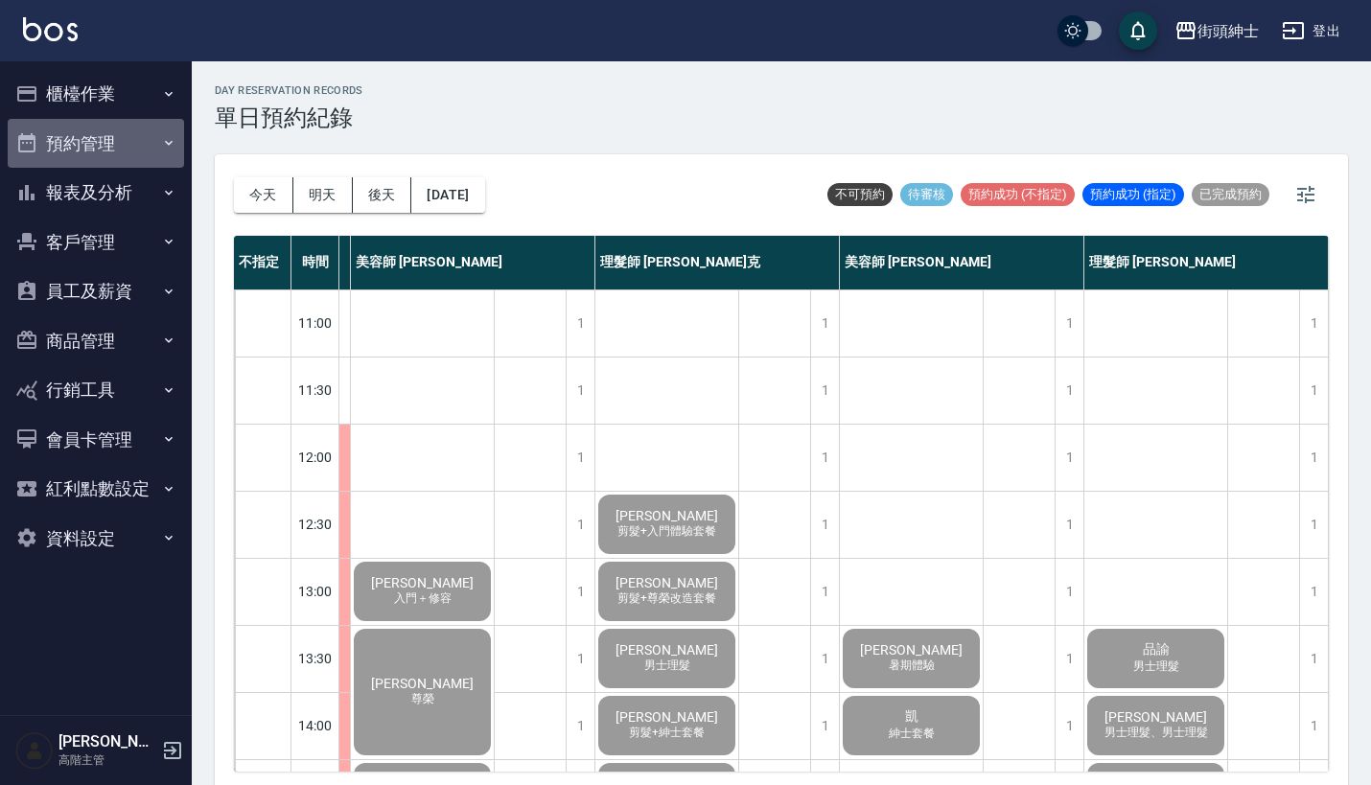
click at [163, 135] on icon "button" at bounding box center [168, 142] width 15 height 15
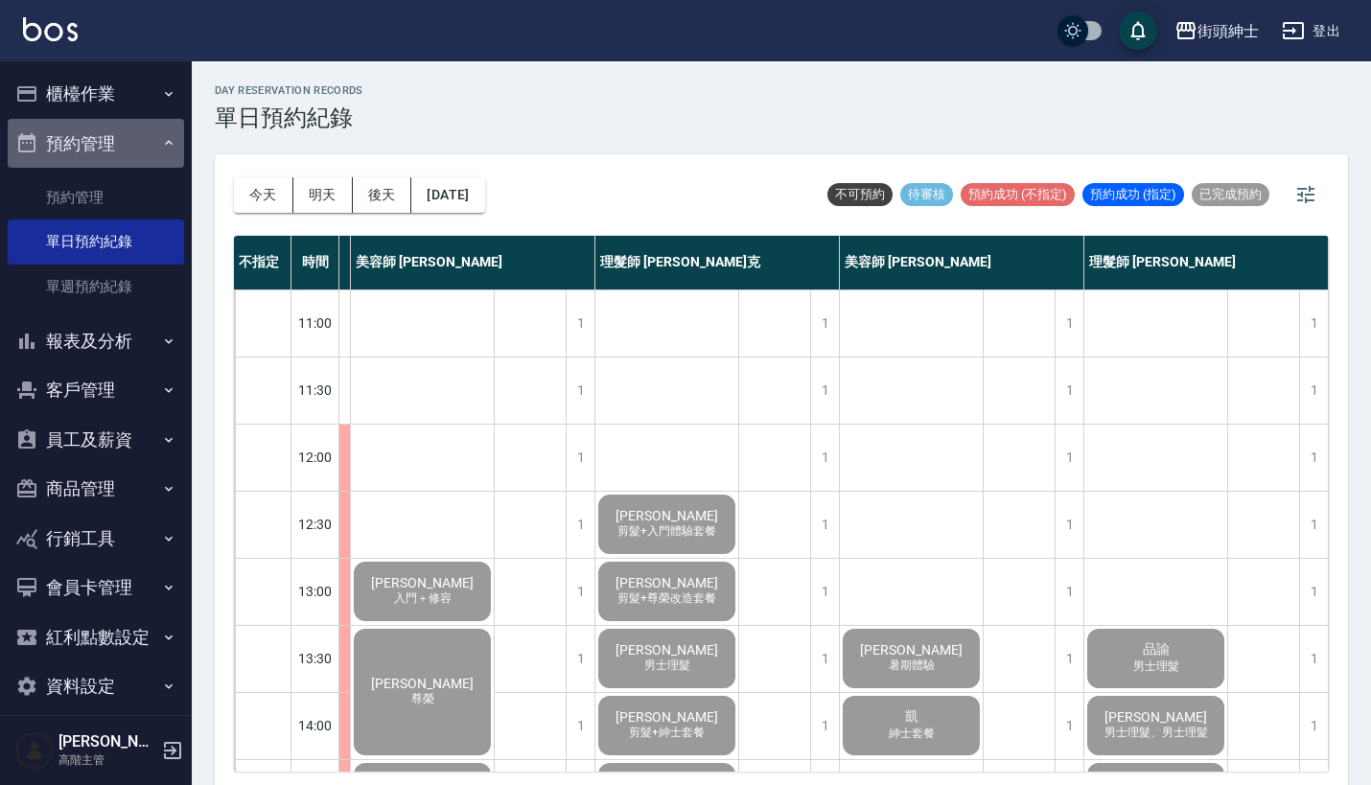
click at [163, 135] on icon "button" at bounding box center [168, 142] width 15 height 15
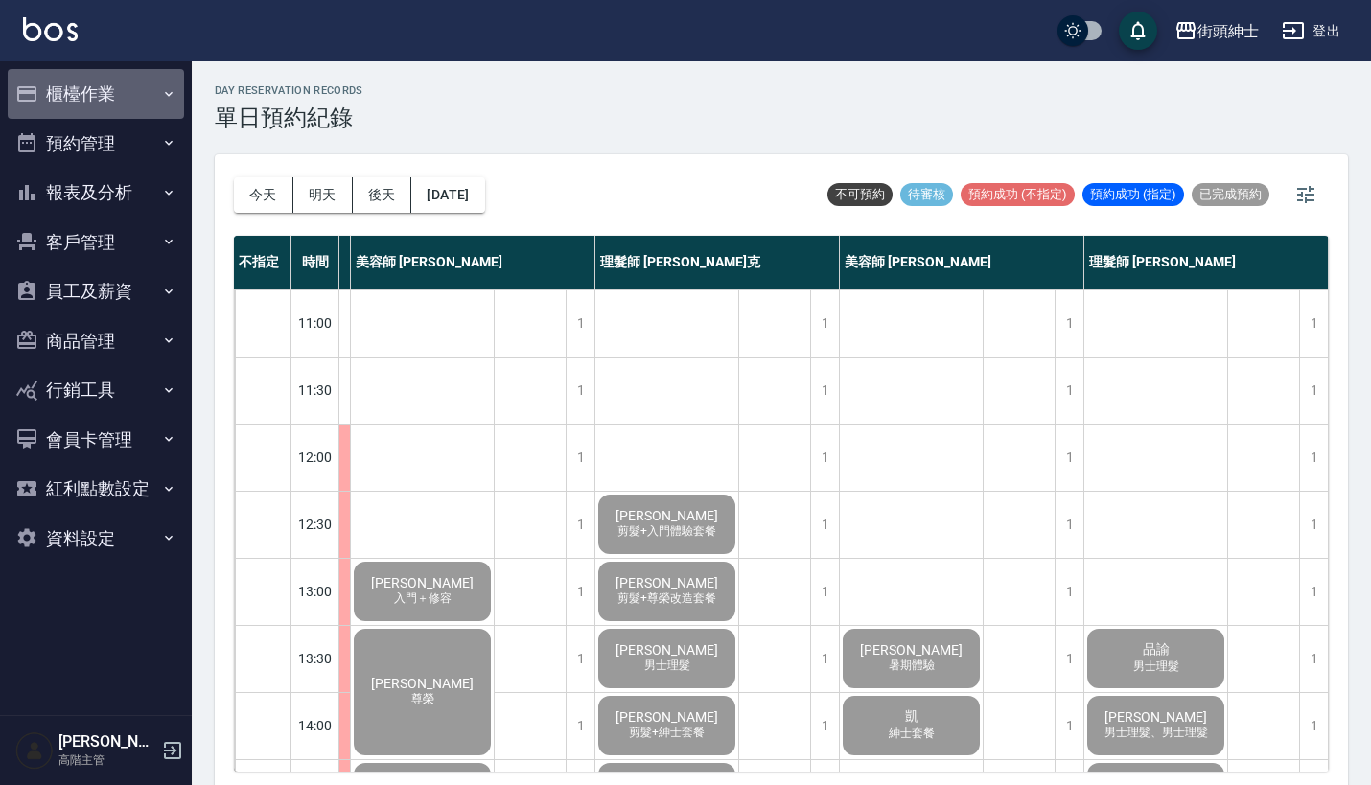
click at [142, 90] on button "櫃檯作業" at bounding box center [96, 94] width 176 height 50
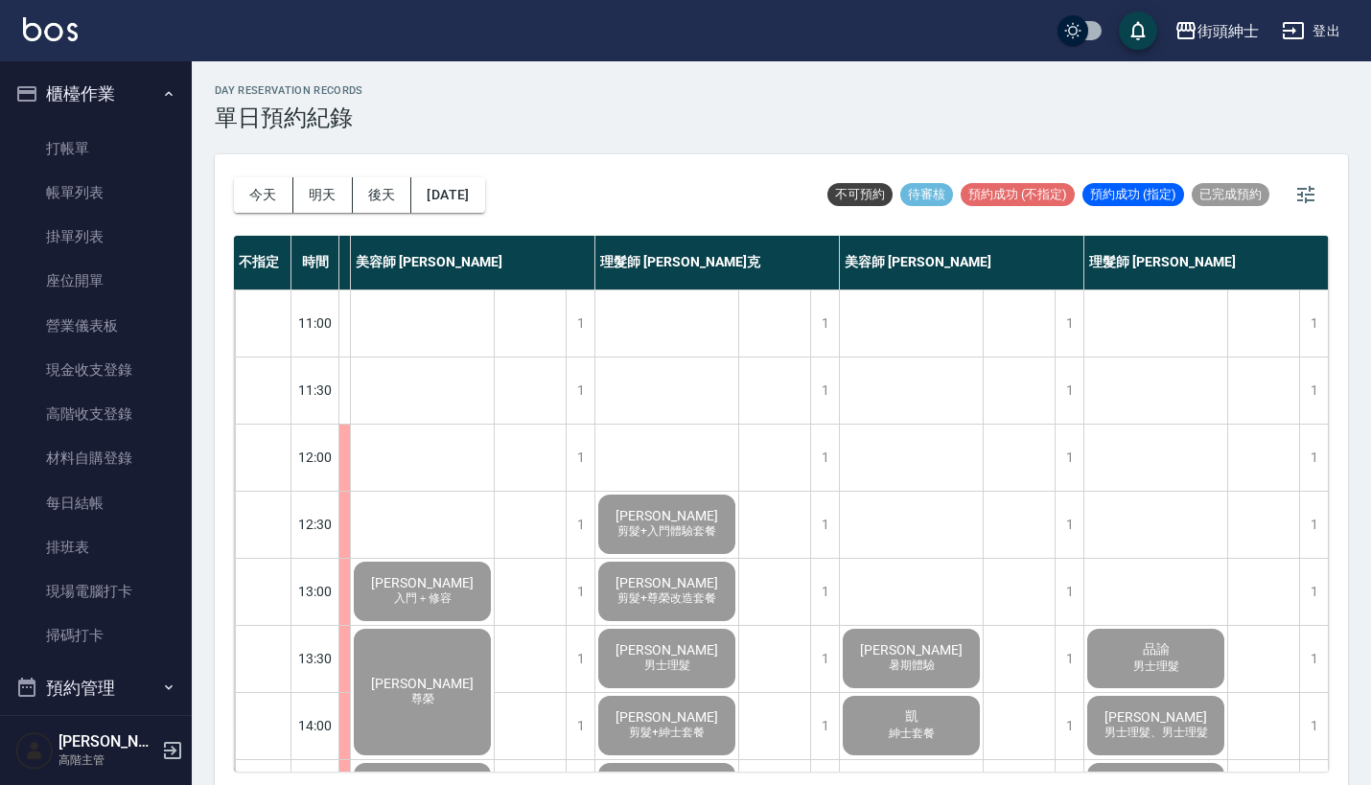
click at [142, 90] on button "櫃檯作業" at bounding box center [96, 94] width 176 height 50
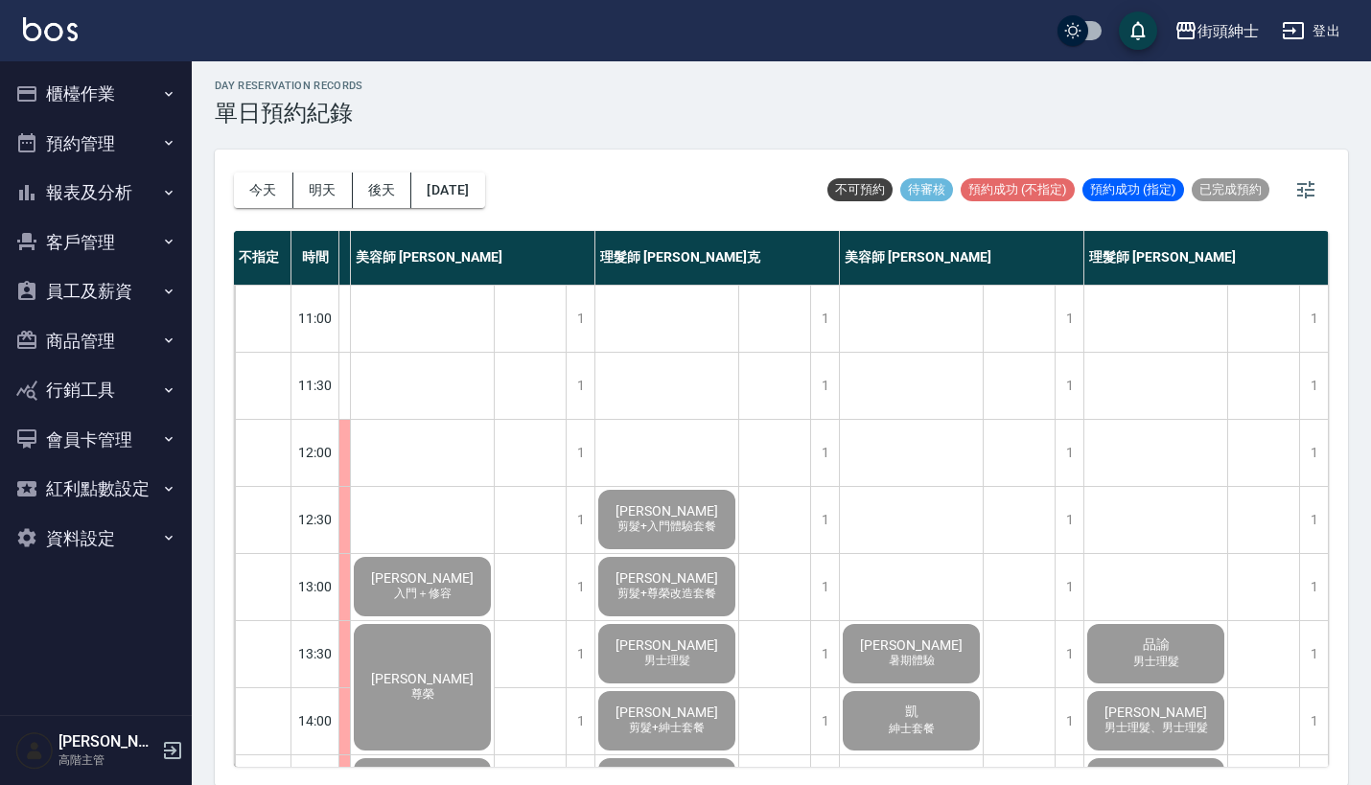
click at [152, 191] on button "報表及分析" at bounding box center [96, 193] width 176 height 50
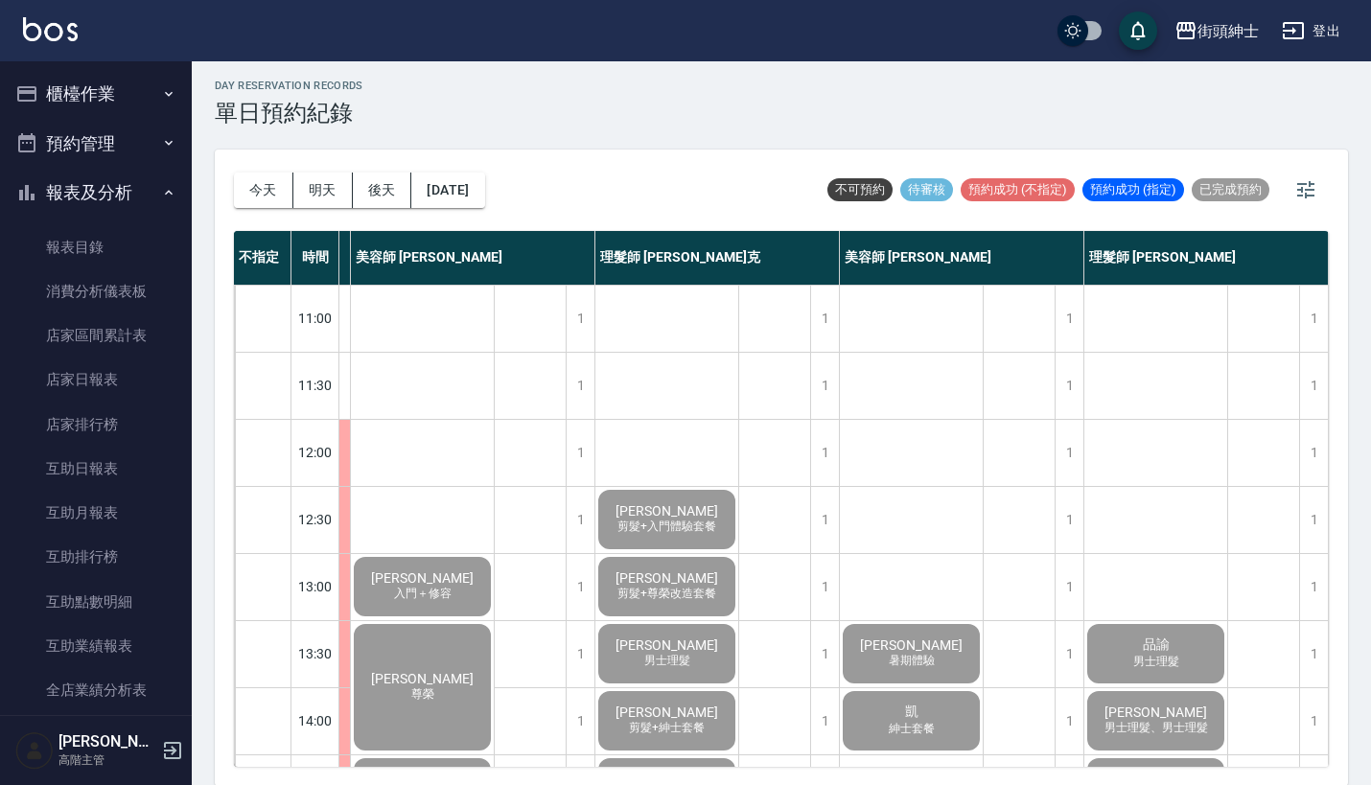
click at [161, 191] on icon "button" at bounding box center [168, 192] width 15 height 15
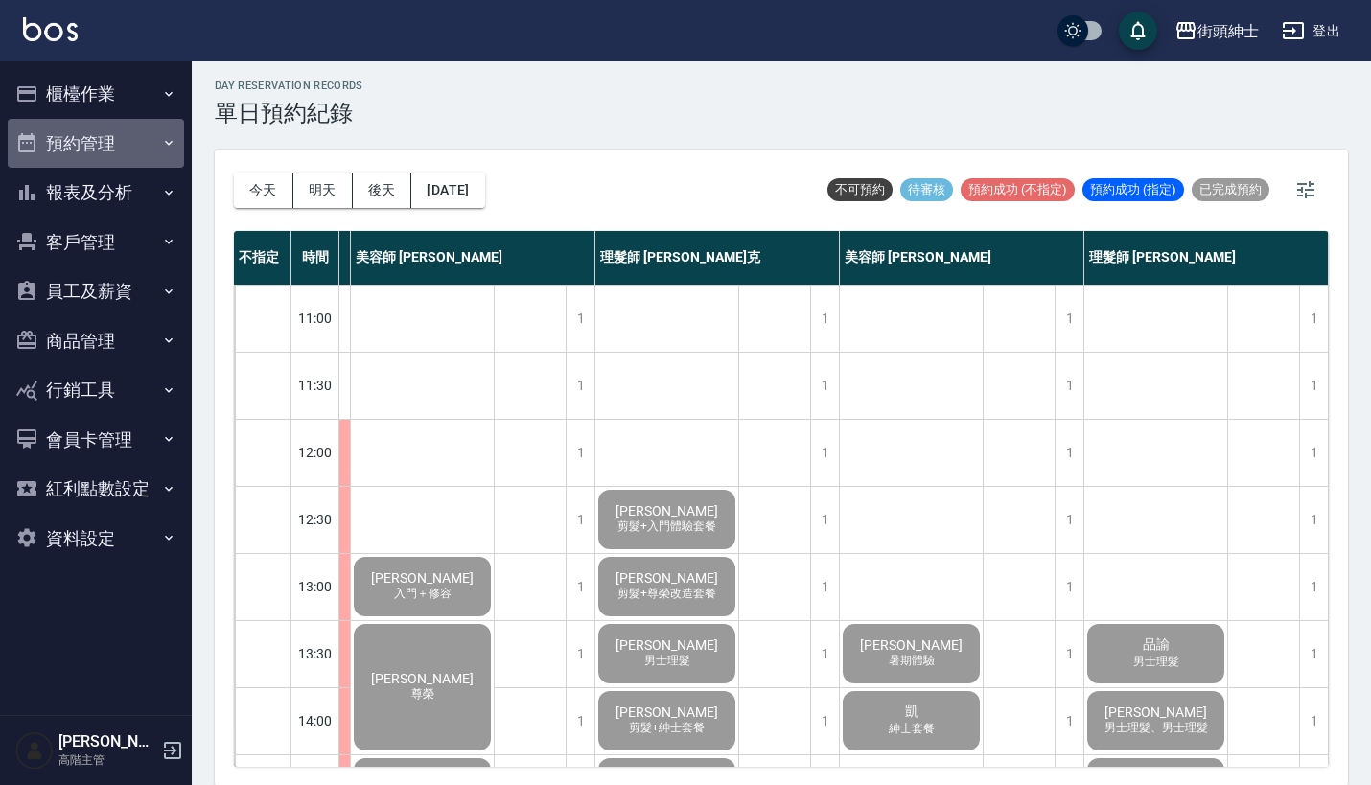
click at [139, 153] on button "預約管理" at bounding box center [96, 144] width 176 height 50
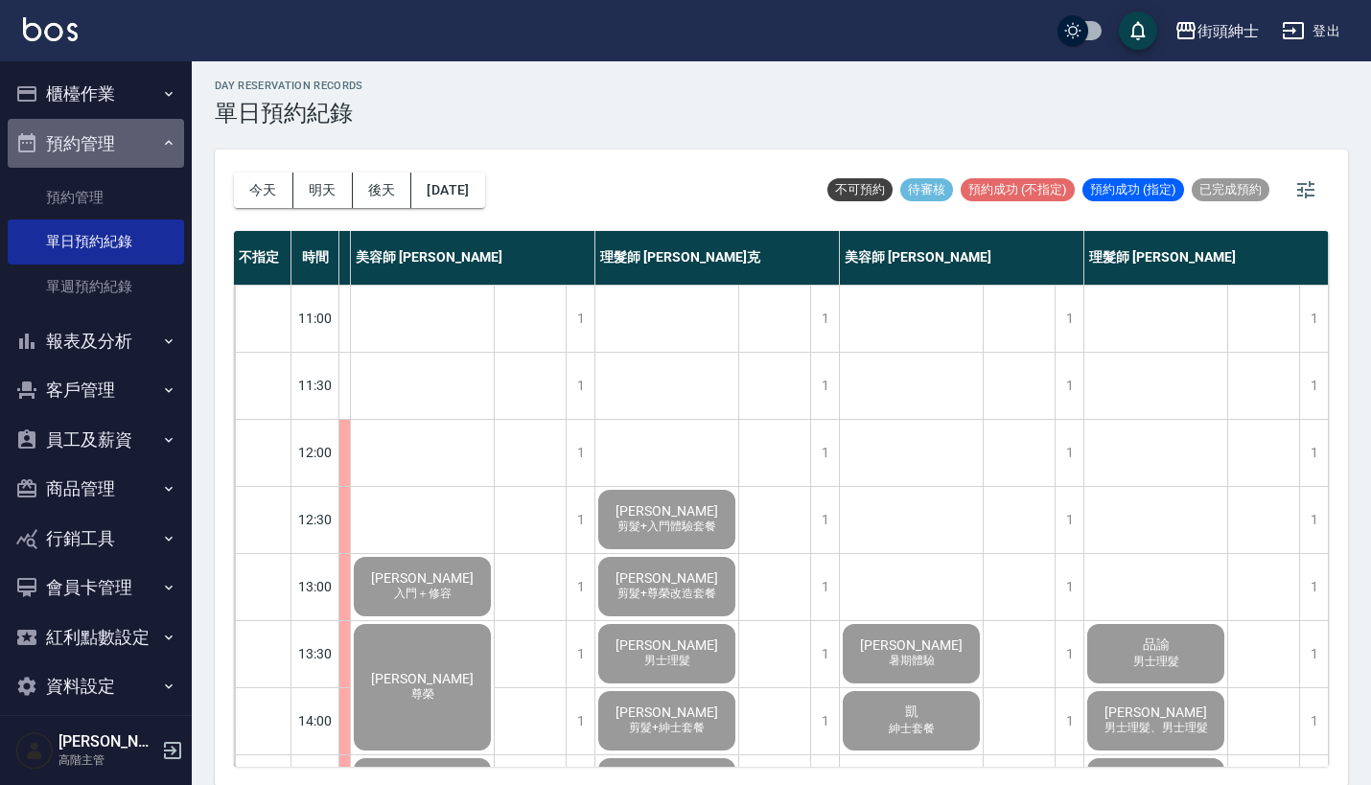
click at [139, 153] on button "預約管理" at bounding box center [96, 144] width 176 height 50
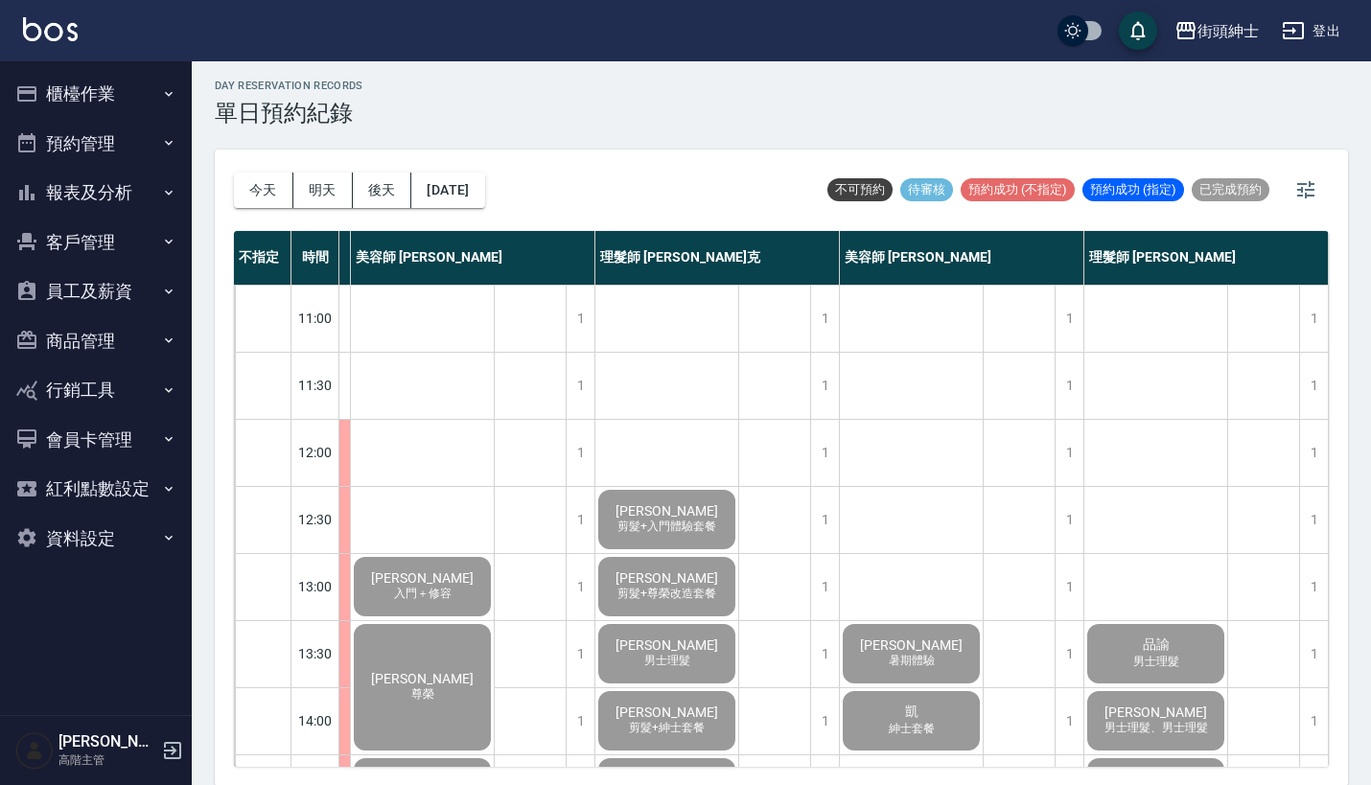
click at [132, 82] on button "櫃檯作業" at bounding box center [96, 94] width 176 height 50
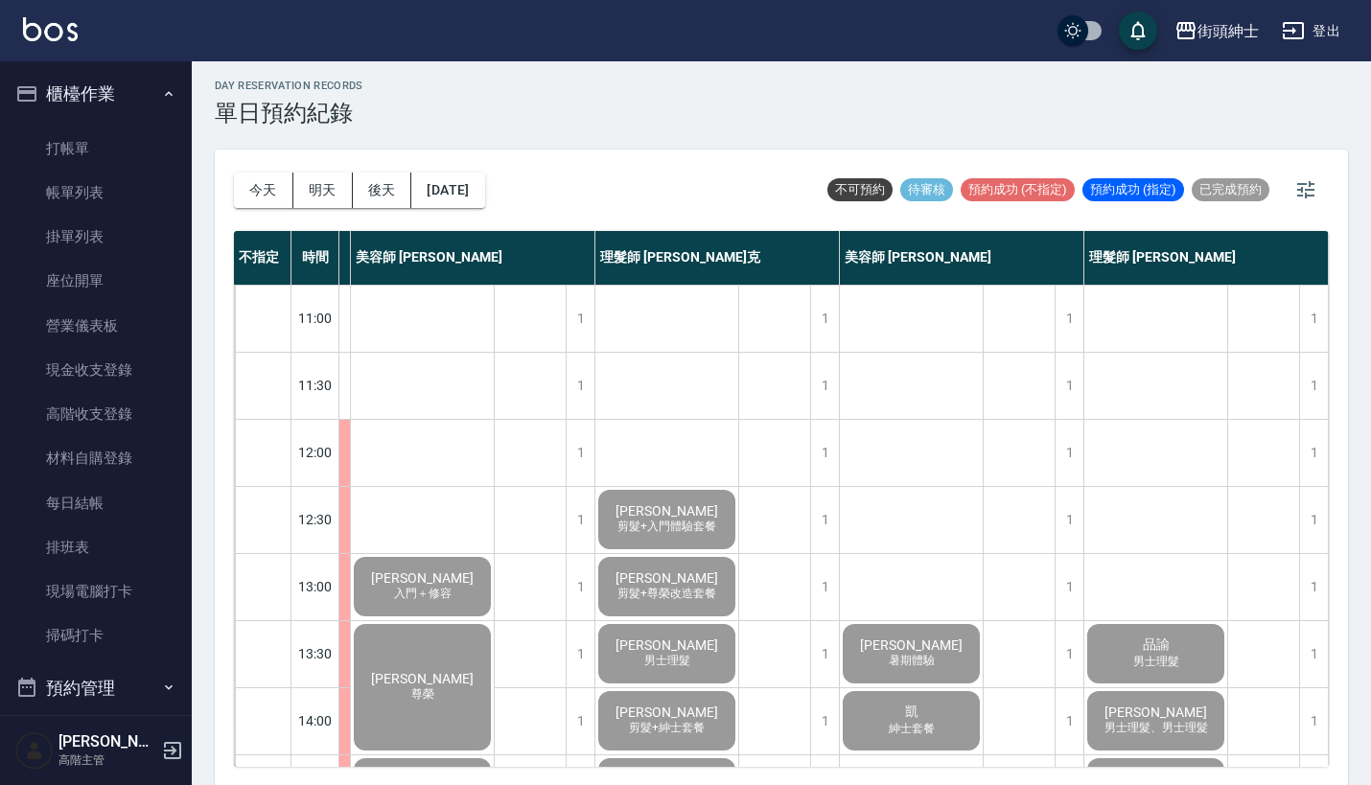
click at [132, 82] on button "櫃檯作業" at bounding box center [96, 94] width 176 height 50
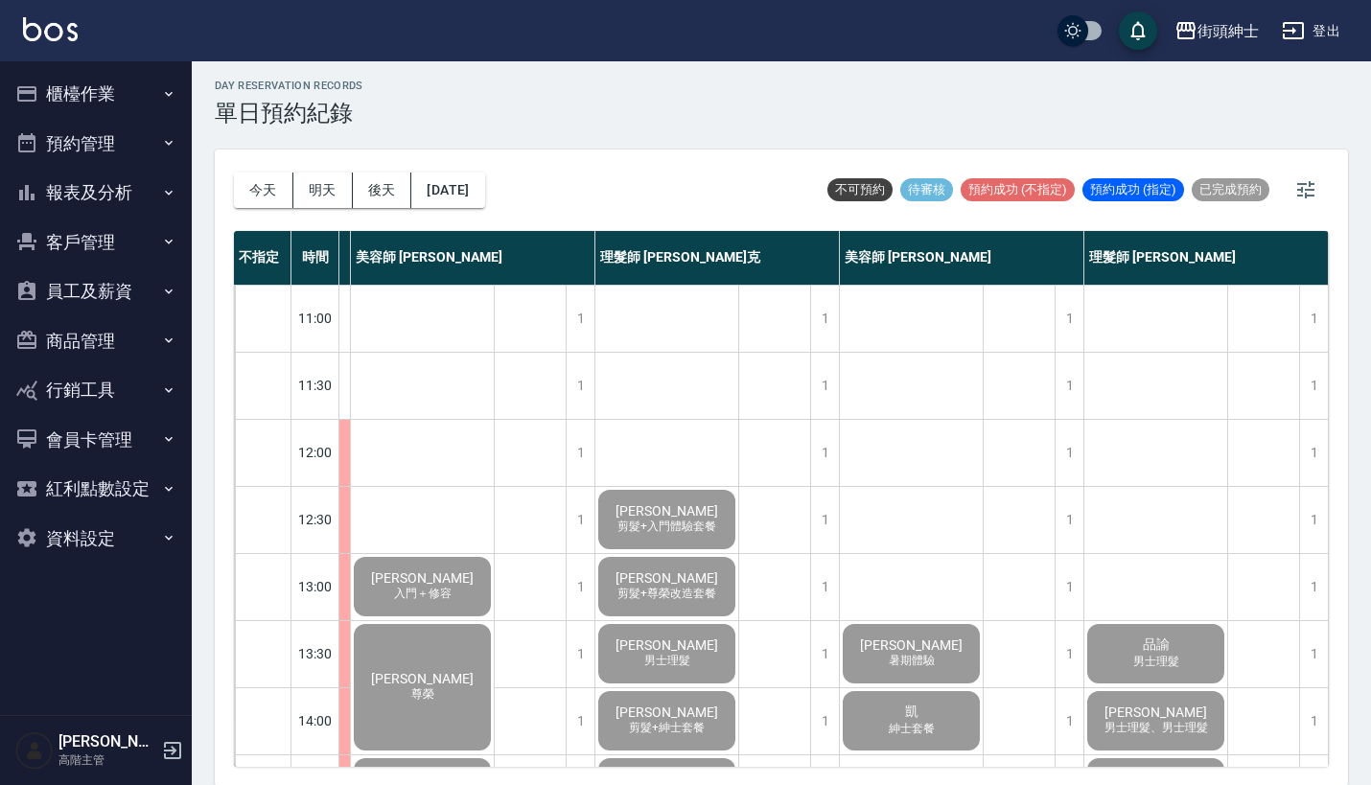
click at [115, 206] on button "報表及分析" at bounding box center [96, 193] width 176 height 50
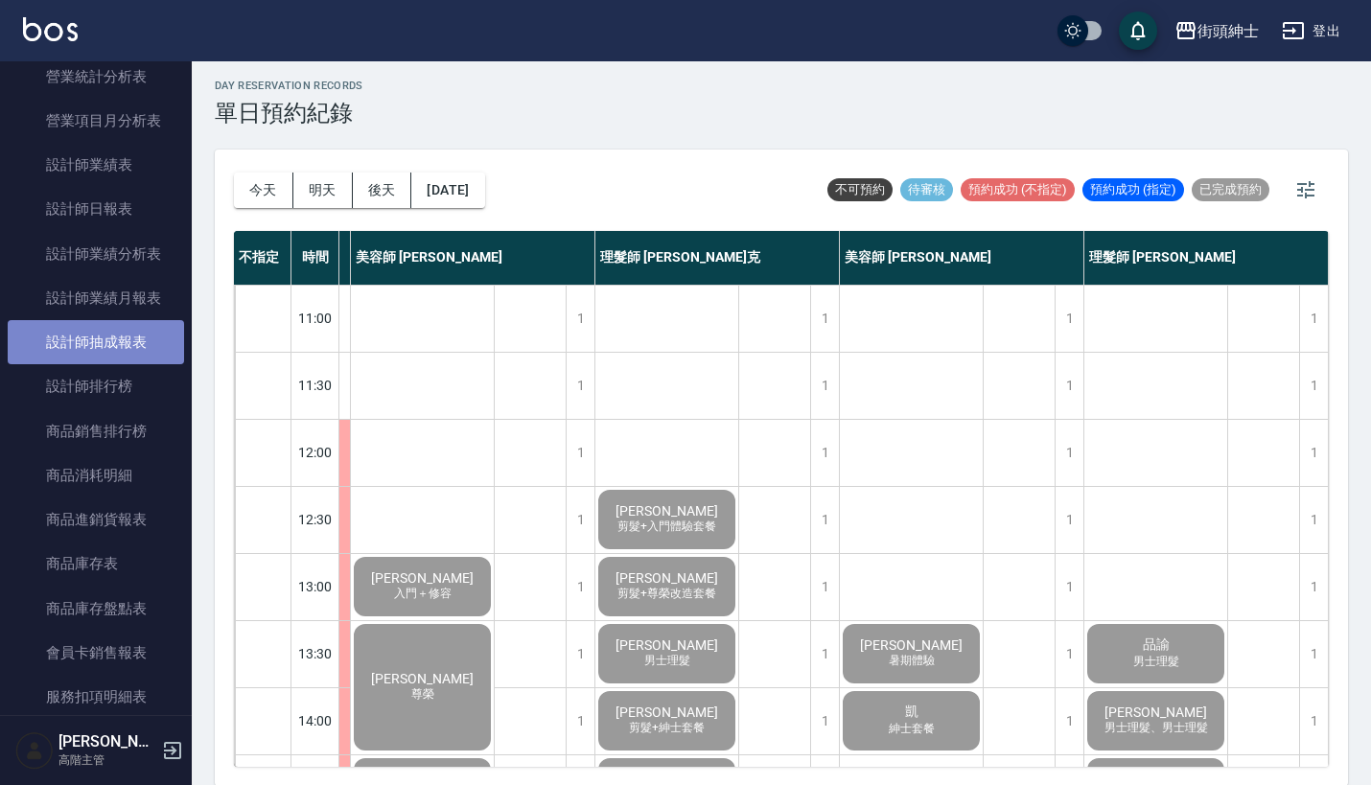
click at [127, 338] on link "設計師抽成報表" at bounding box center [96, 342] width 176 height 44
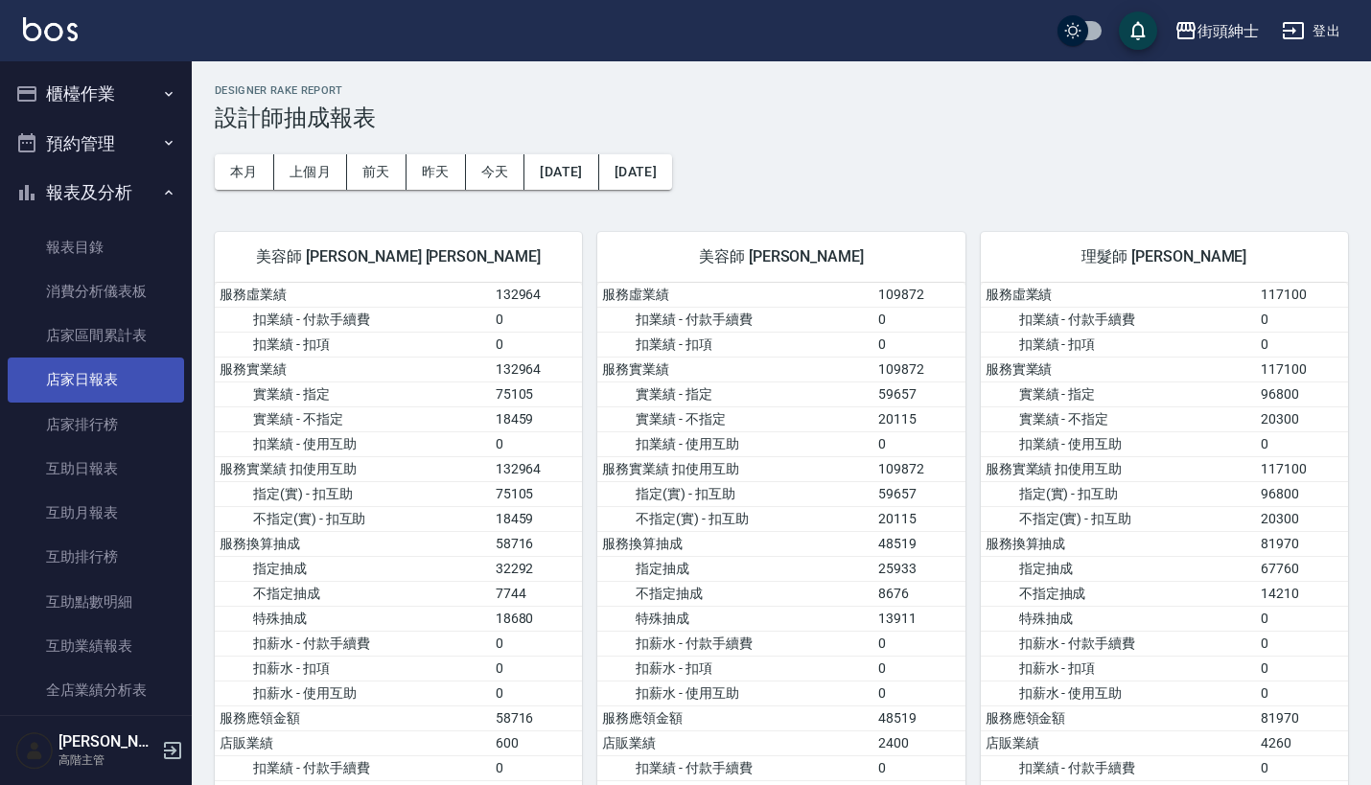
scroll to position [-2, 0]
click at [144, 174] on button "報表及分析" at bounding box center [96, 193] width 176 height 50
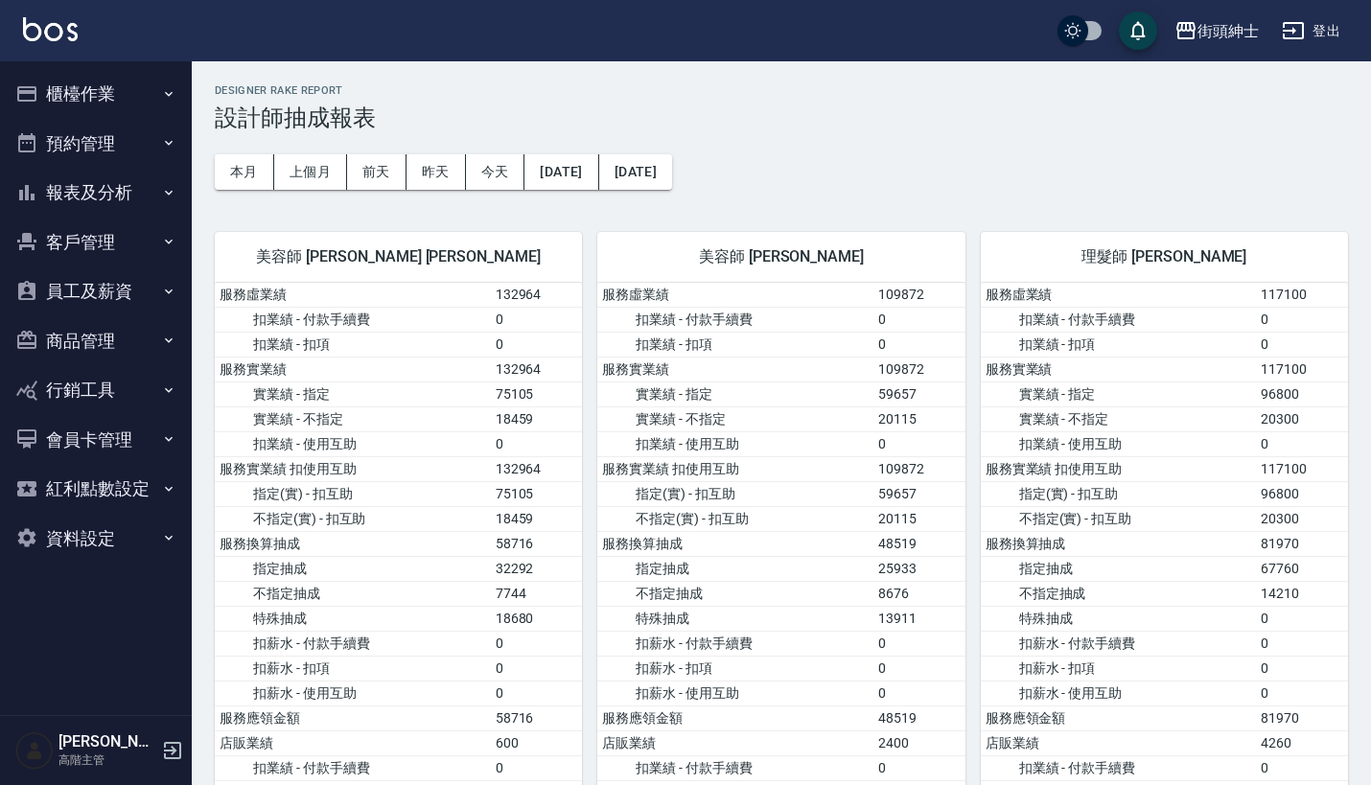
click at [137, 150] on button "預約管理" at bounding box center [96, 144] width 176 height 50
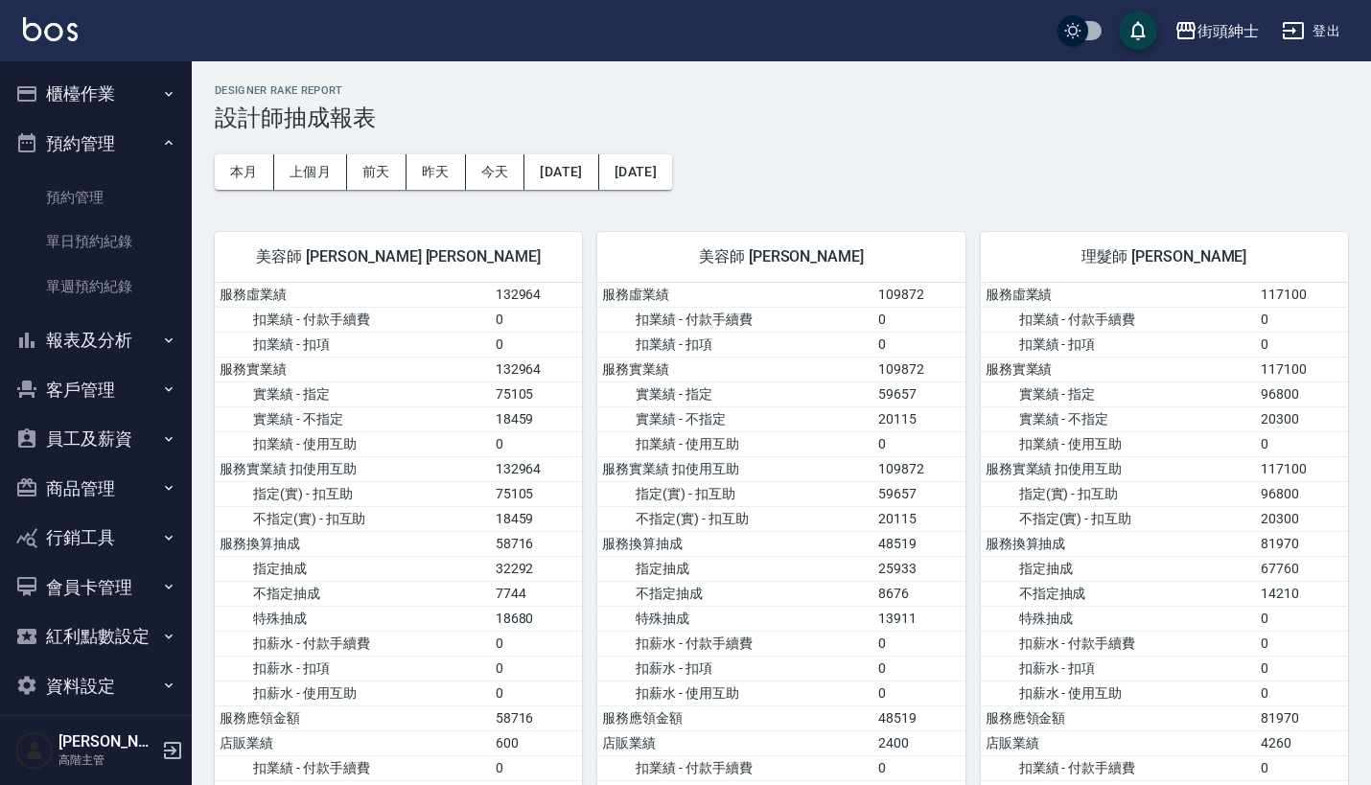
click at [137, 150] on button "預約管理" at bounding box center [96, 144] width 176 height 50
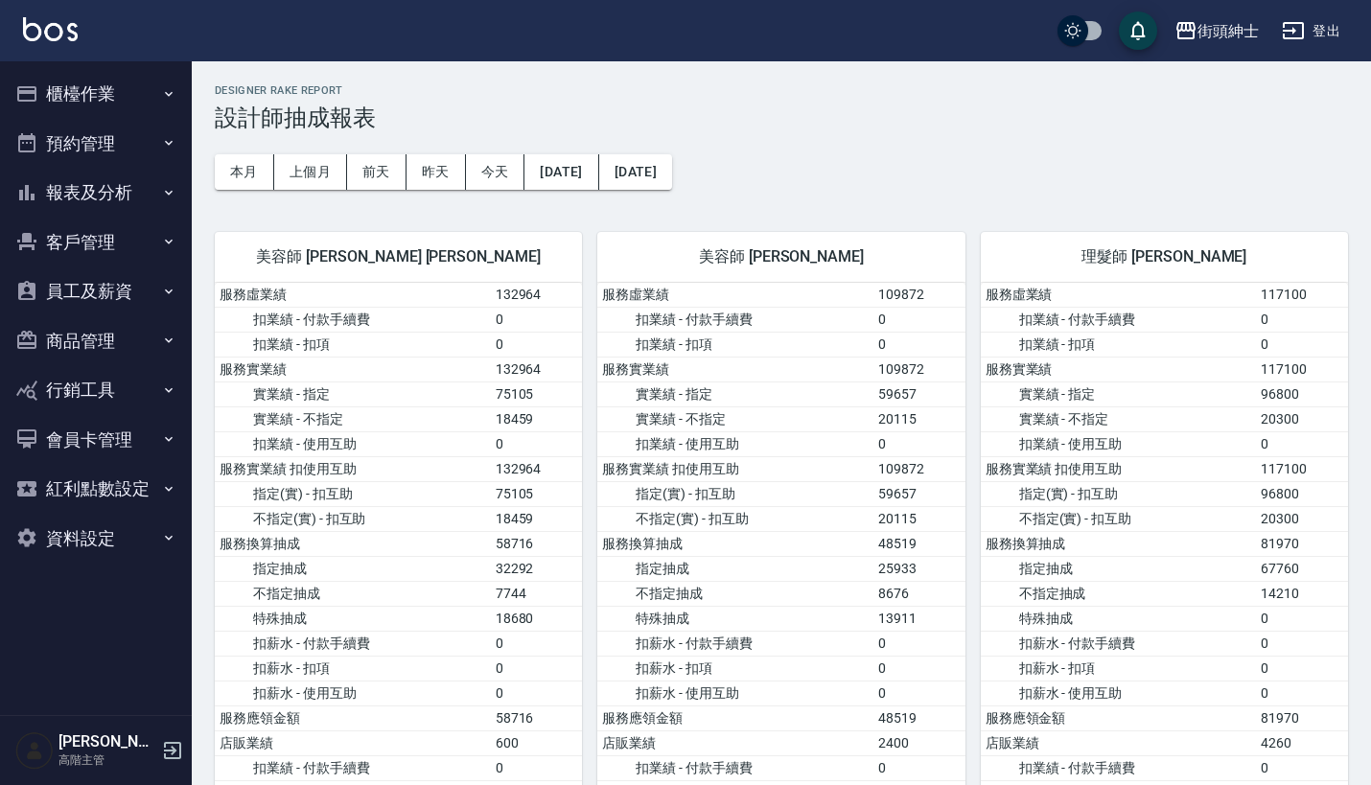
click at [137, 94] on button "櫃檯作業" at bounding box center [96, 94] width 176 height 50
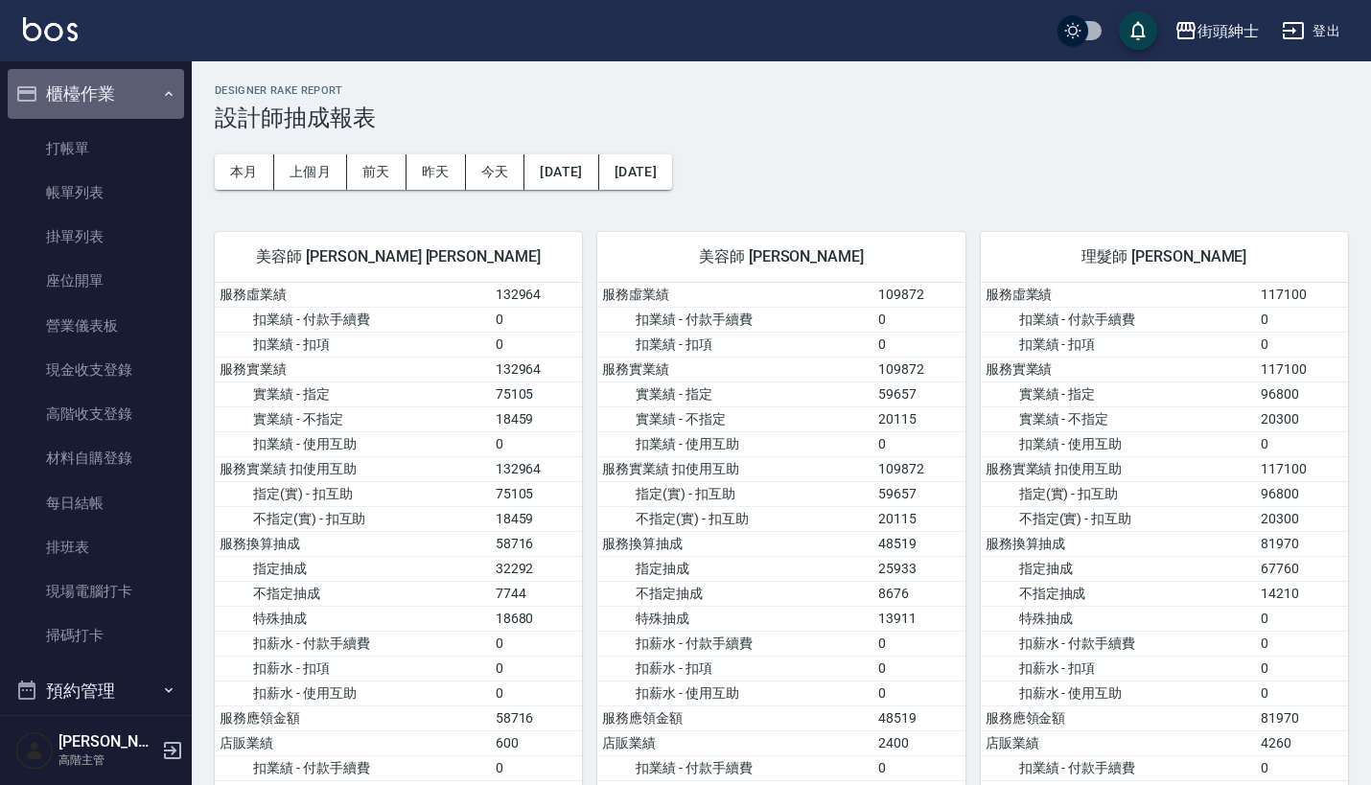
click at [137, 94] on button "櫃檯作業" at bounding box center [96, 94] width 176 height 50
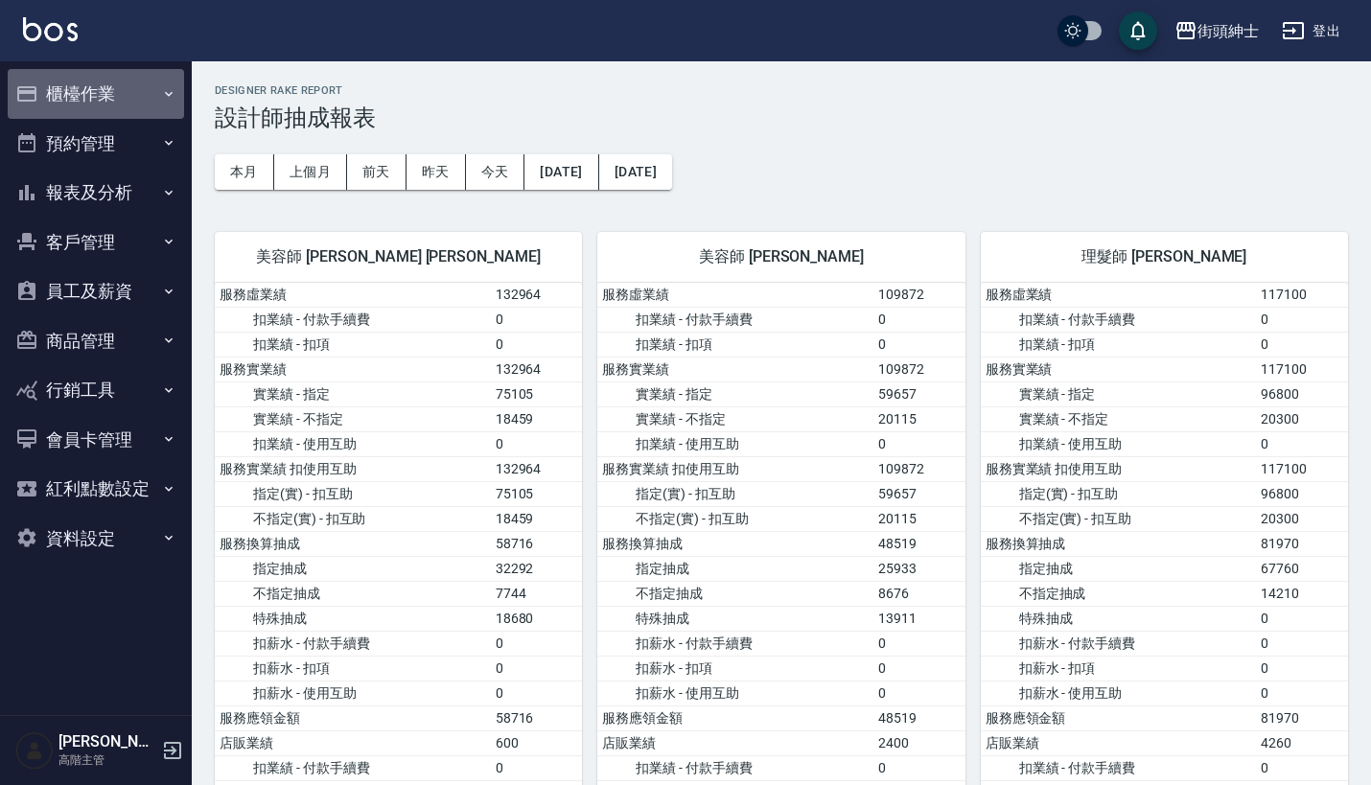
click at [137, 94] on button "櫃檯作業" at bounding box center [96, 94] width 176 height 50
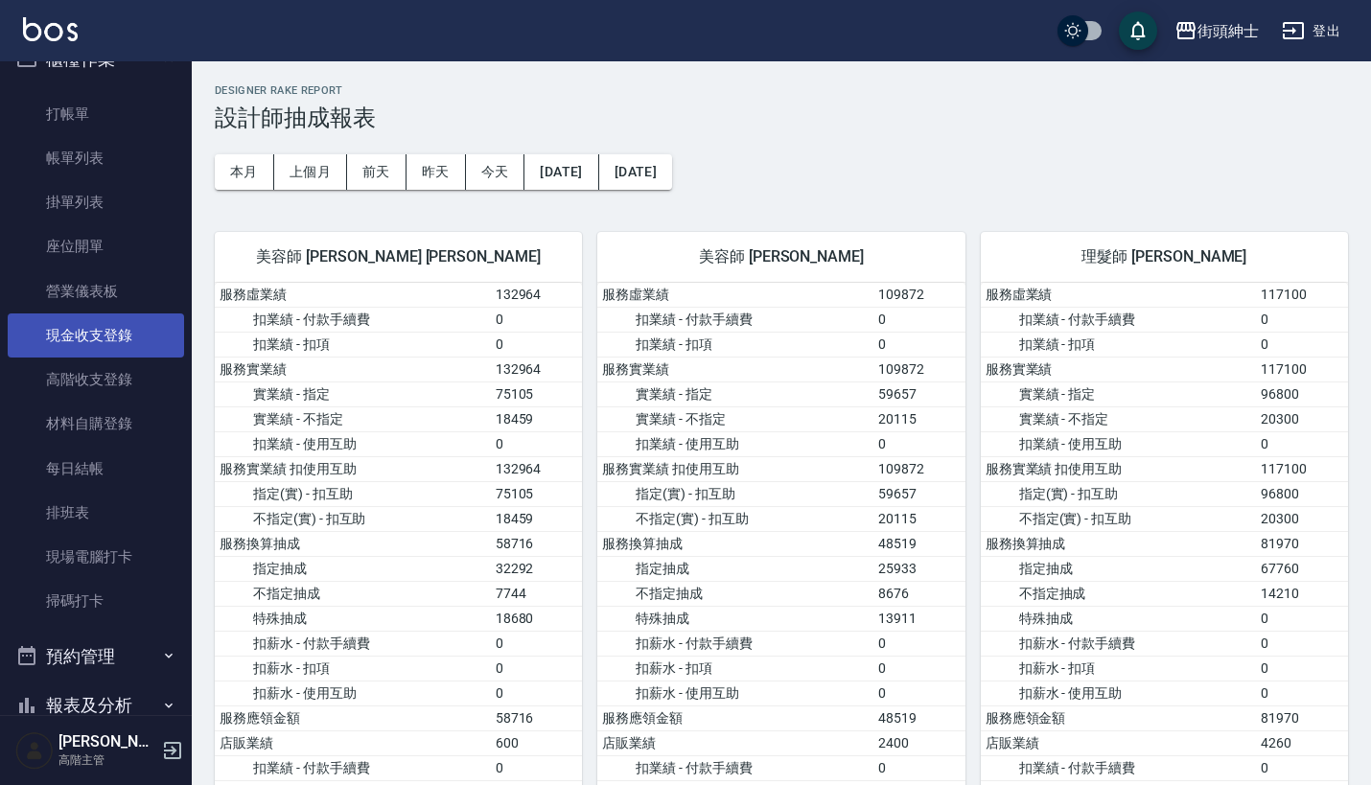
click at [111, 330] on link "現金收支登錄" at bounding box center [96, 335] width 176 height 44
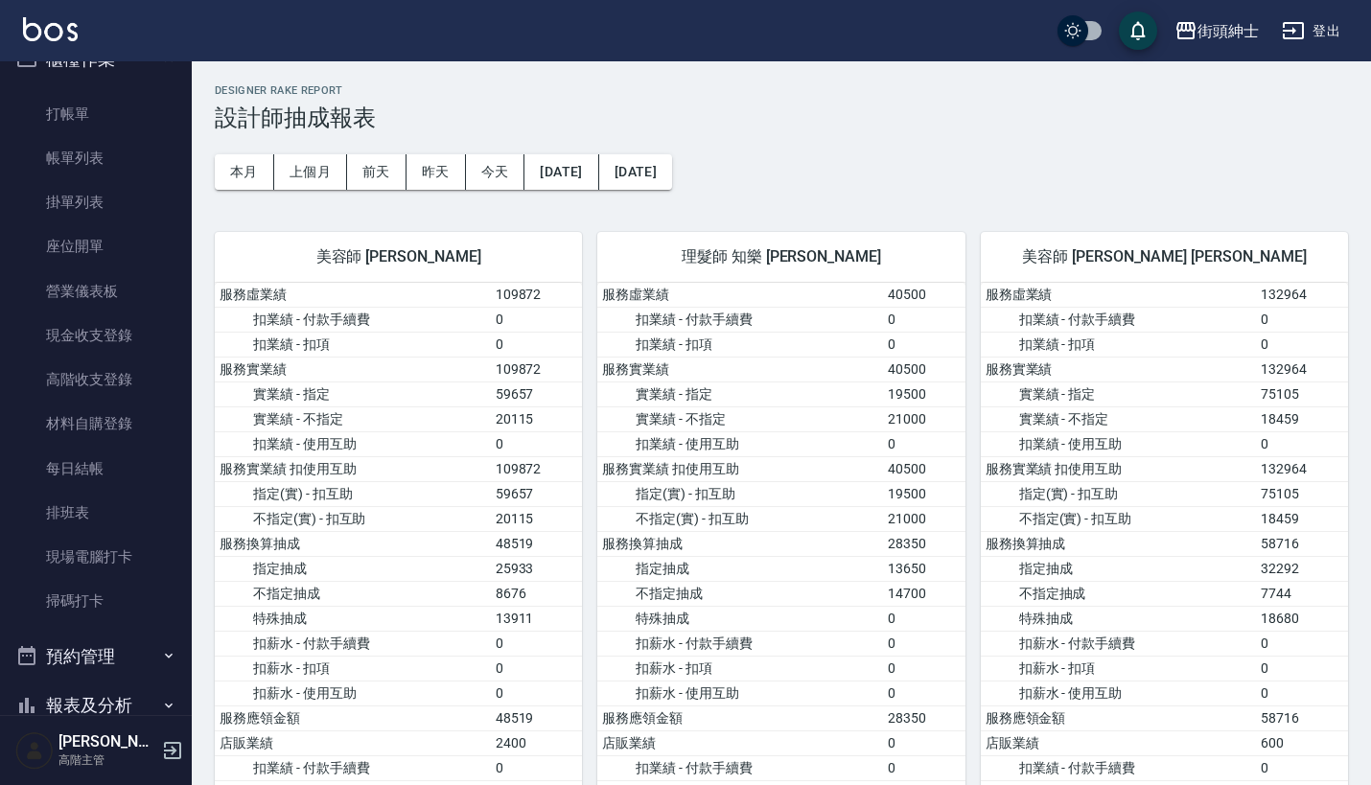
click at [101, 338] on link "現金收支登錄" at bounding box center [96, 335] width 176 height 44
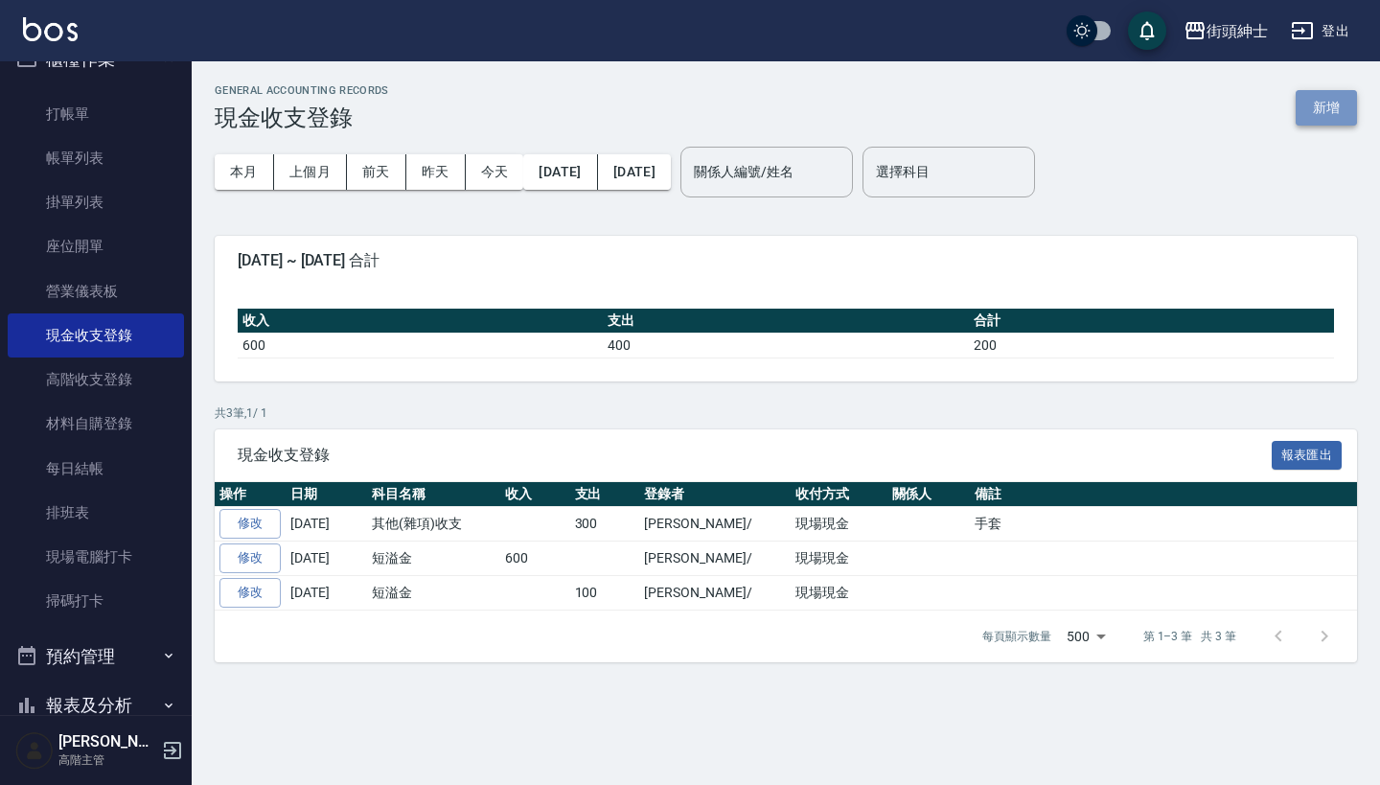
click at [1334, 110] on button "新增" at bounding box center [1326, 107] width 61 height 35
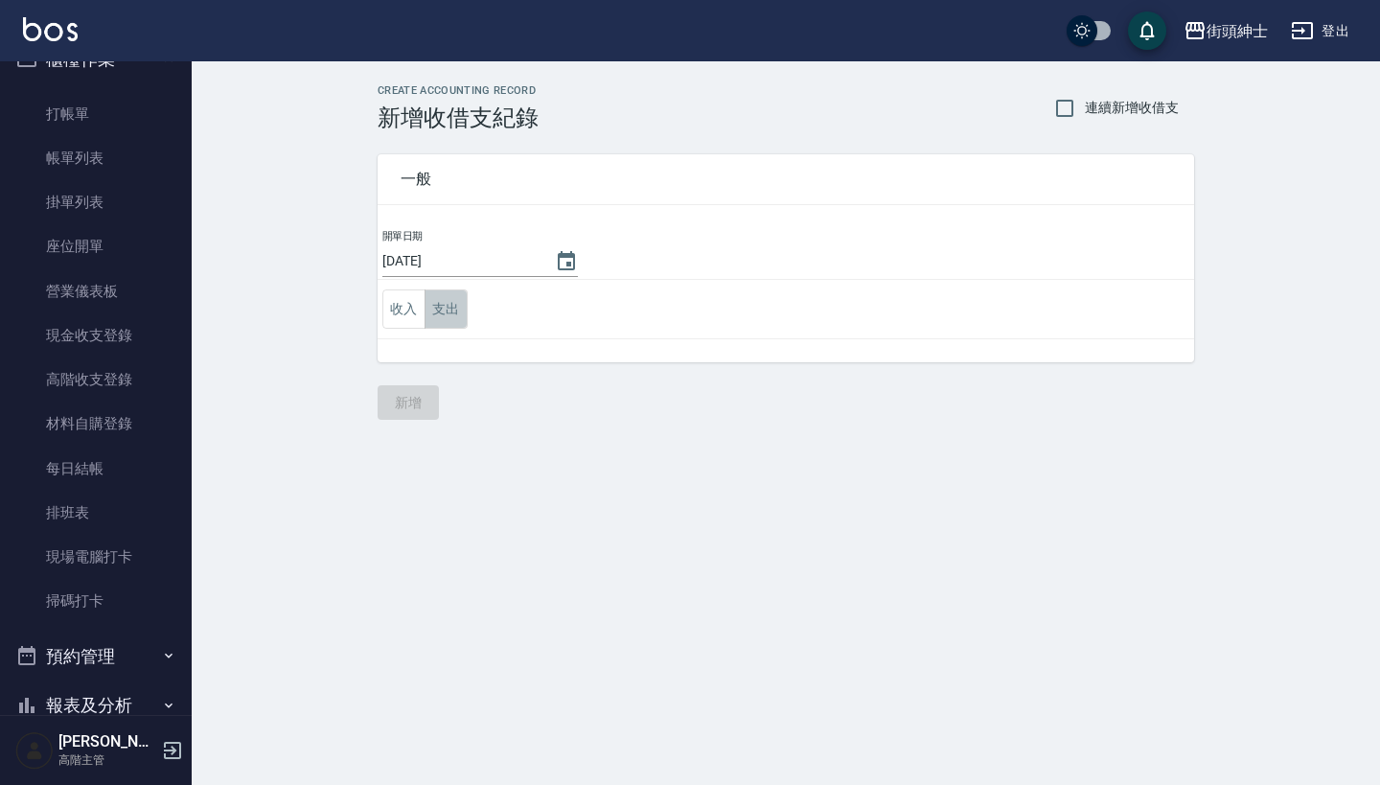
click at [461, 314] on button "支出" at bounding box center [446, 308] width 43 height 39
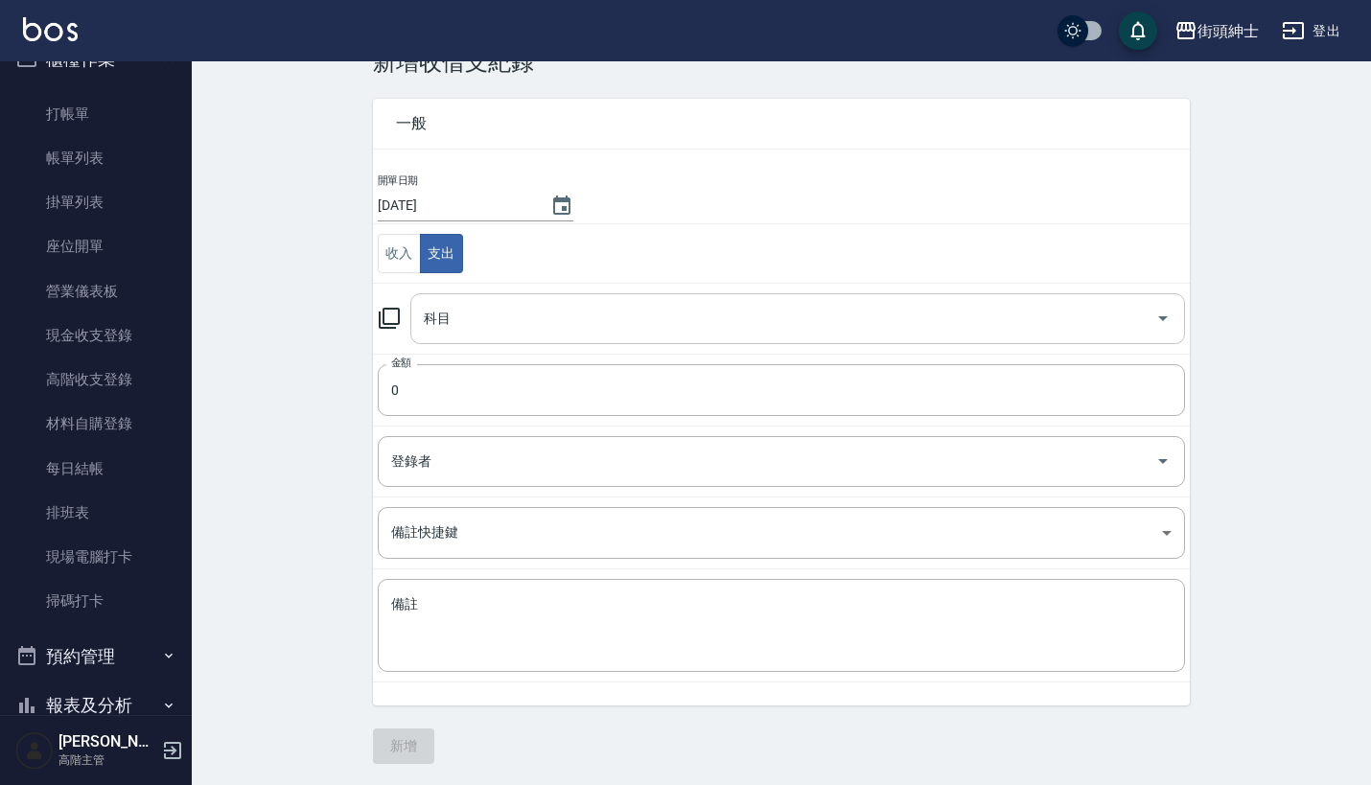
click at [703, 328] on input "科目" at bounding box center [783, 319] width 728 height 34
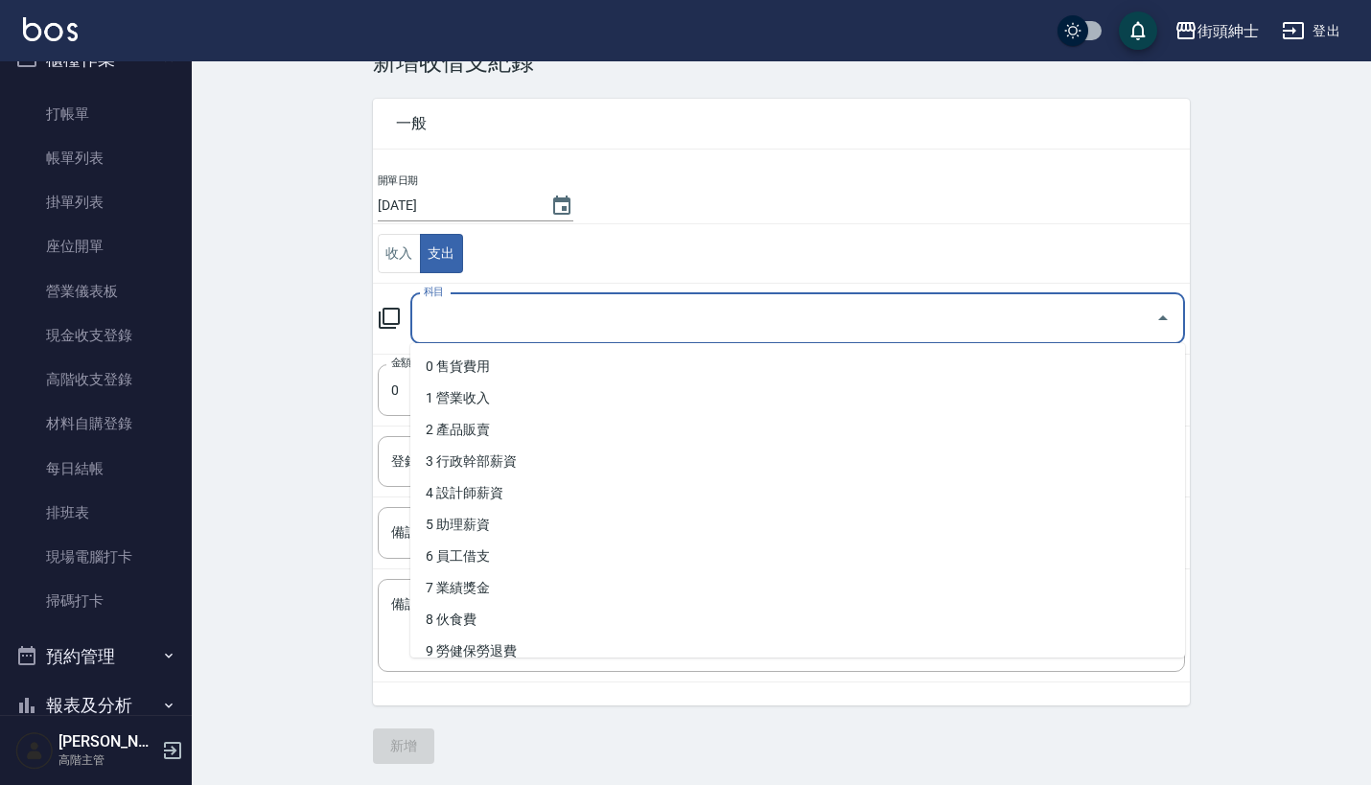
click at [714, 242] on td "收入 支出" at bounding box center [781, 253] width 817 height 59
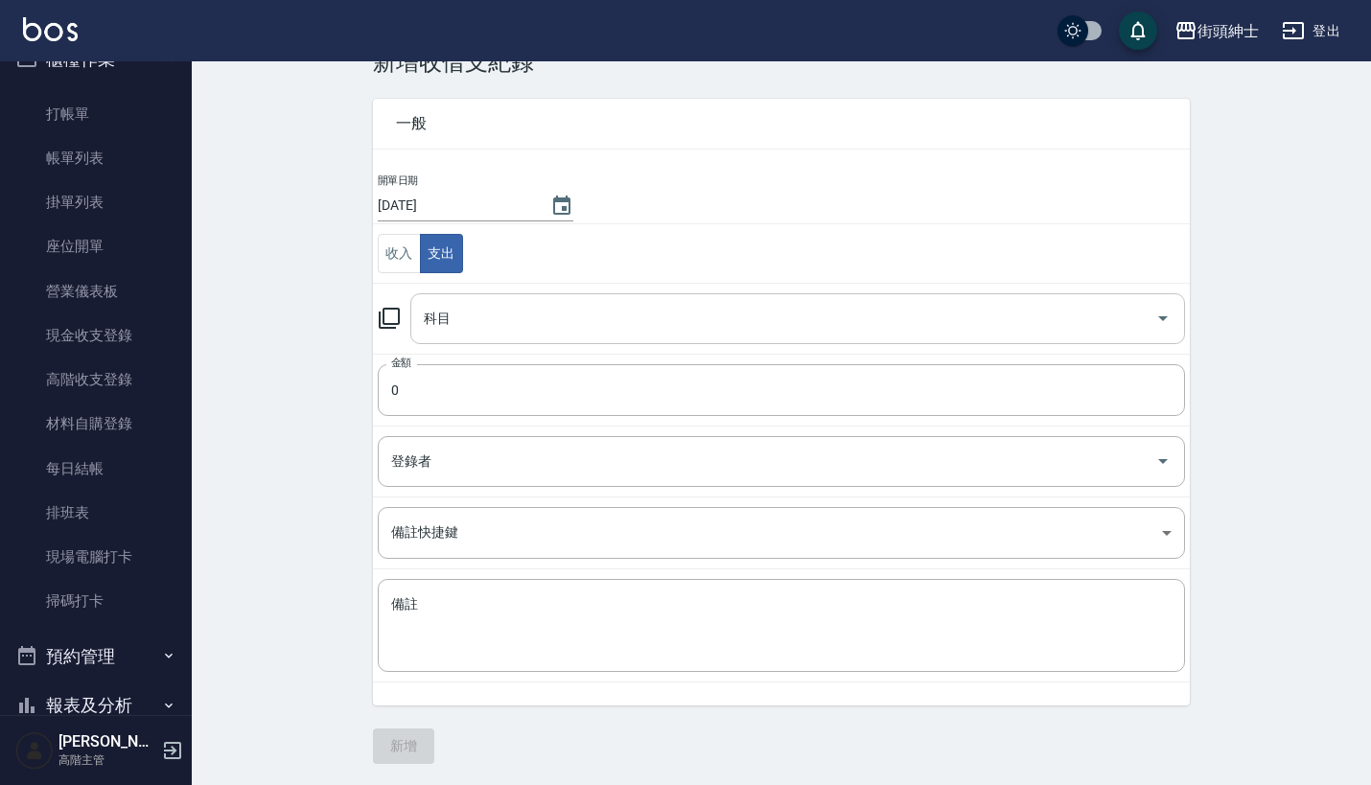
click at [713, 335] on div "科目" at bounding box center [797, 318] width 774 height 51
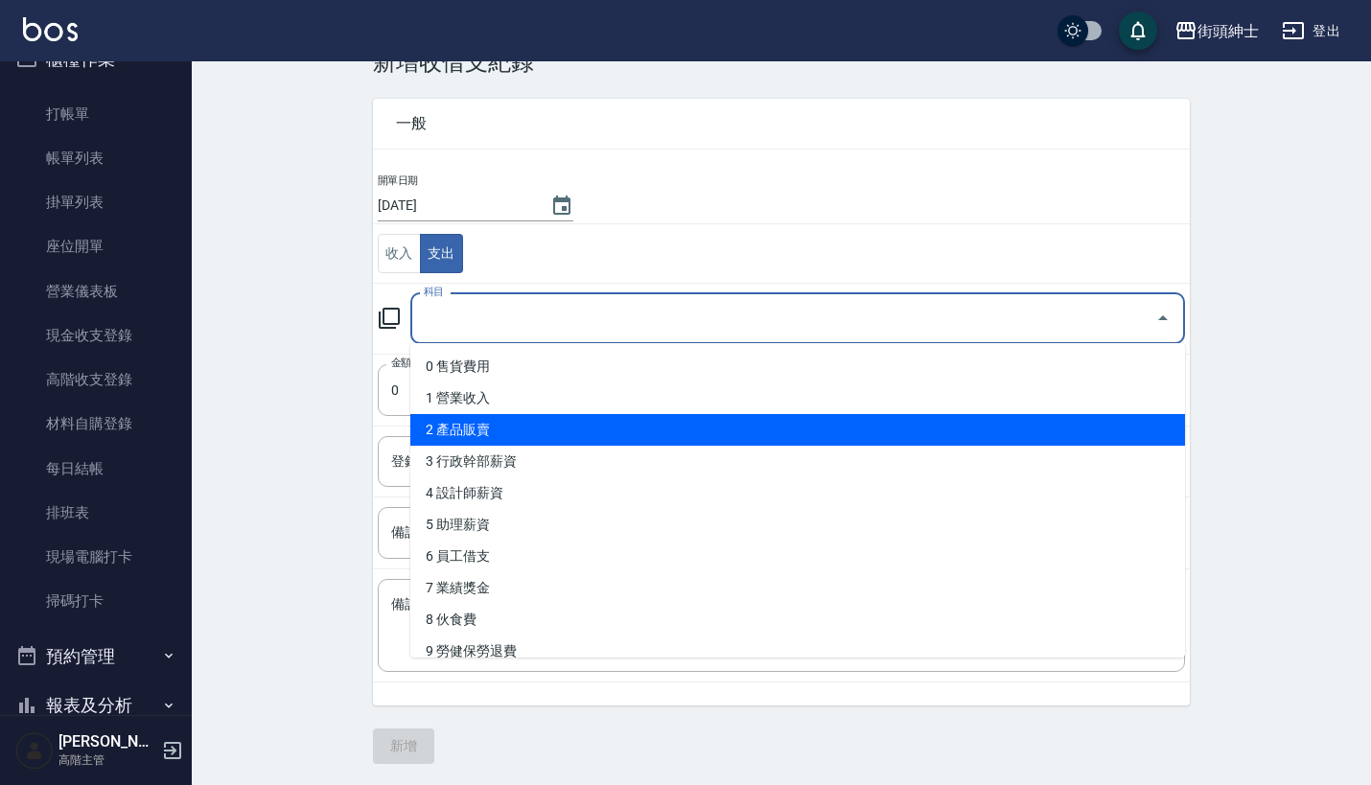
scroll to position [-2, 0]
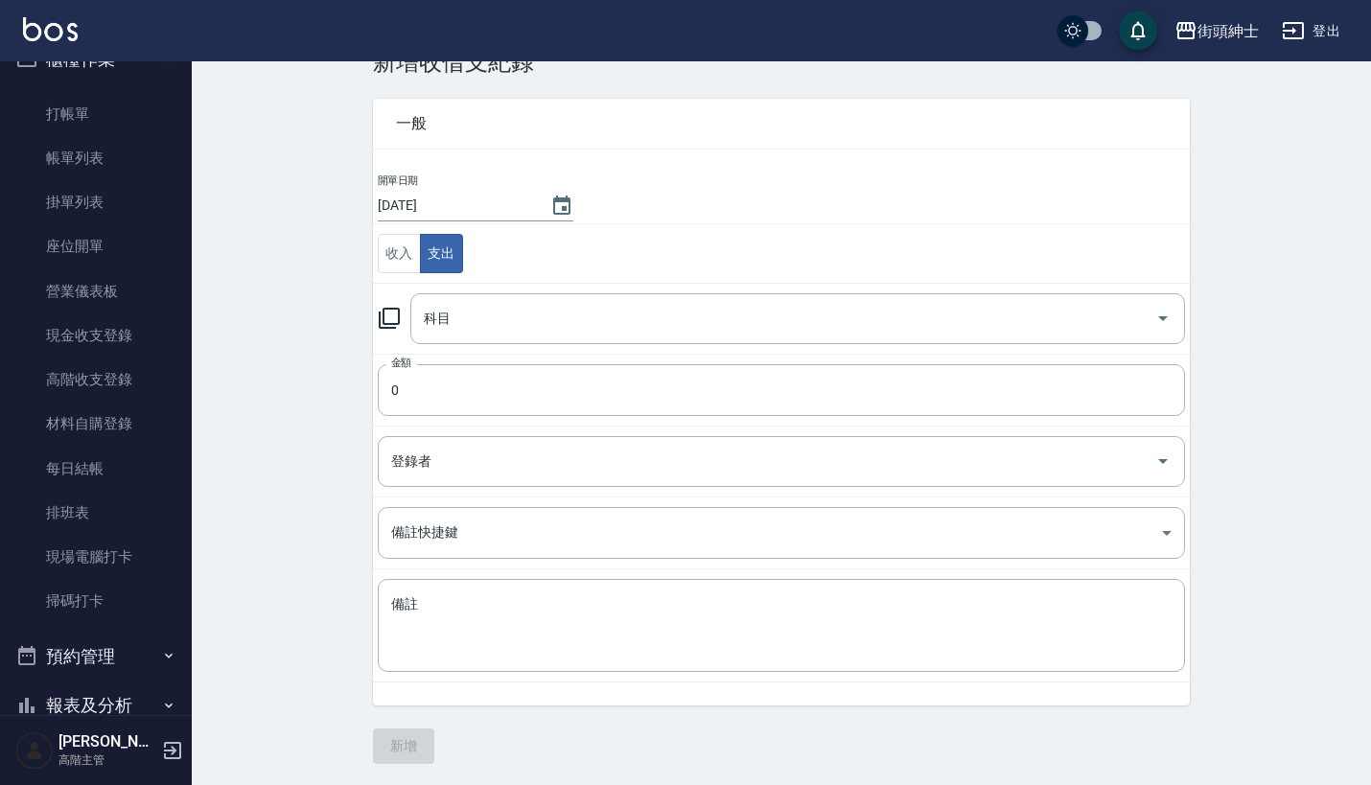
click at [280, 407] on div "CREATE ACCOUNTING RECORD 新增收借支紀錄 連續新增收借支 一般 開單日期 2025/09/18 收入 支出 科目 科目 金額 0 金額…" at bounding box center [781, 396] width 1179 height 781
click at [500, 328] on input "科目" at bounding box center [783, 319] width 728 height 34
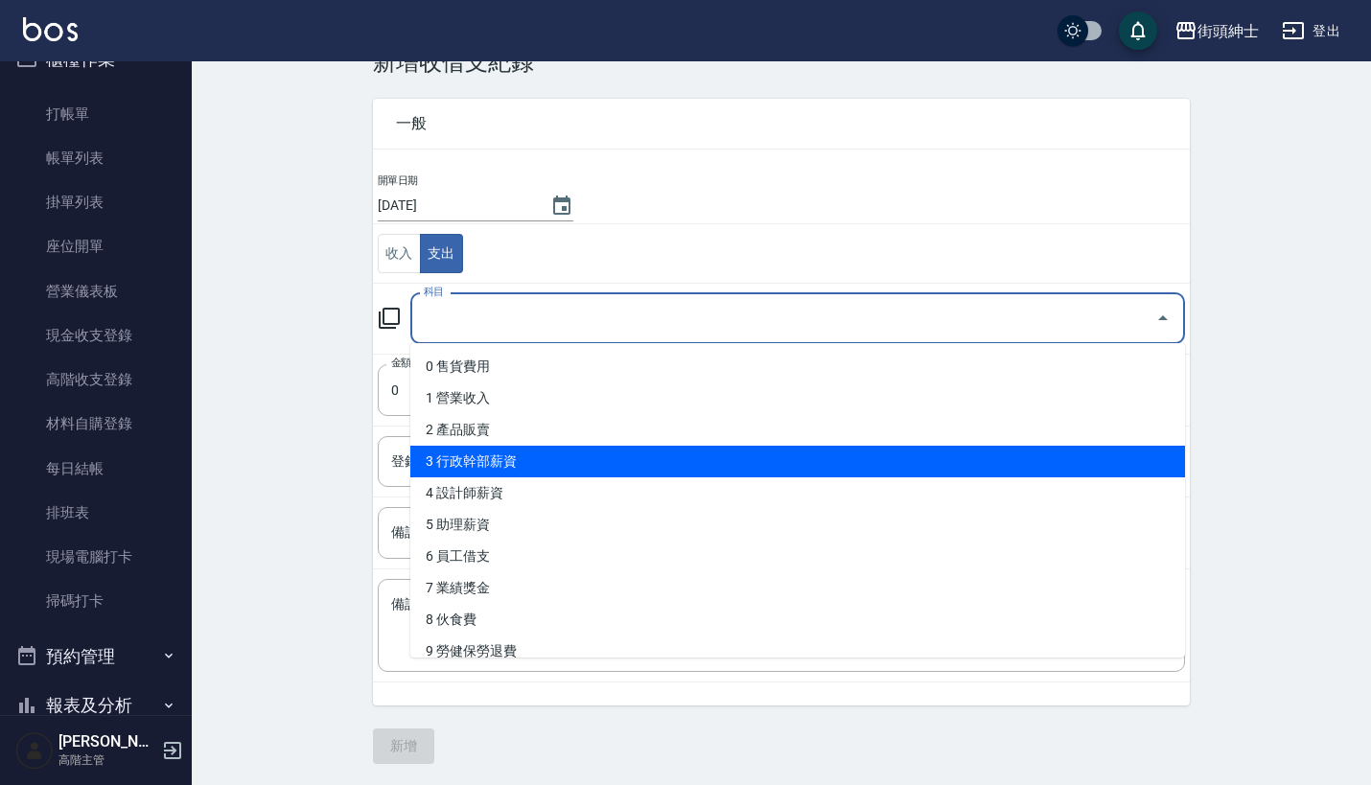
scroll to position [0, 0]
click at [347, 446] on div "CREATE ACCOUNTING RECORD 新增收借支紀錄 連續新增收借支 一般 開單日期 2025/09/18 收入 支出 科目 科目 金額 0 金額…" at bounding box center [781, 396] width 1179 height 781
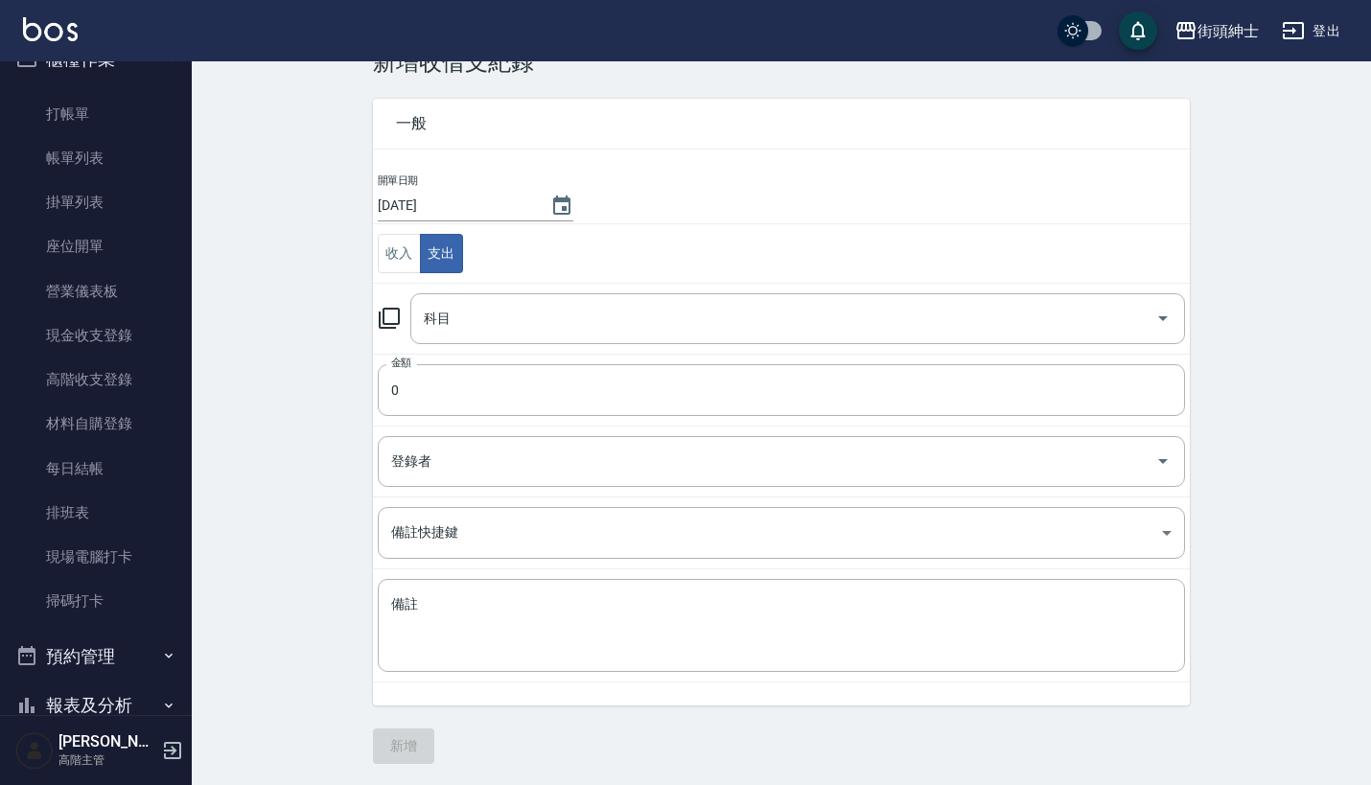
click at [644, 285] on td "科目 科目" at bounding box center [781, 318] width 817 height 71
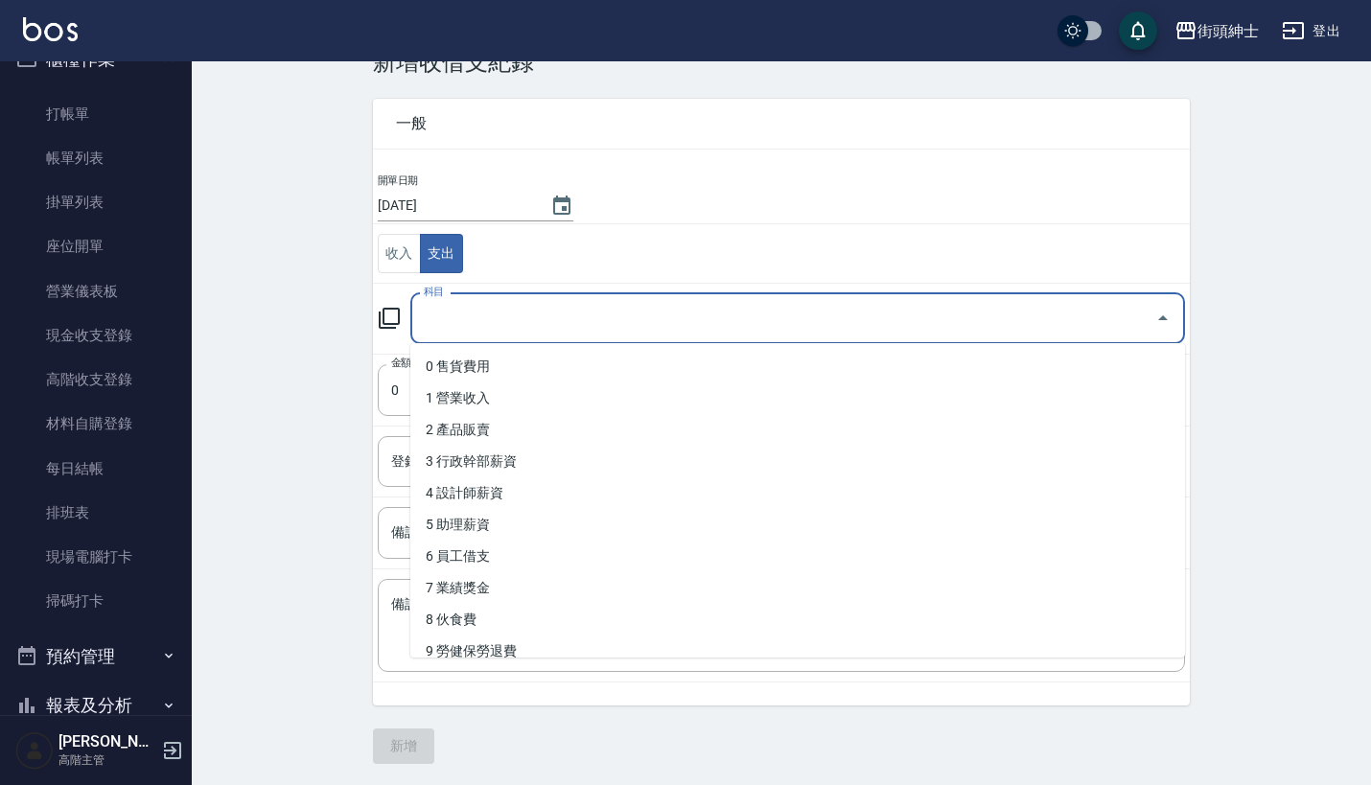
click at [647, 321] on input "科目" at bounding box center [783, 319] width 728 height 34
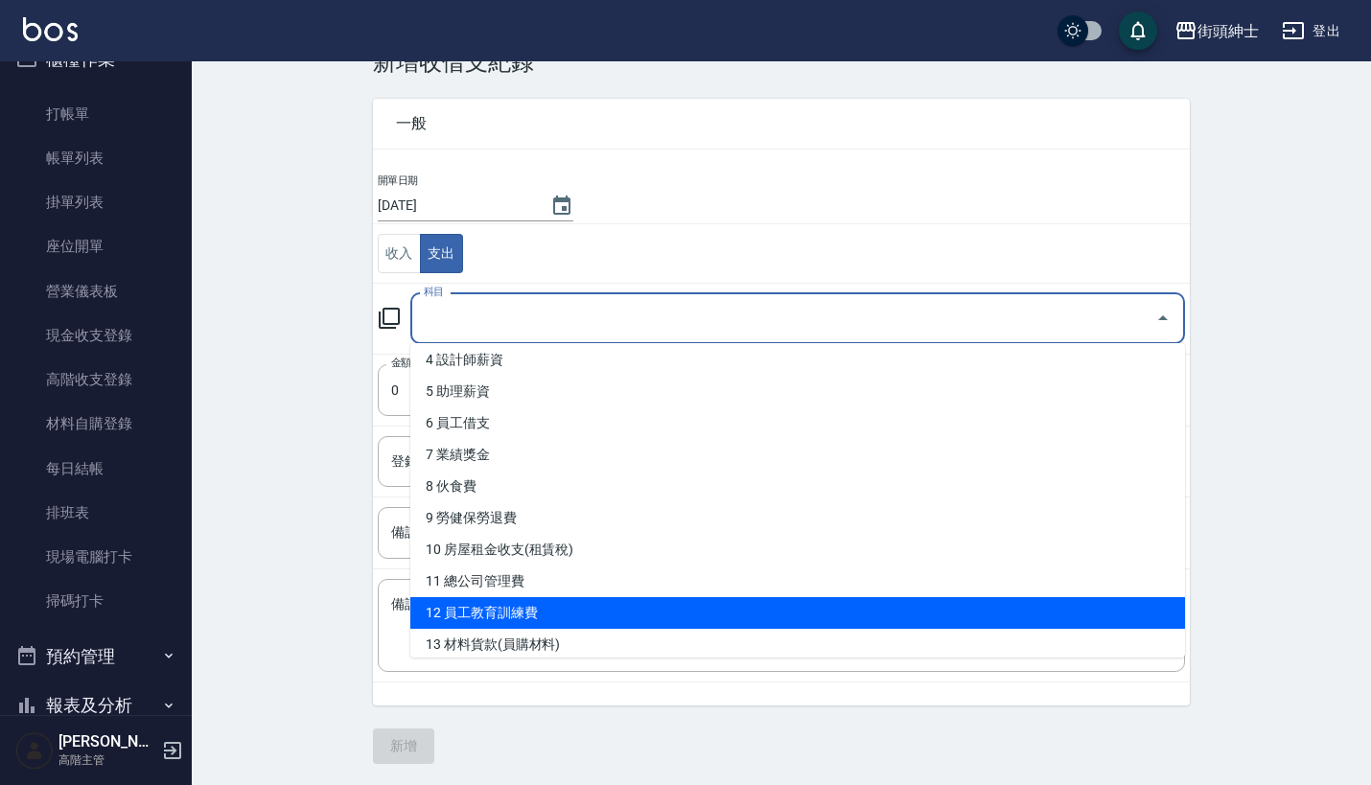
scroll to position [831, 0]
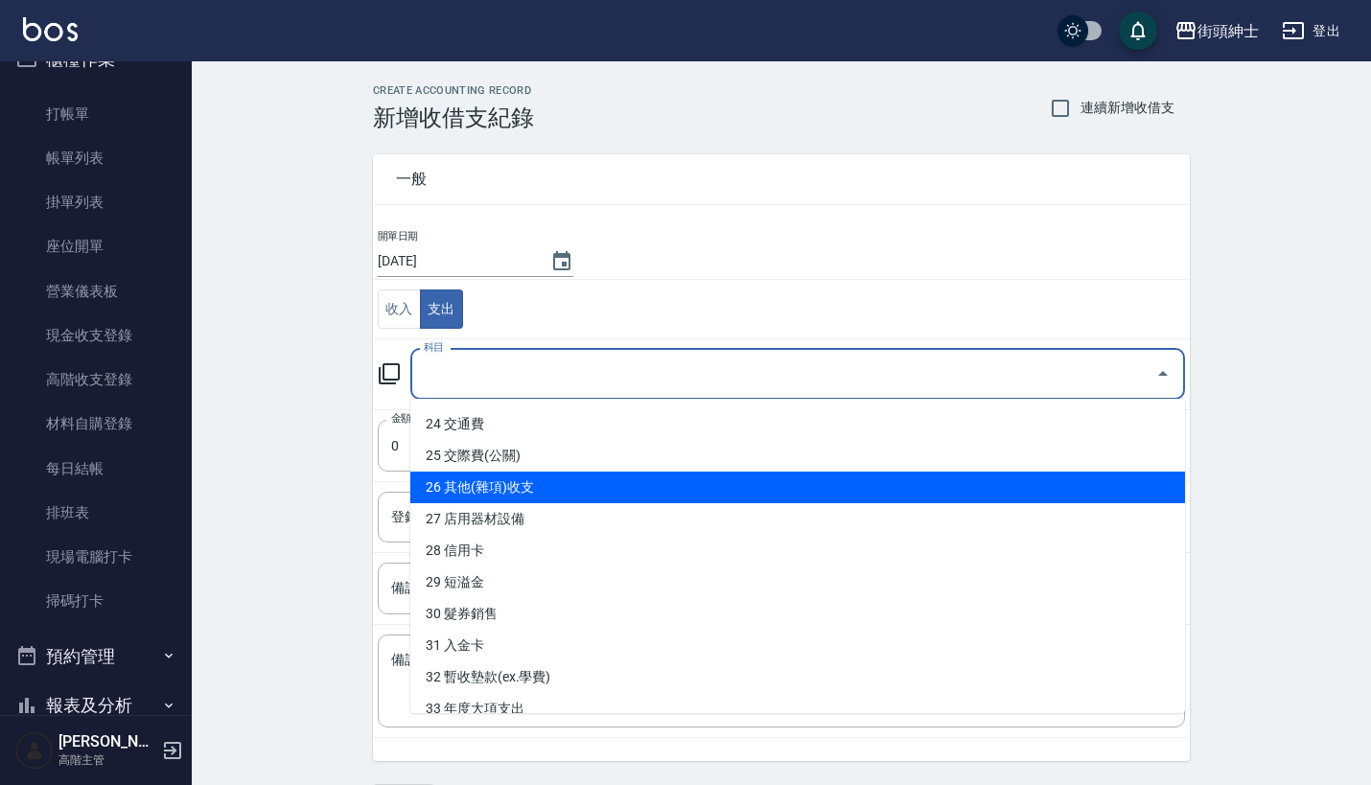
click at [744, 494] on li "26 其他(雜項)收支" at bounding box center [797, 488] width 774 height 32
type input "26 其他(雜項)收支"
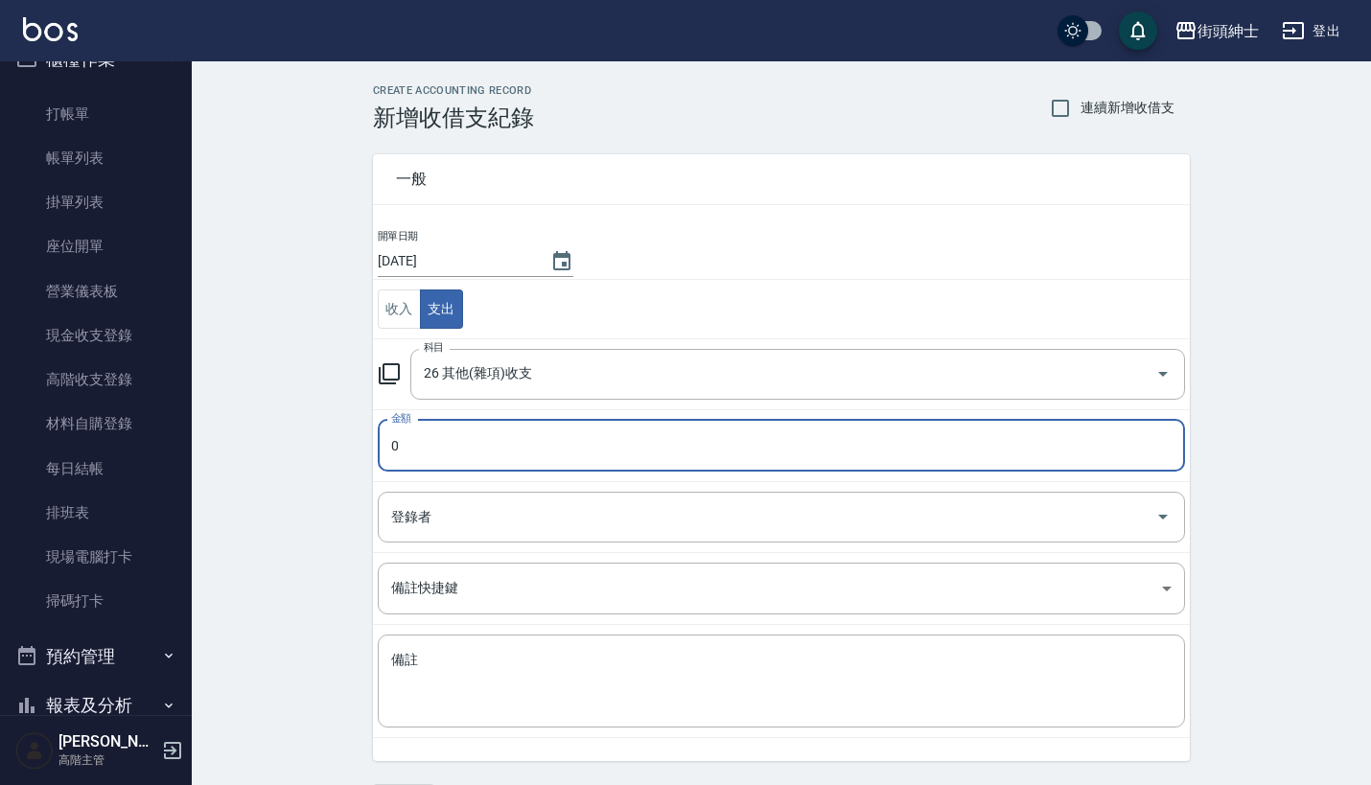
click at [620, 428] on input "0" at bounding box center [781, 446] width 807 height 52
type input "2200"
click at [648, 510] on input "登錄者" at bounding box center [766, 517] width 761 height 34
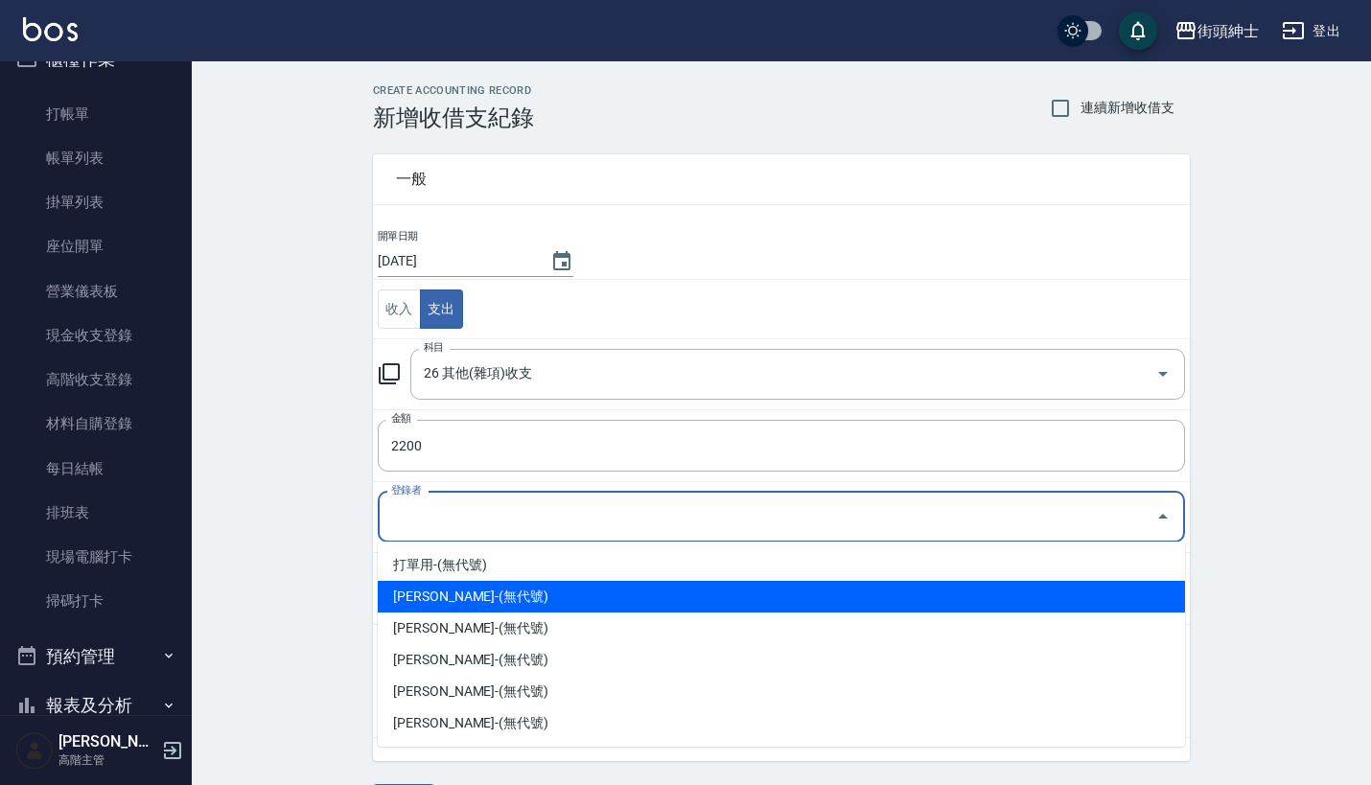
click at [575, 619] on li "洪庭萱-(無代號)" at bounding box center [781, 628] width 807 height 32
type input "洪庭萱-(無代號)"
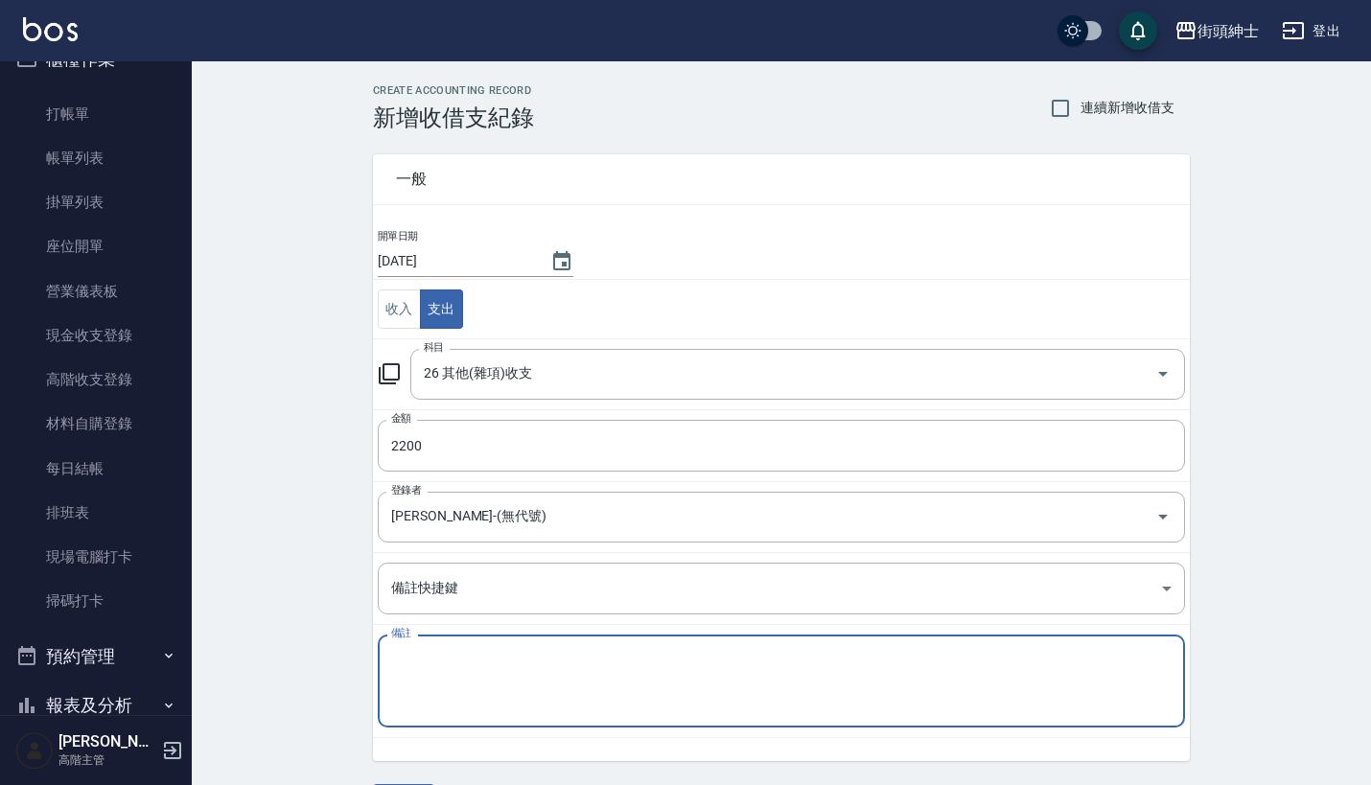
click at [560, 696] on textarea "備註" at bounding box center [781, 681] width 780 height 61
type textarea "ㄉ"
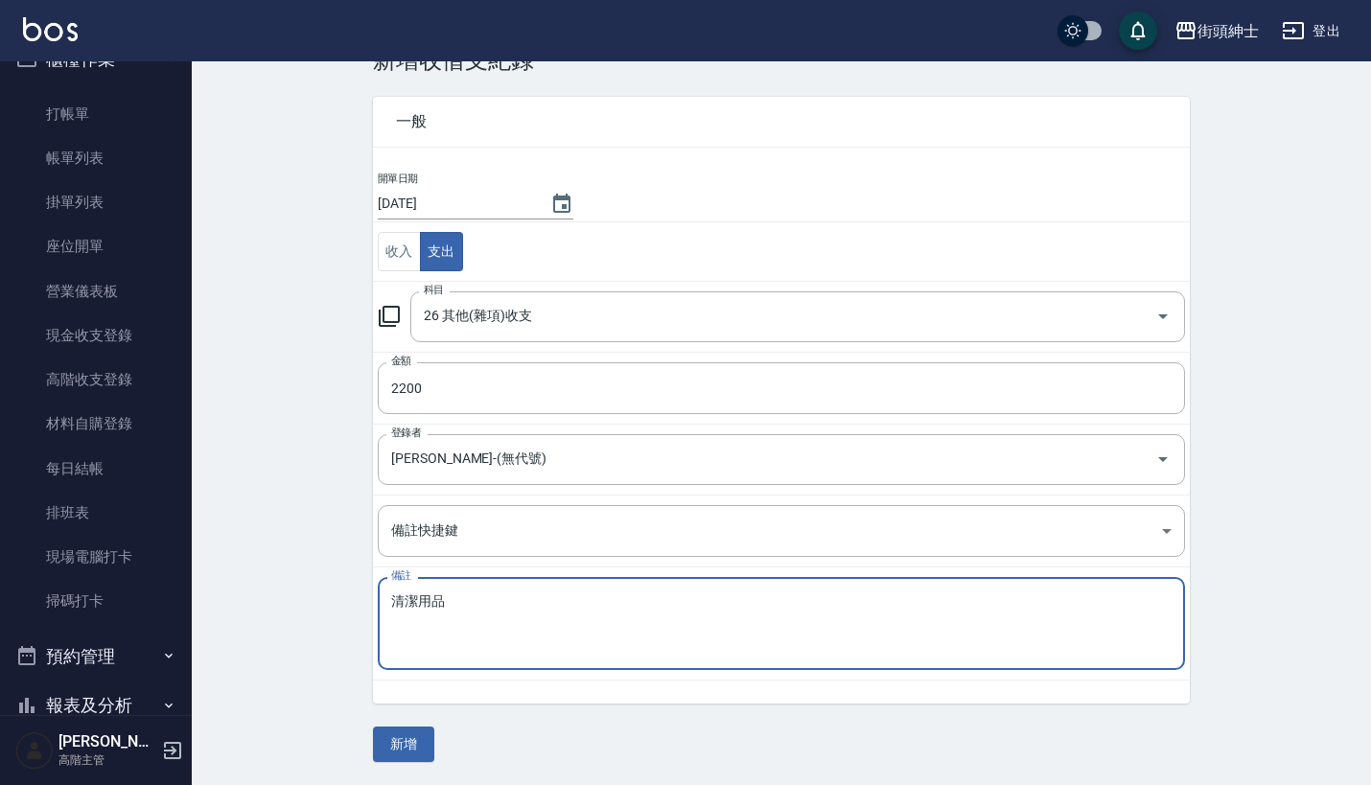
scroll to position [56, 0]
type textarea "清潔用品"
click at [408, 741] on button "新增" at bounding box center [403, 745] width 61 height 35
